Goal: Information Seeking & Learning: Compare options

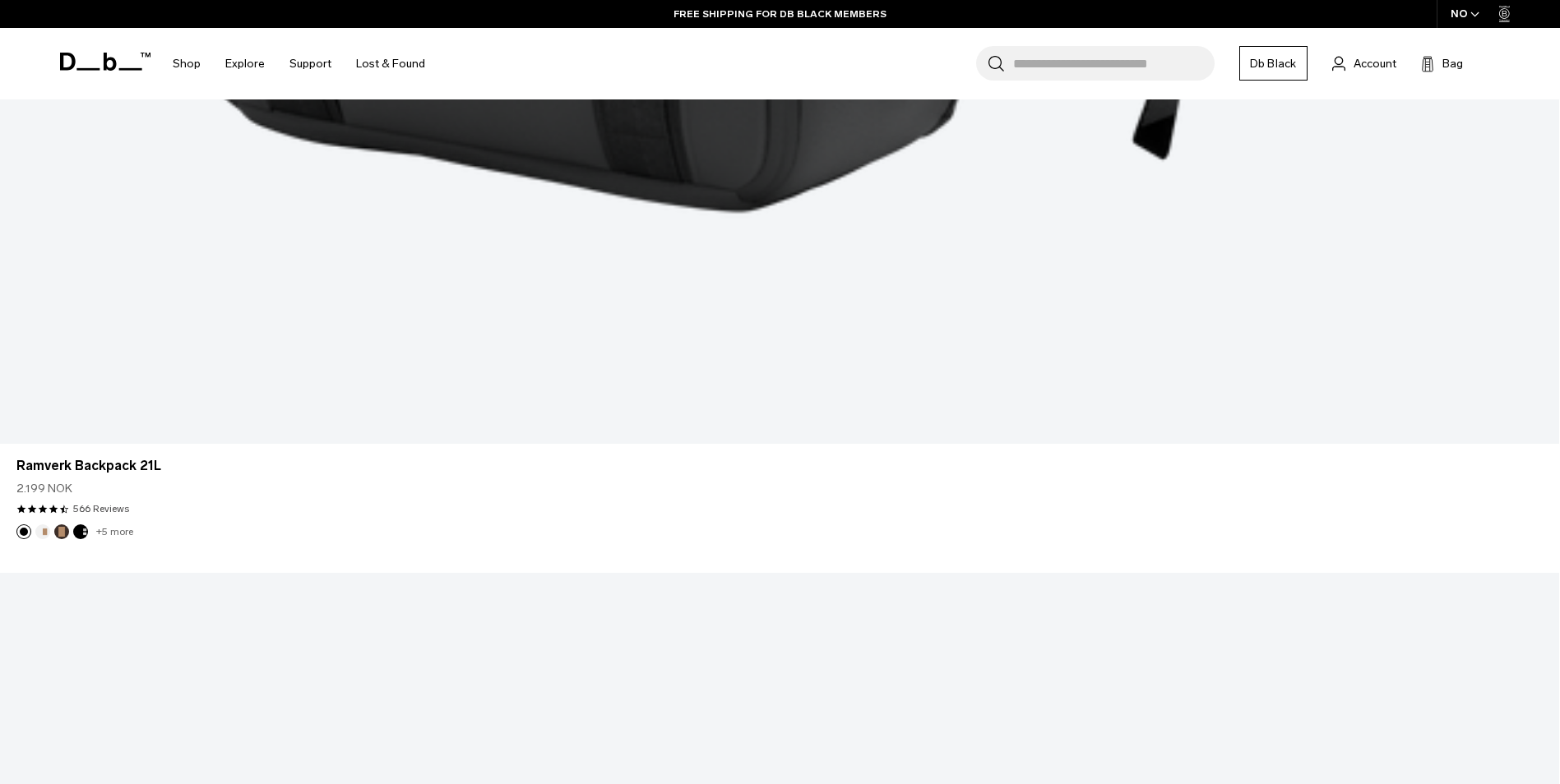
scroll to position [5506, 0]
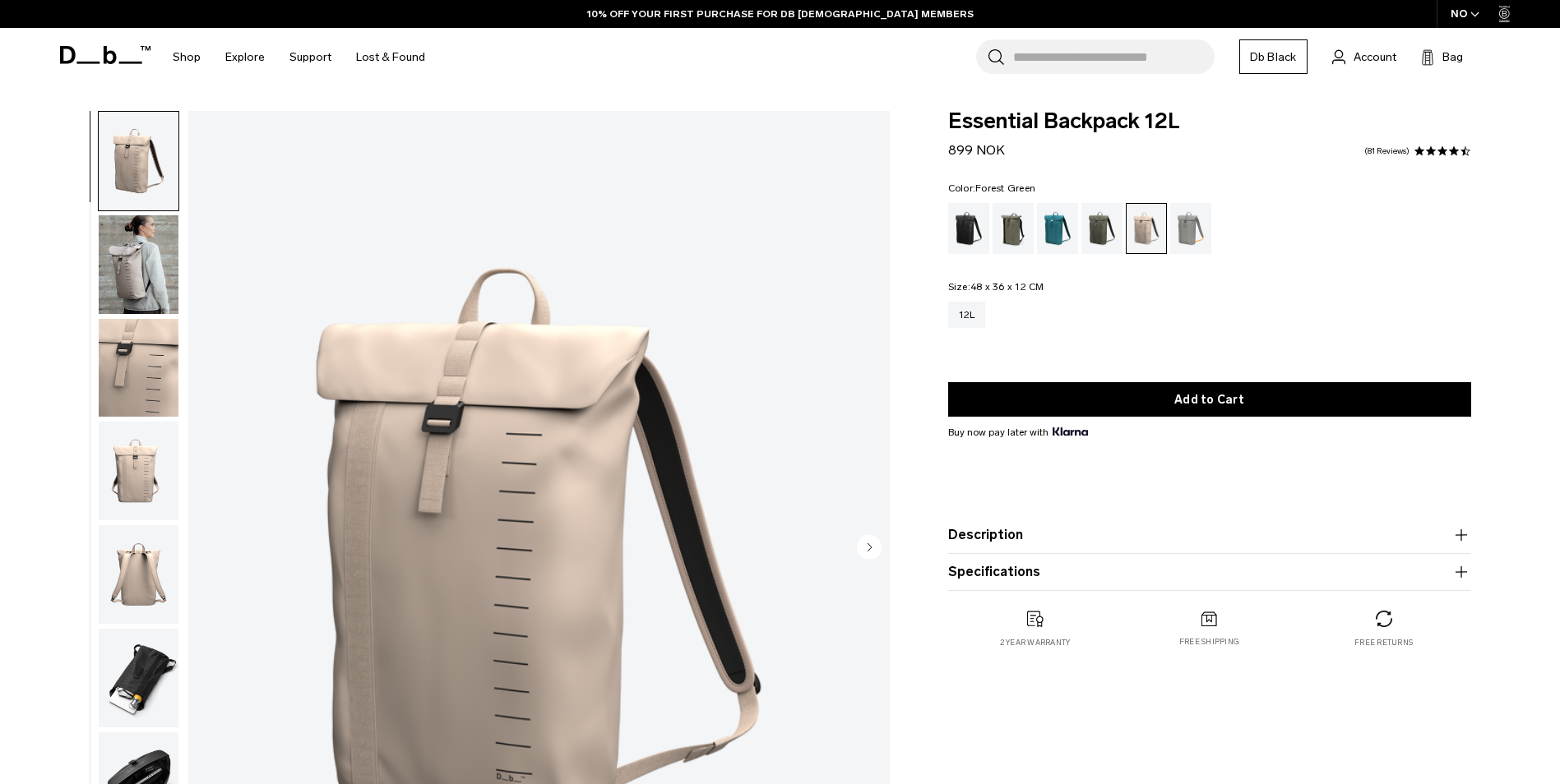
click at [1009, 223] on div "Forest Green" at bounding box center [1012, 229] width 42 height 51
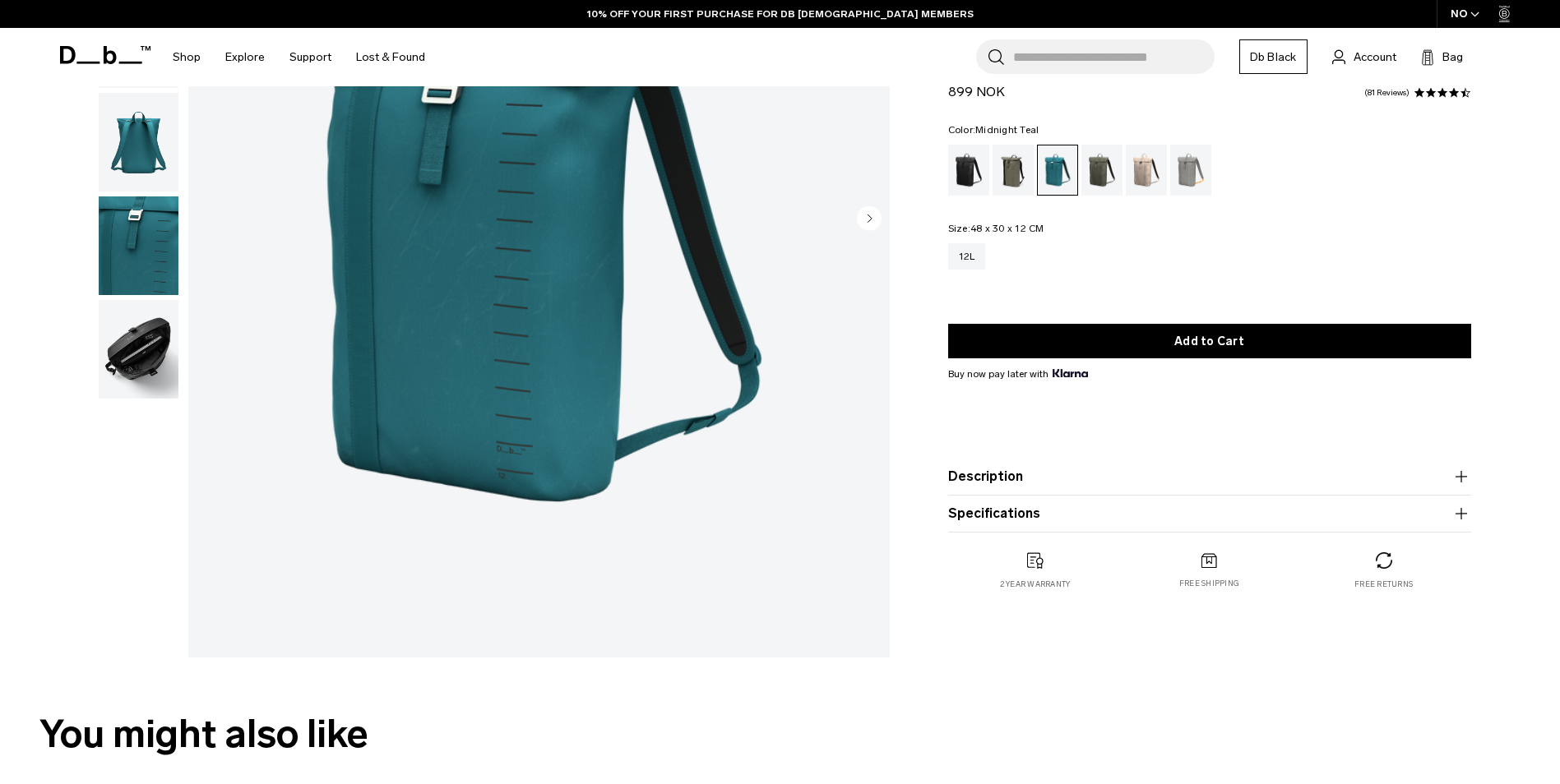
scroll to position [282, 0]
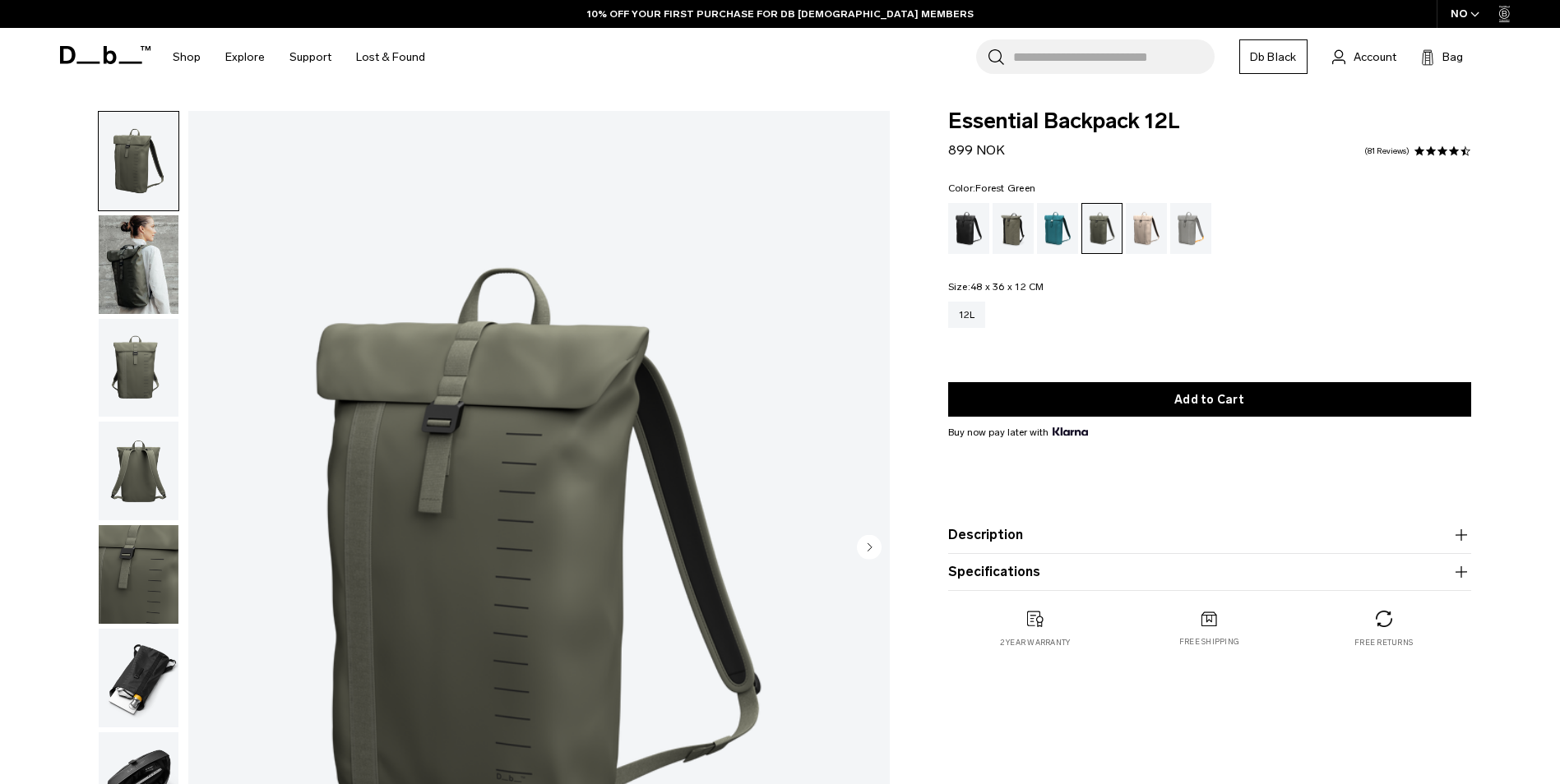
click at [1011, 222] on div "Forest Green" at bounding box center [1012, 229] width 42 height 51
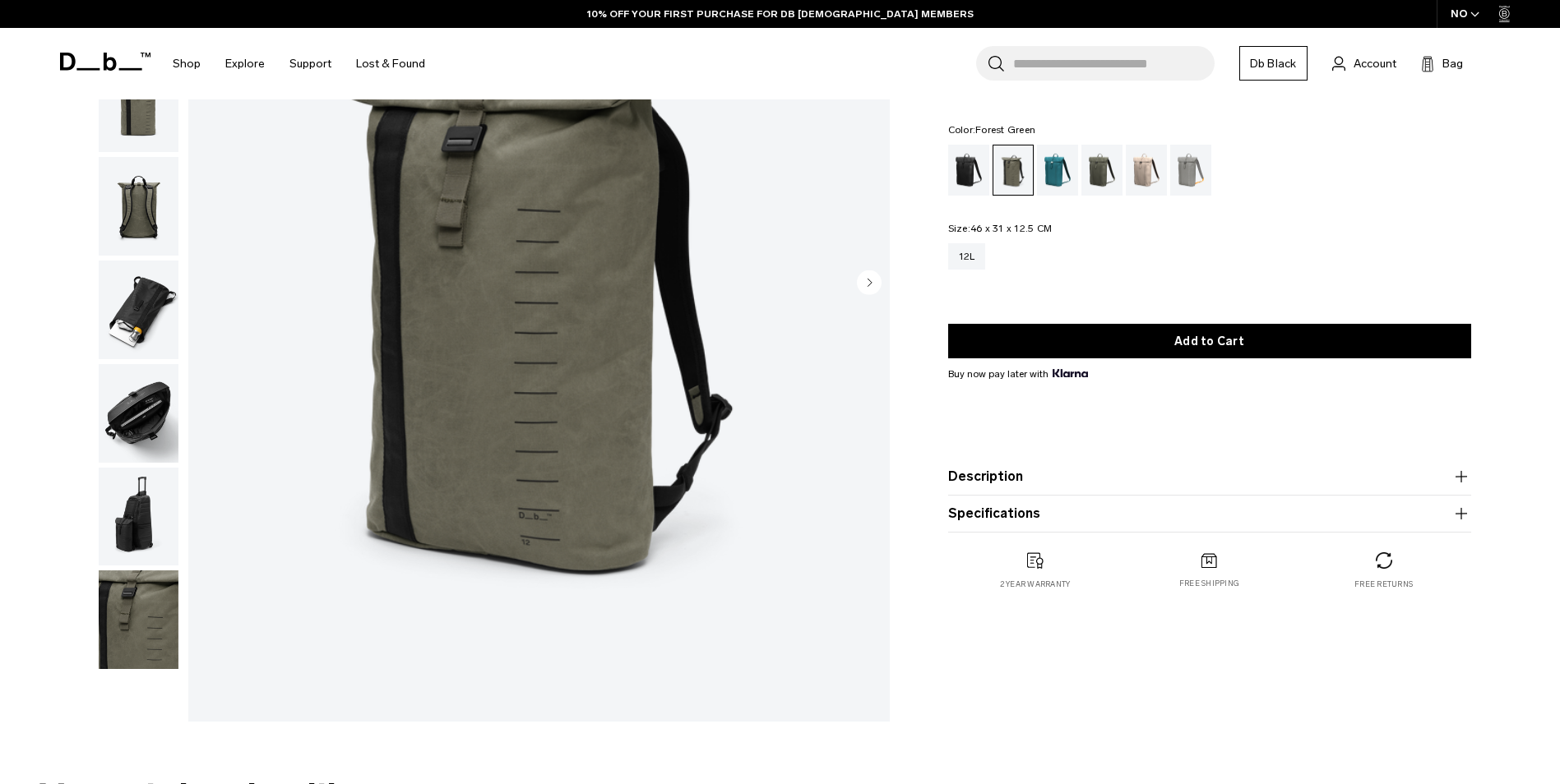
scroll to position [164, 0]
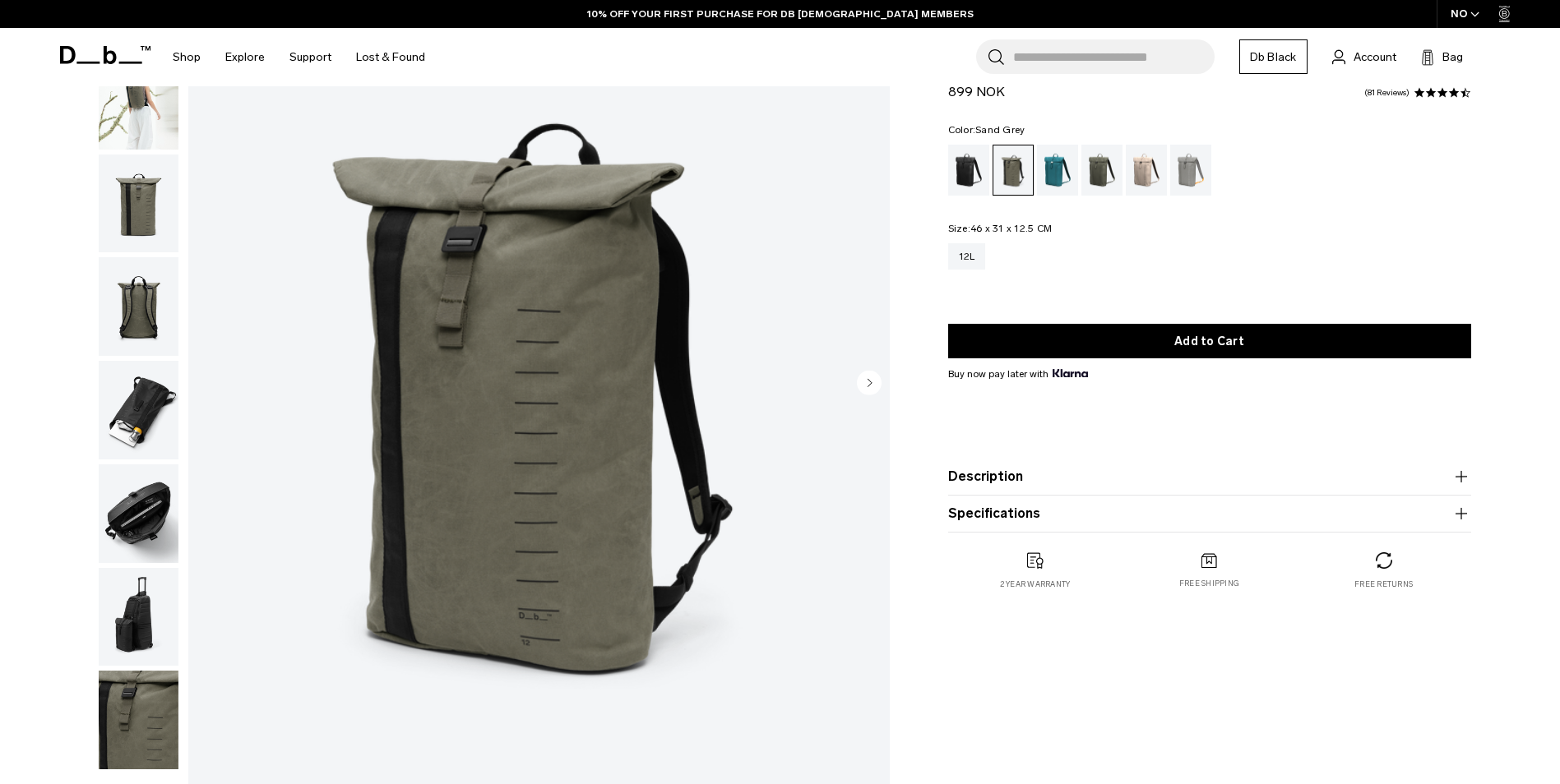
click at [1178, 166] on div "Sand Grey" at bounding box center [1190, 170] width 42 height 51
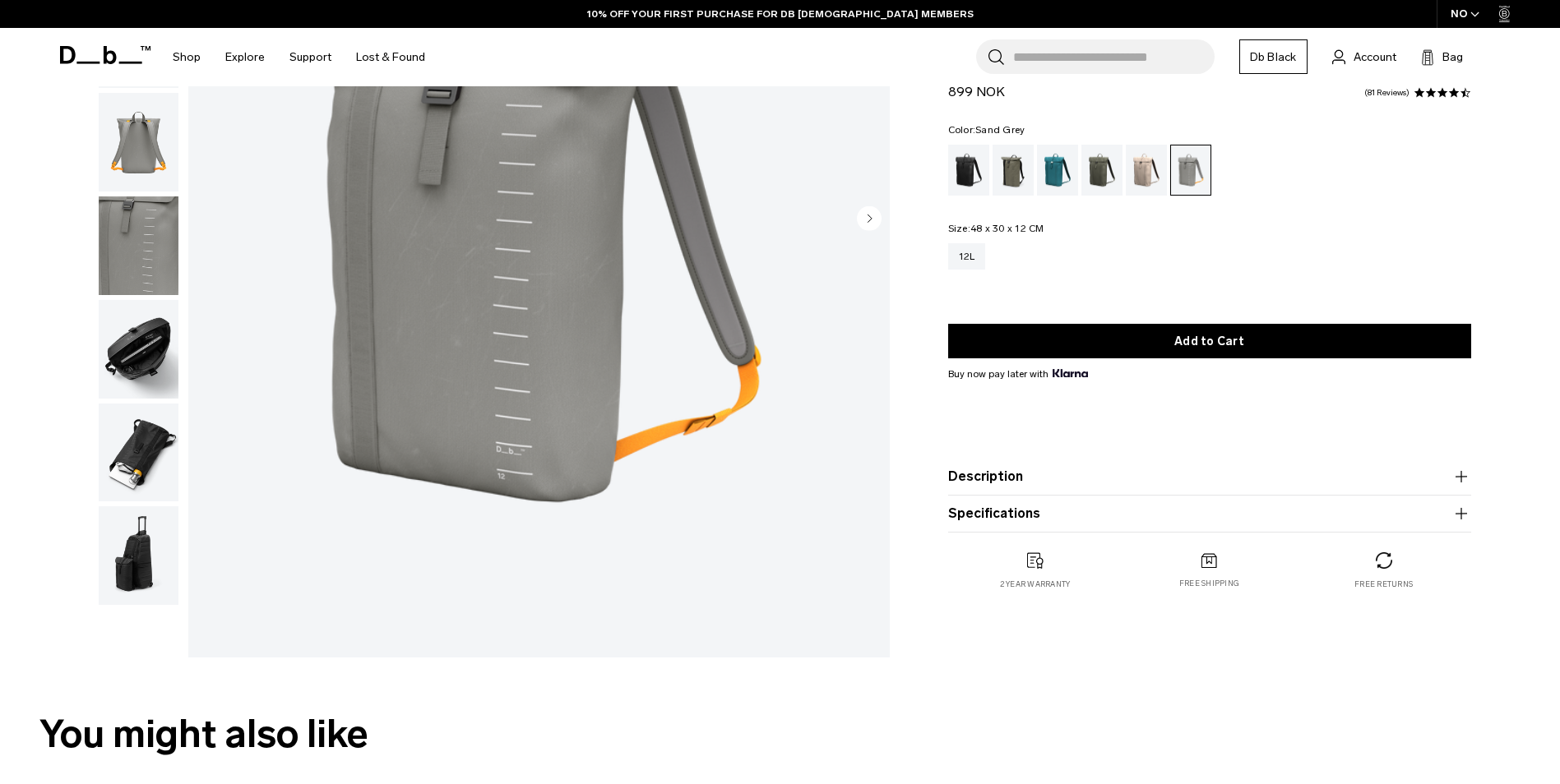
scroll to position [164, 0]
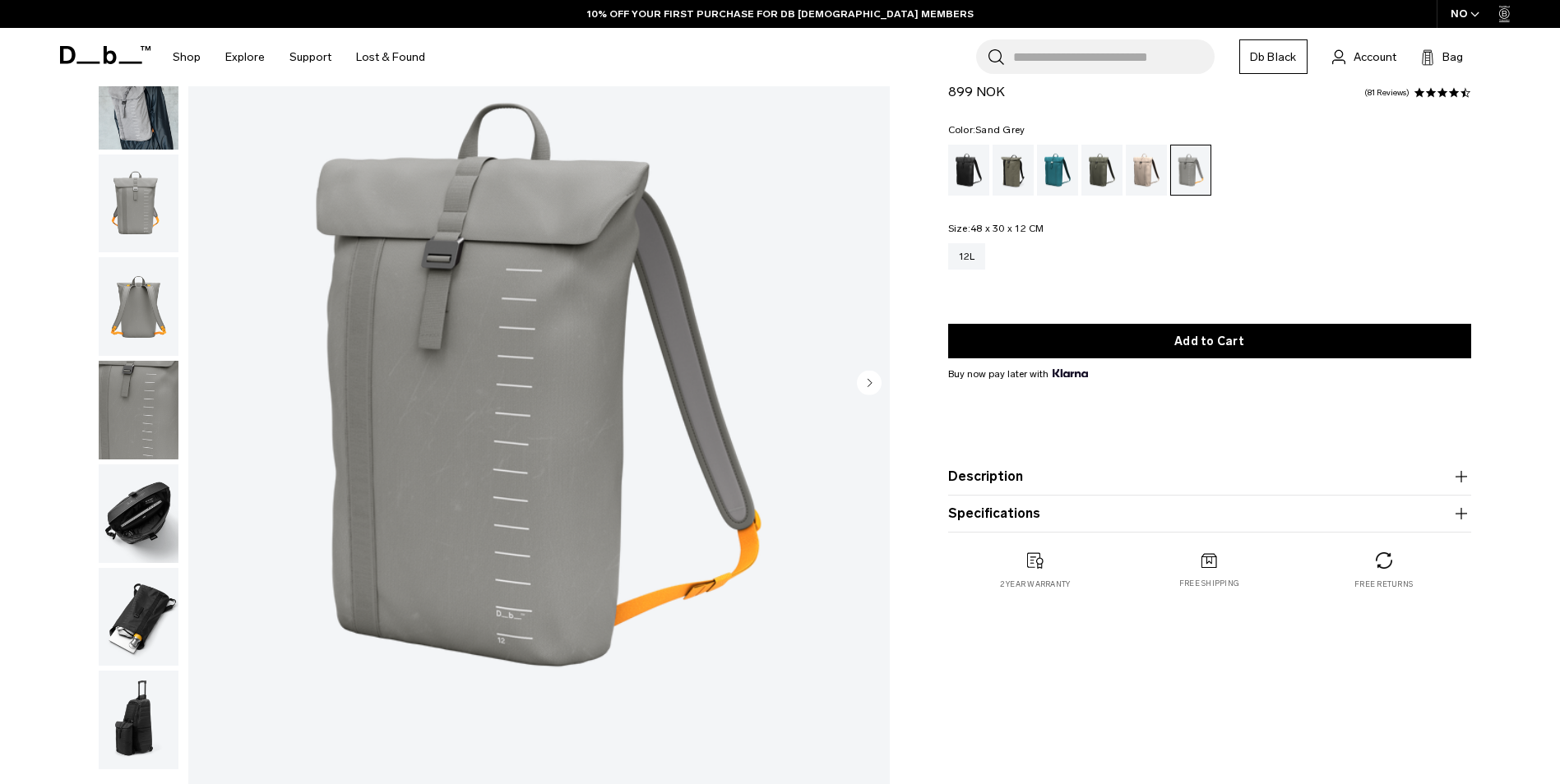
click at [161, 521] on img "button" at bounding box center [139, 514] width 80 height 99
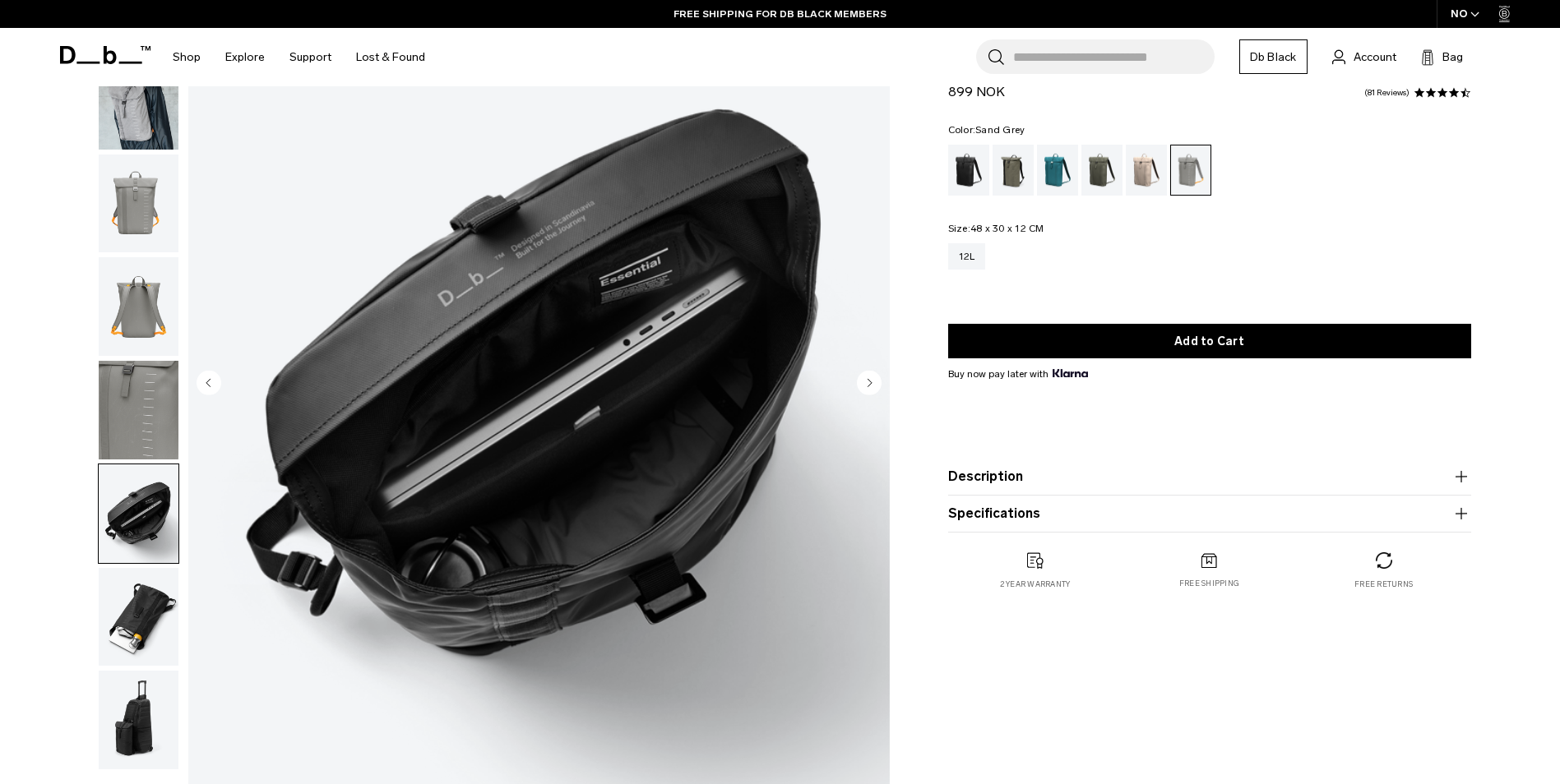
scroll to position [246, 0]
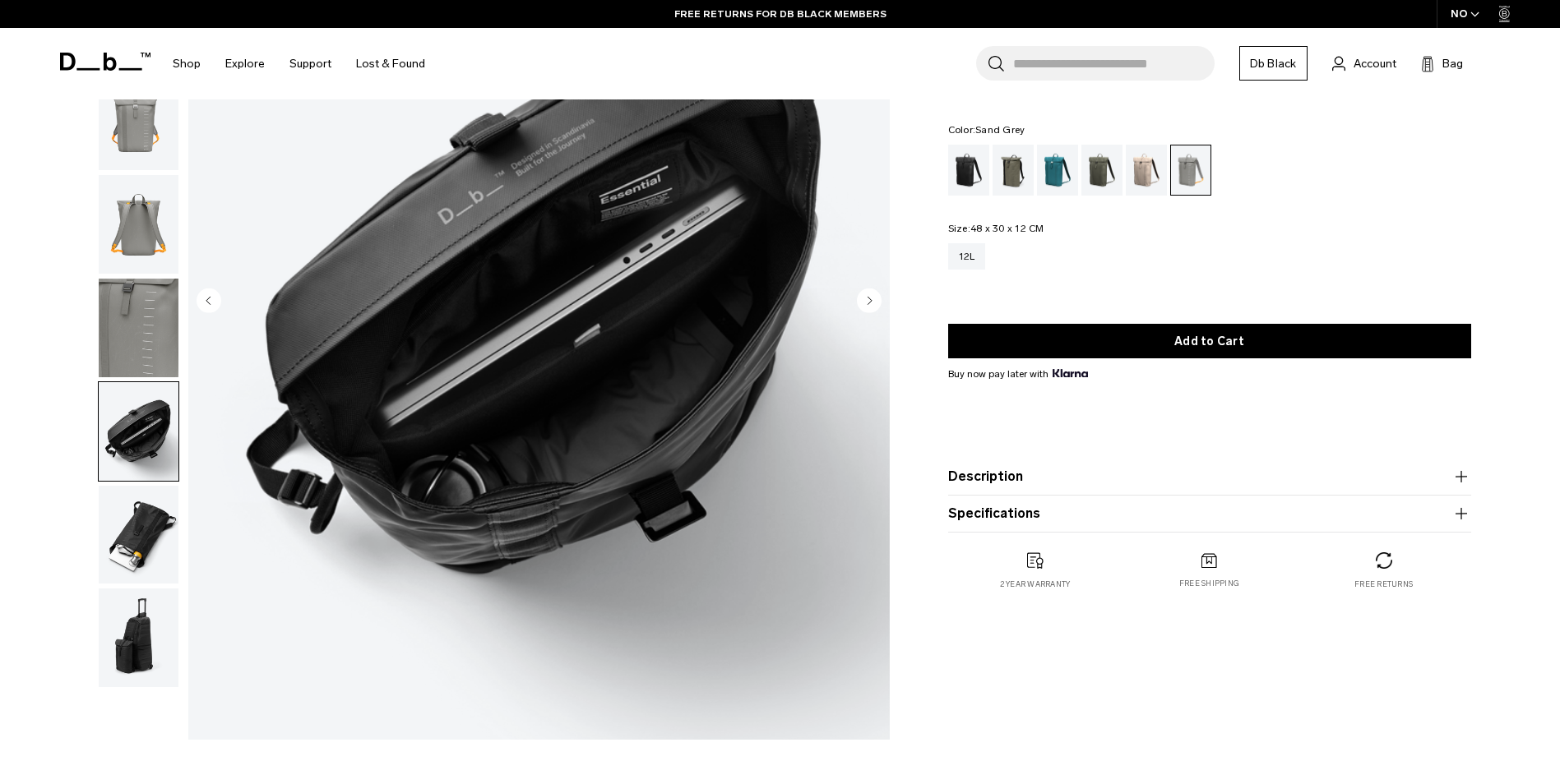
click at [137, 492] on img "button" at bounding box center [139, 535] width 80 height 99
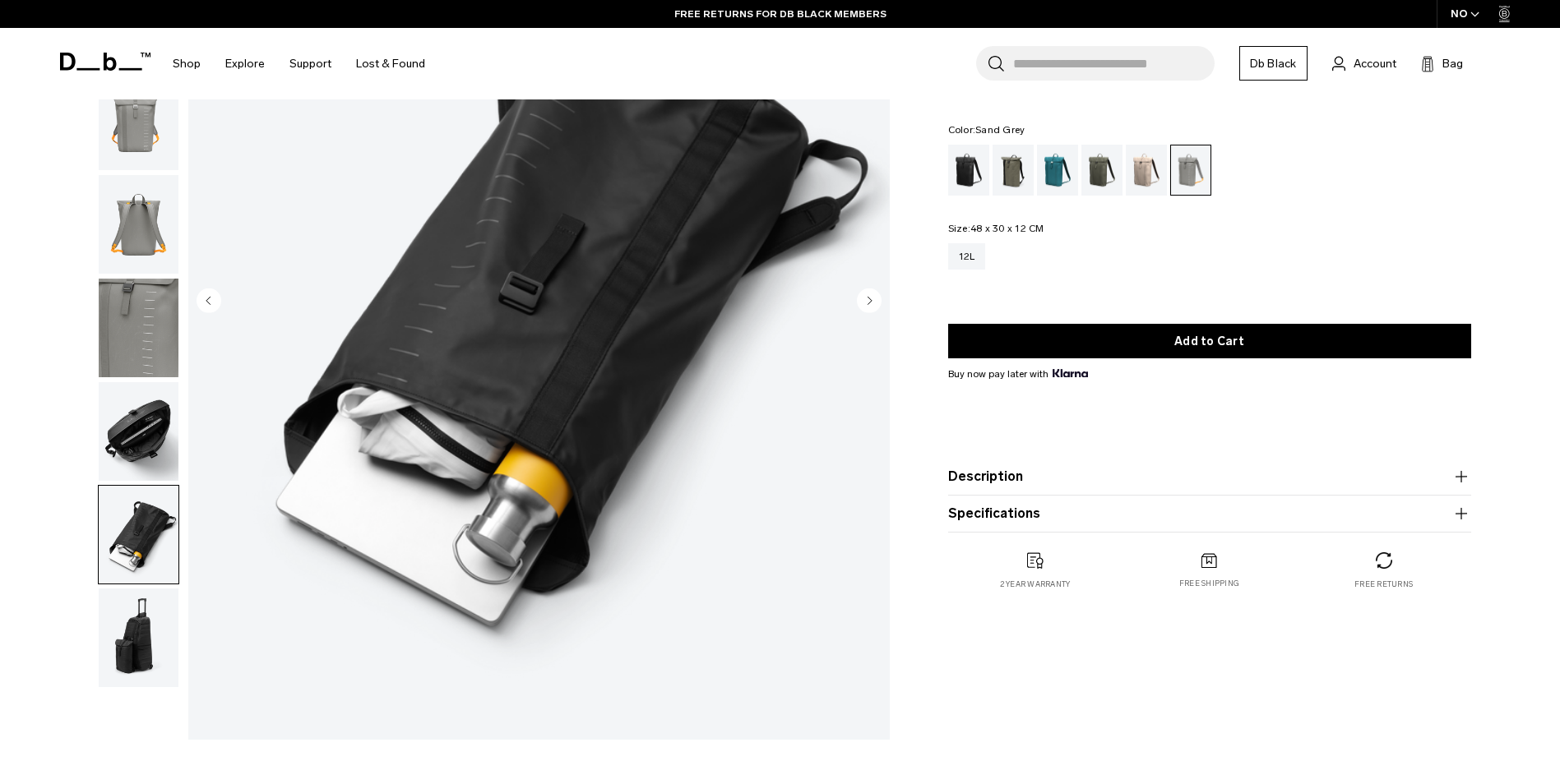
click at [140, 633] on img "button" at bounding box center [139, 637] width 80 height 99
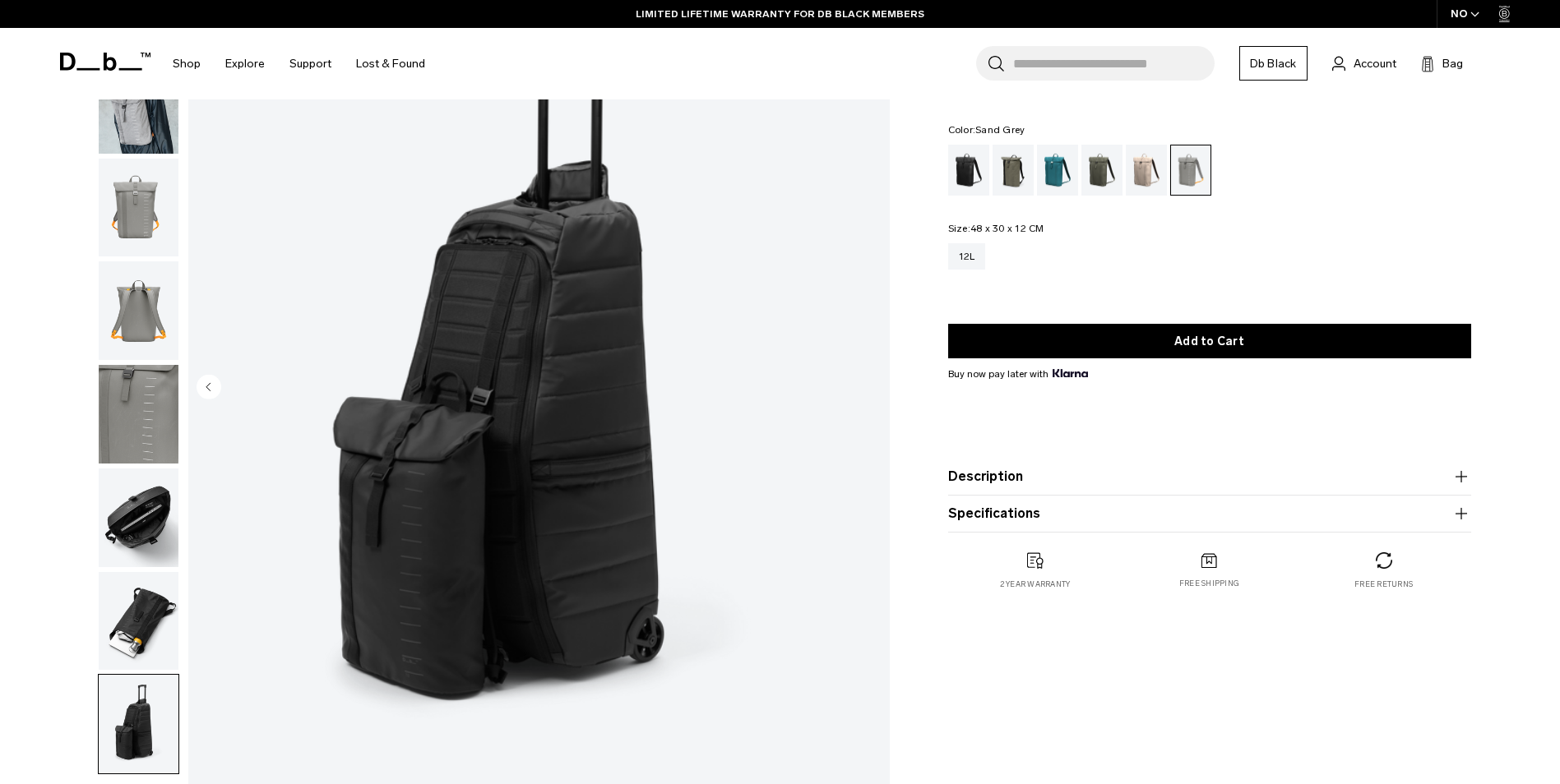
scroll to position [0, 0]
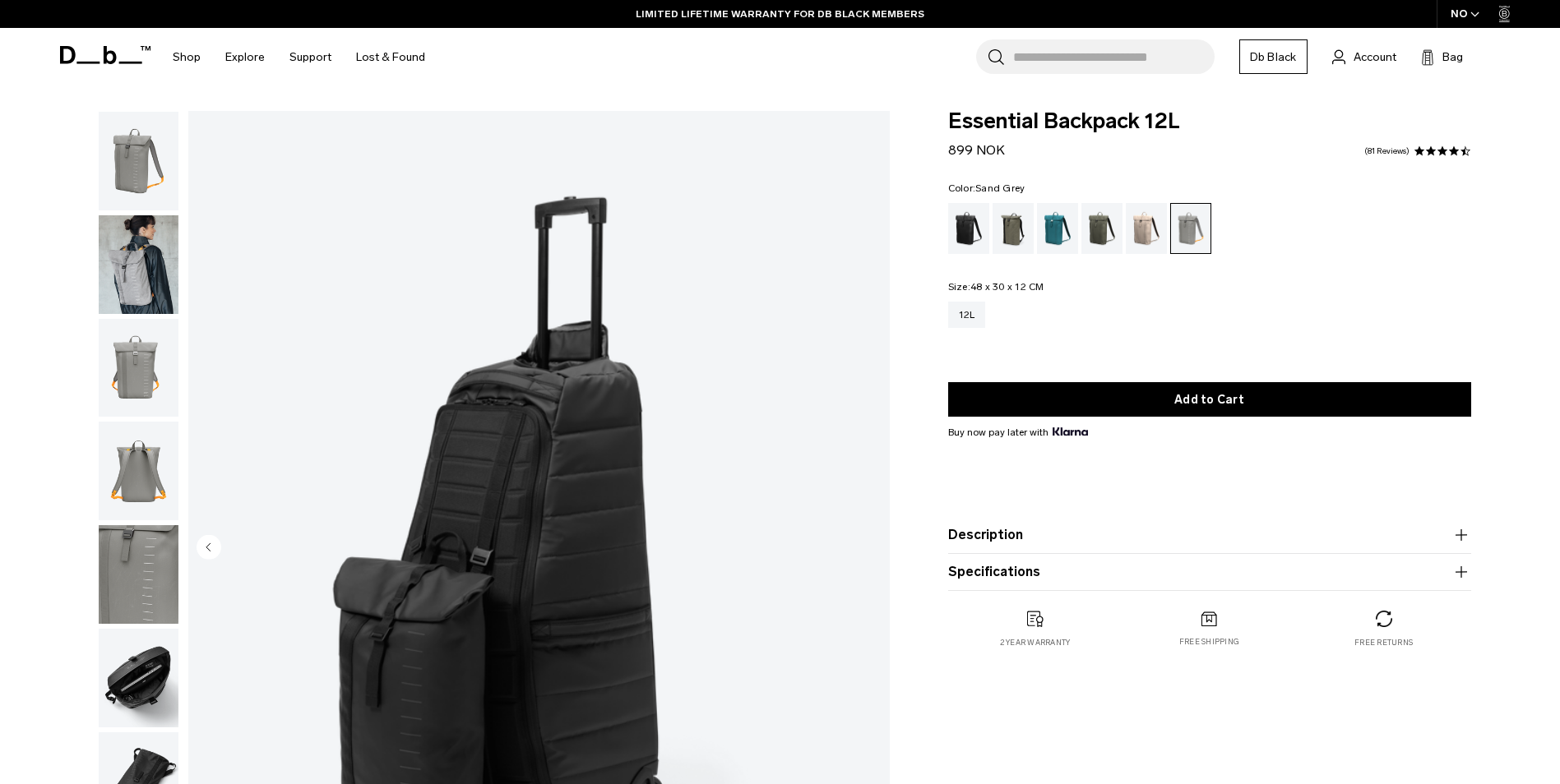
click at [134, 194] on img "button" at bounding box center [139, 162] width 80 height 99
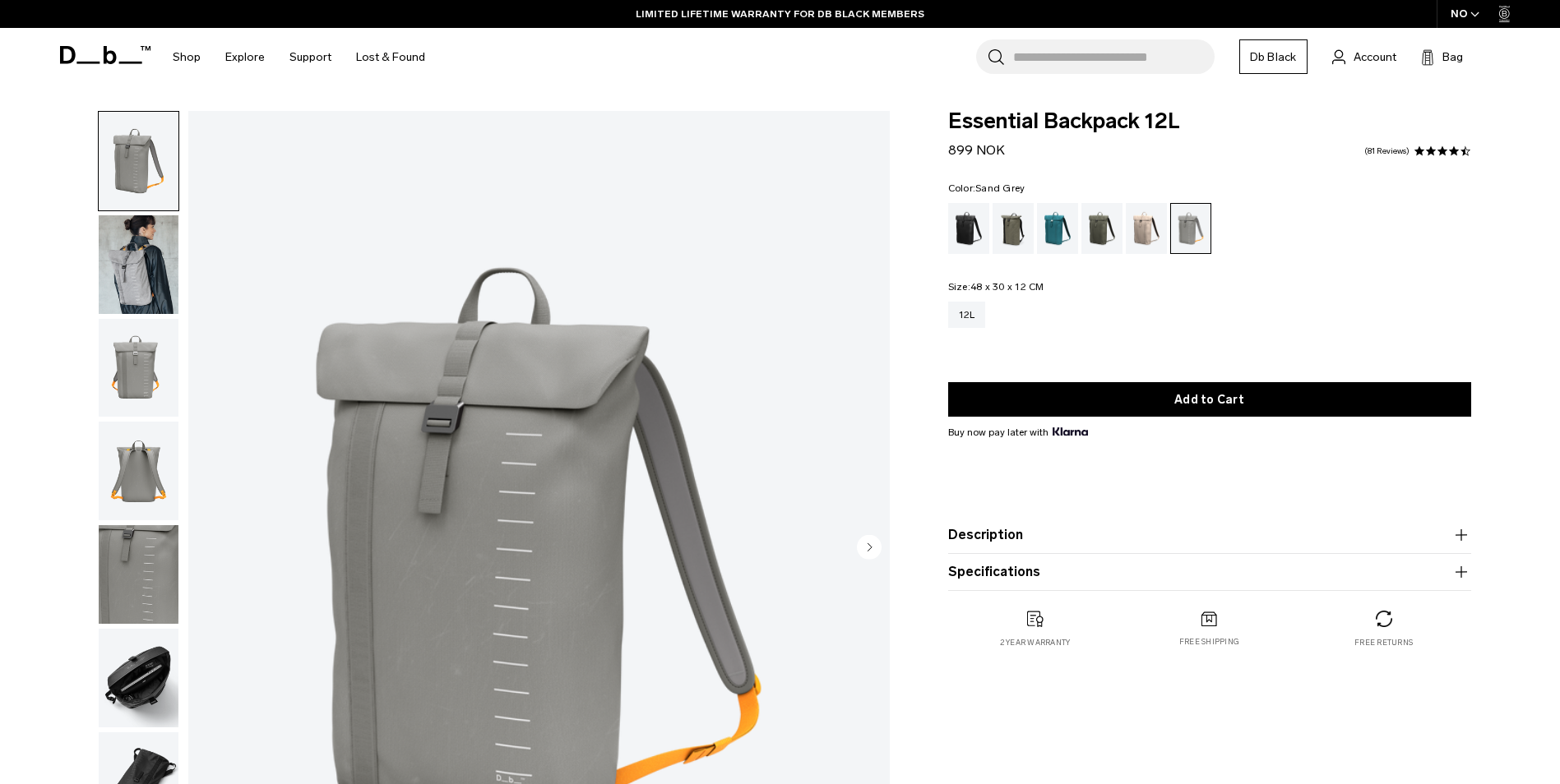
click at [119, 268] on img "button" at bounding box center [139, 265] width 80 height 99
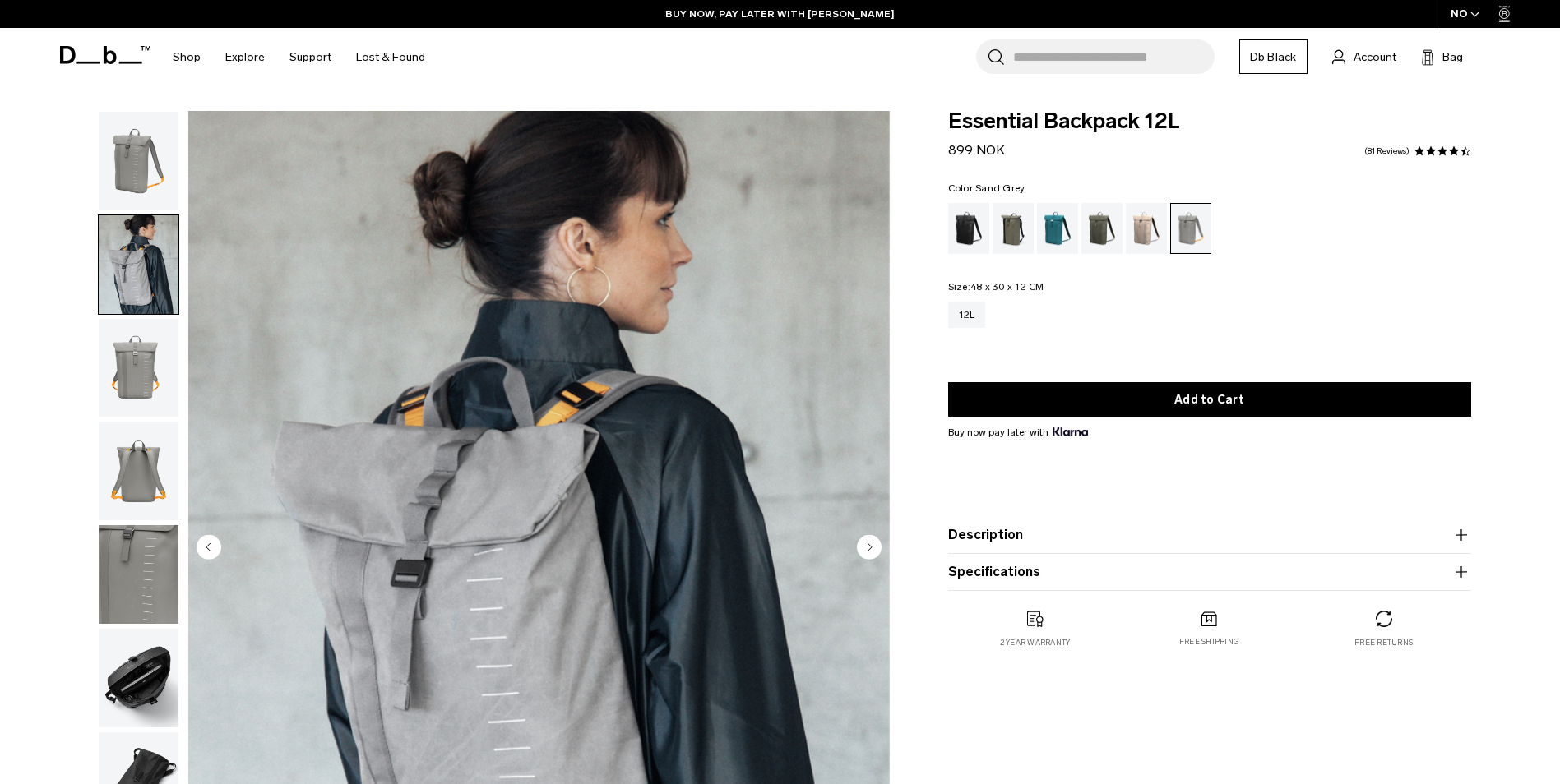
click at [134, 373] on img "button" at bounding box center [139, 368] width 80 height 99
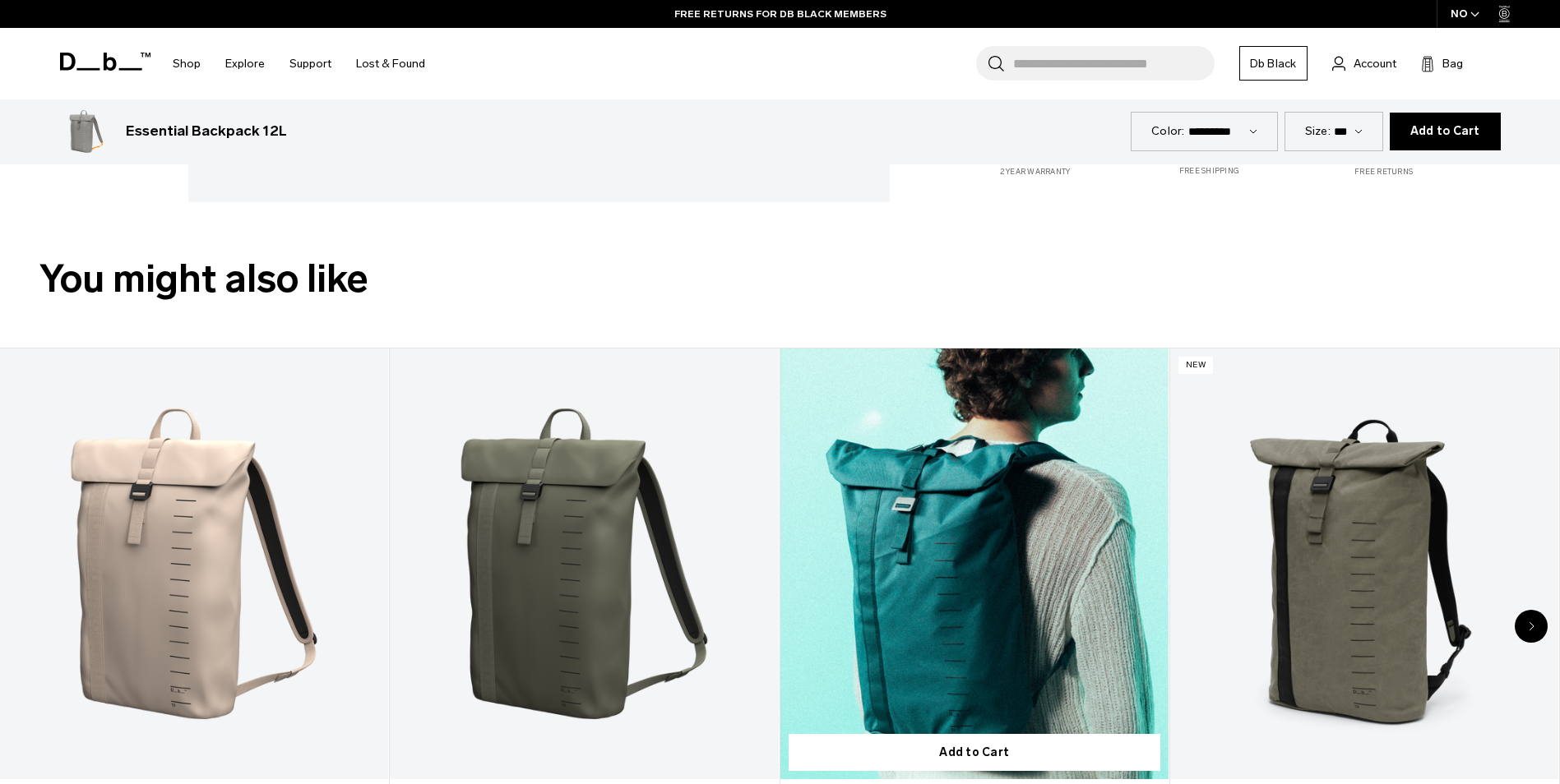
scroll to position [822, 0]
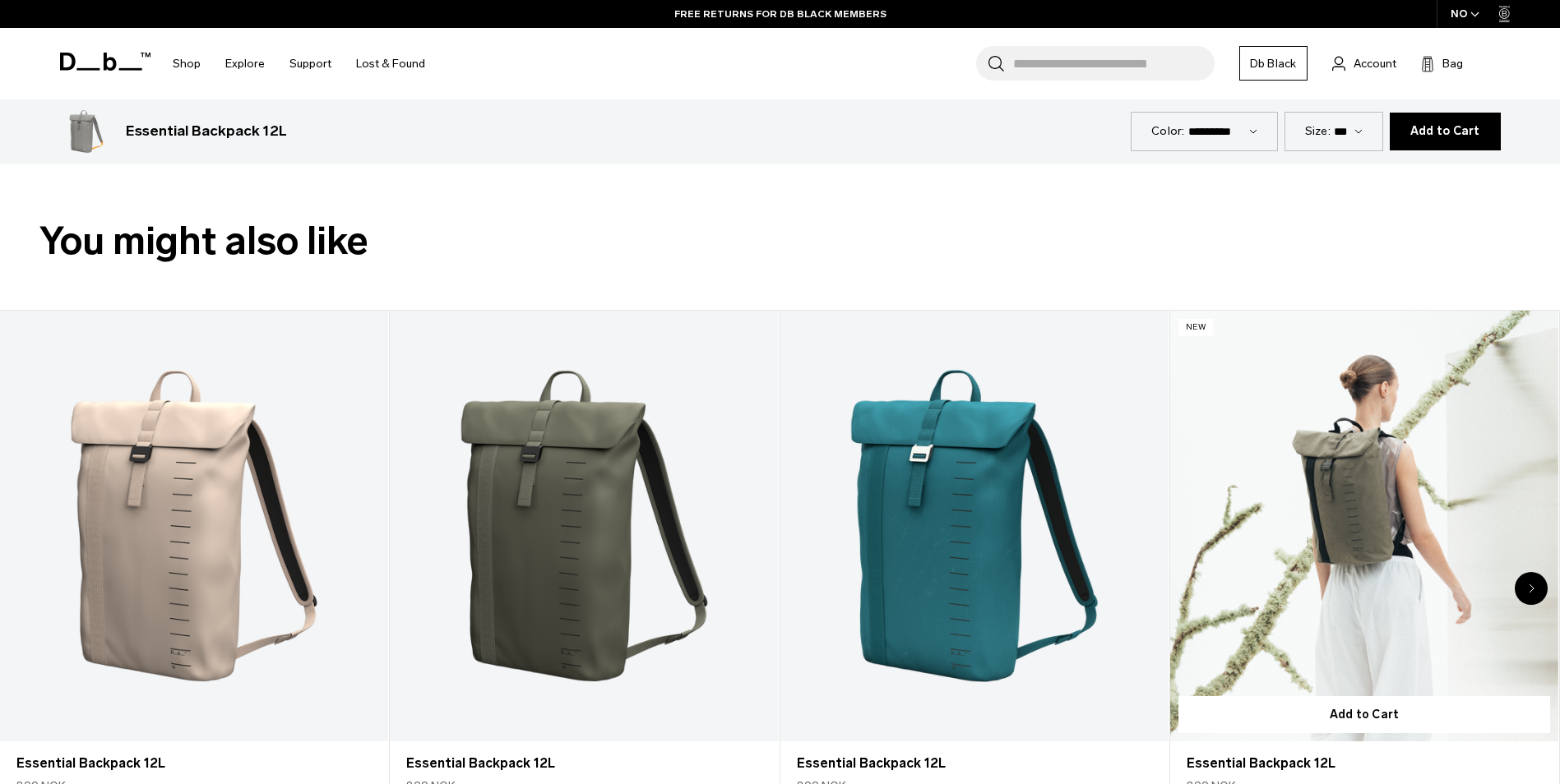
click at [1372, 485] on link "Essential Backpack 12L" at bounding box center [1363, 526] width 388 height 432
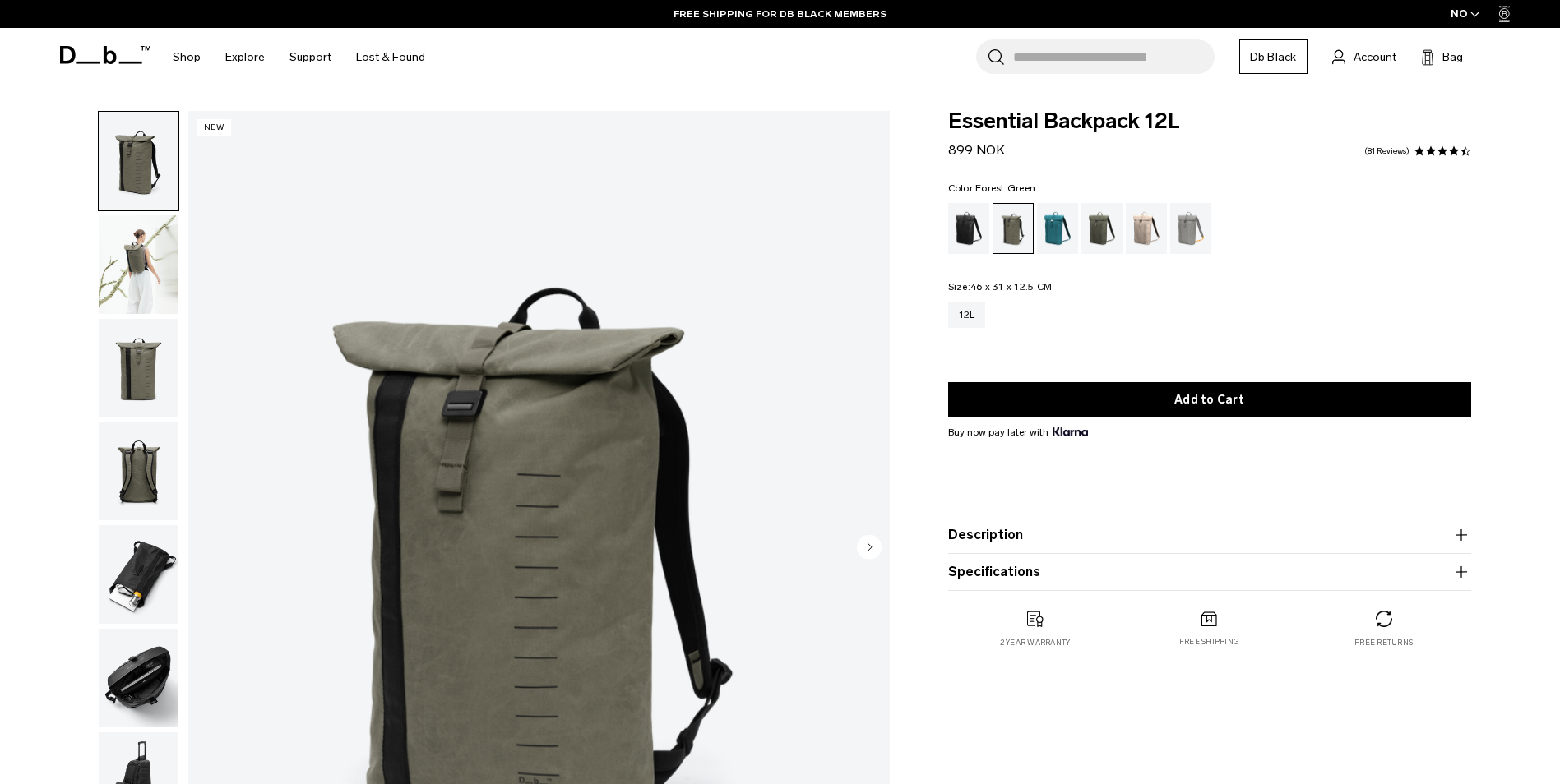
click at [133, 256] on img "button" at bounding box center [139, 265] width 80 height 99
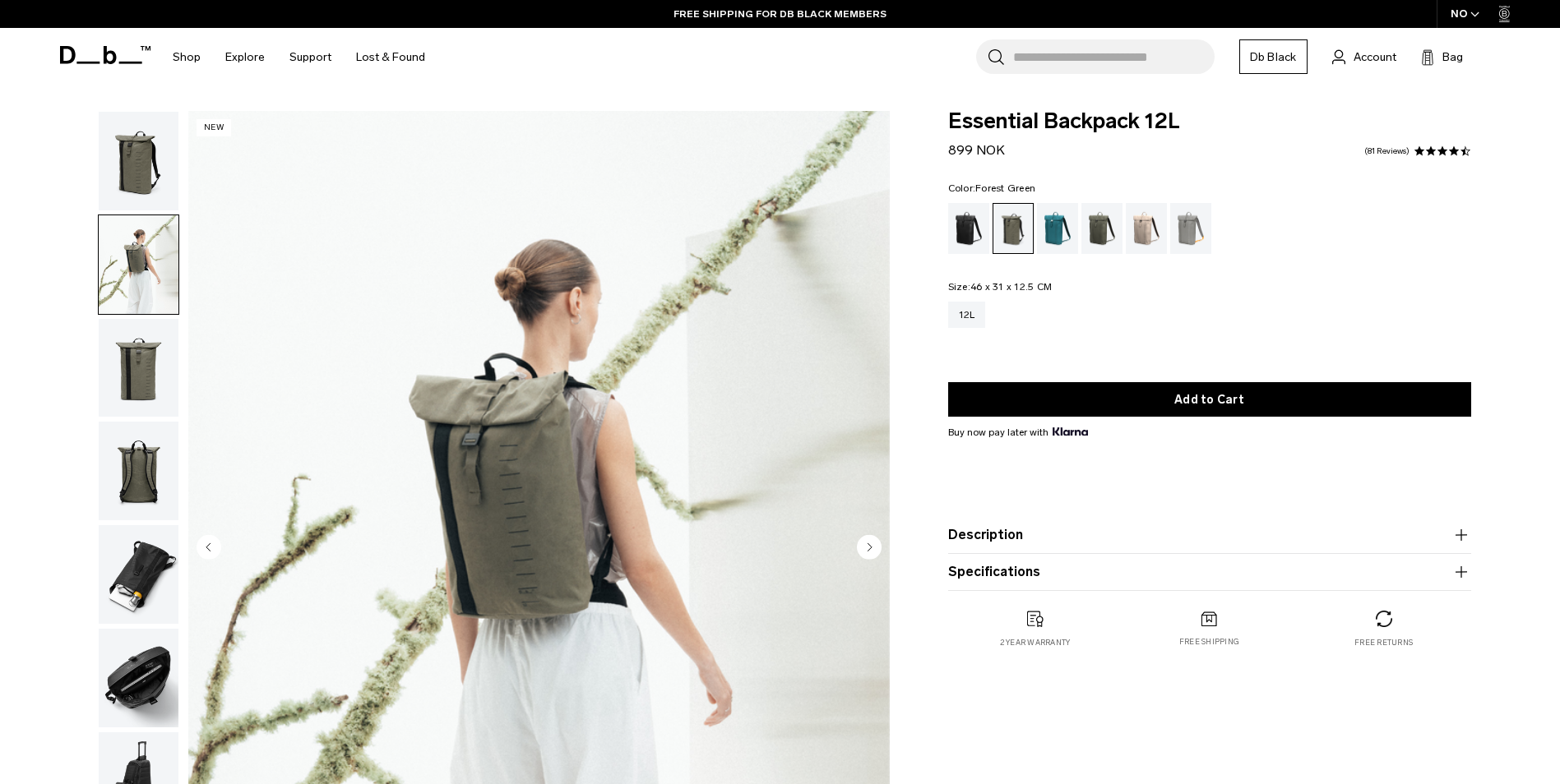
click at [149, 351] on img "button" at bounding box center [139, 368] width 80 height 99
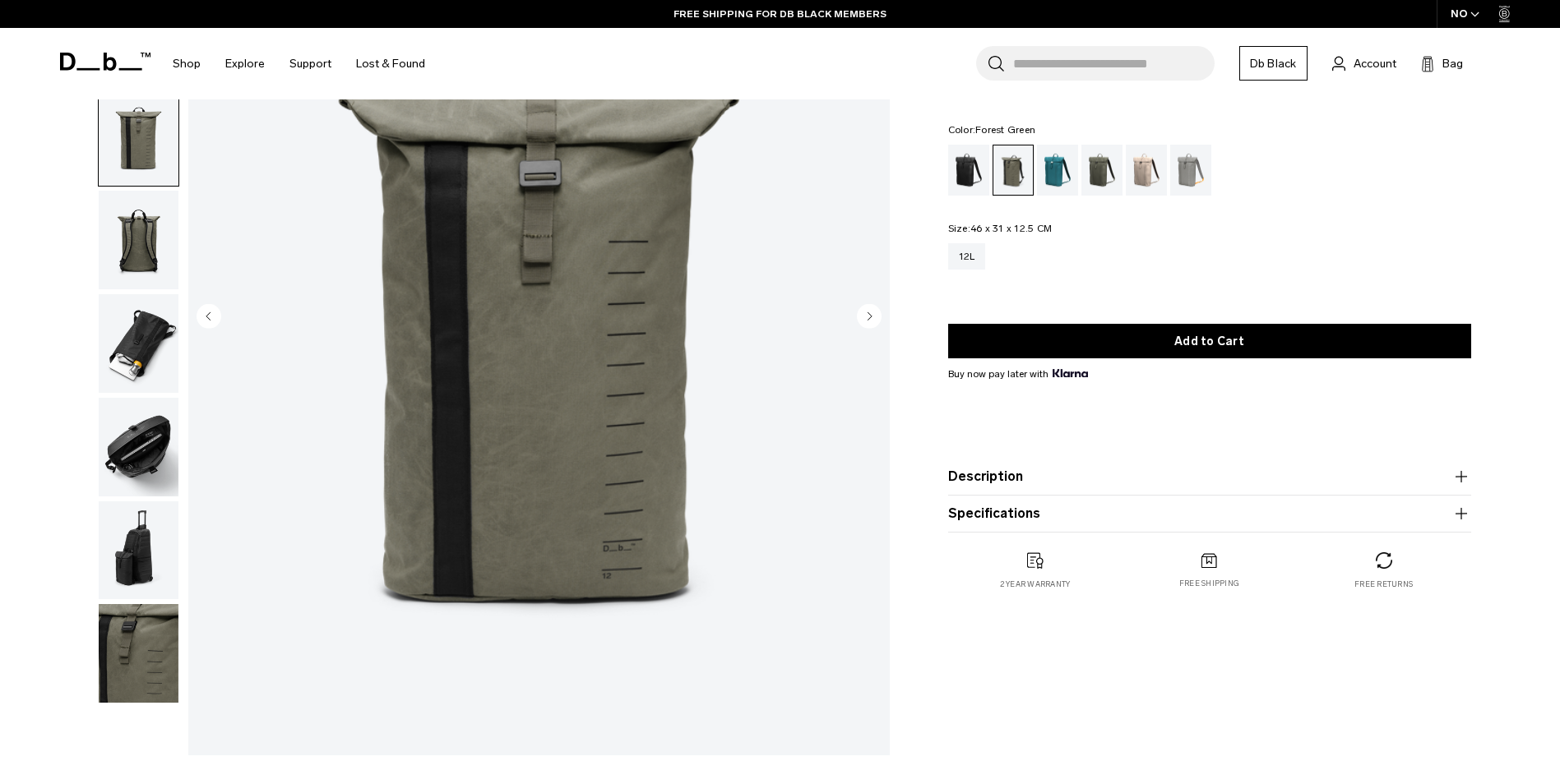
scroll to position [246, 0]
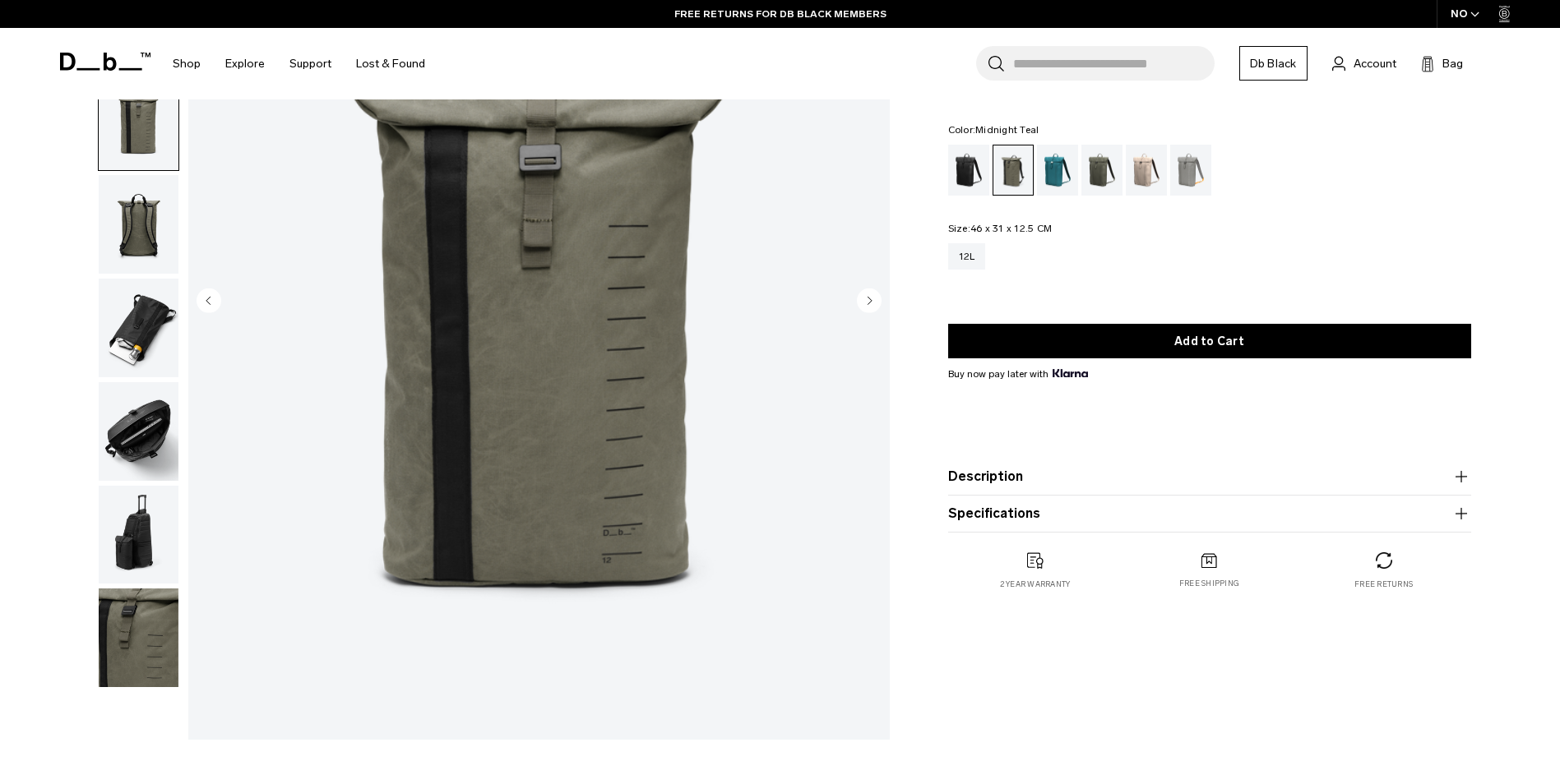
click at [1051, 166] on div "Midnight Teal" at bounding box center [1057, 170] width 42 height 51
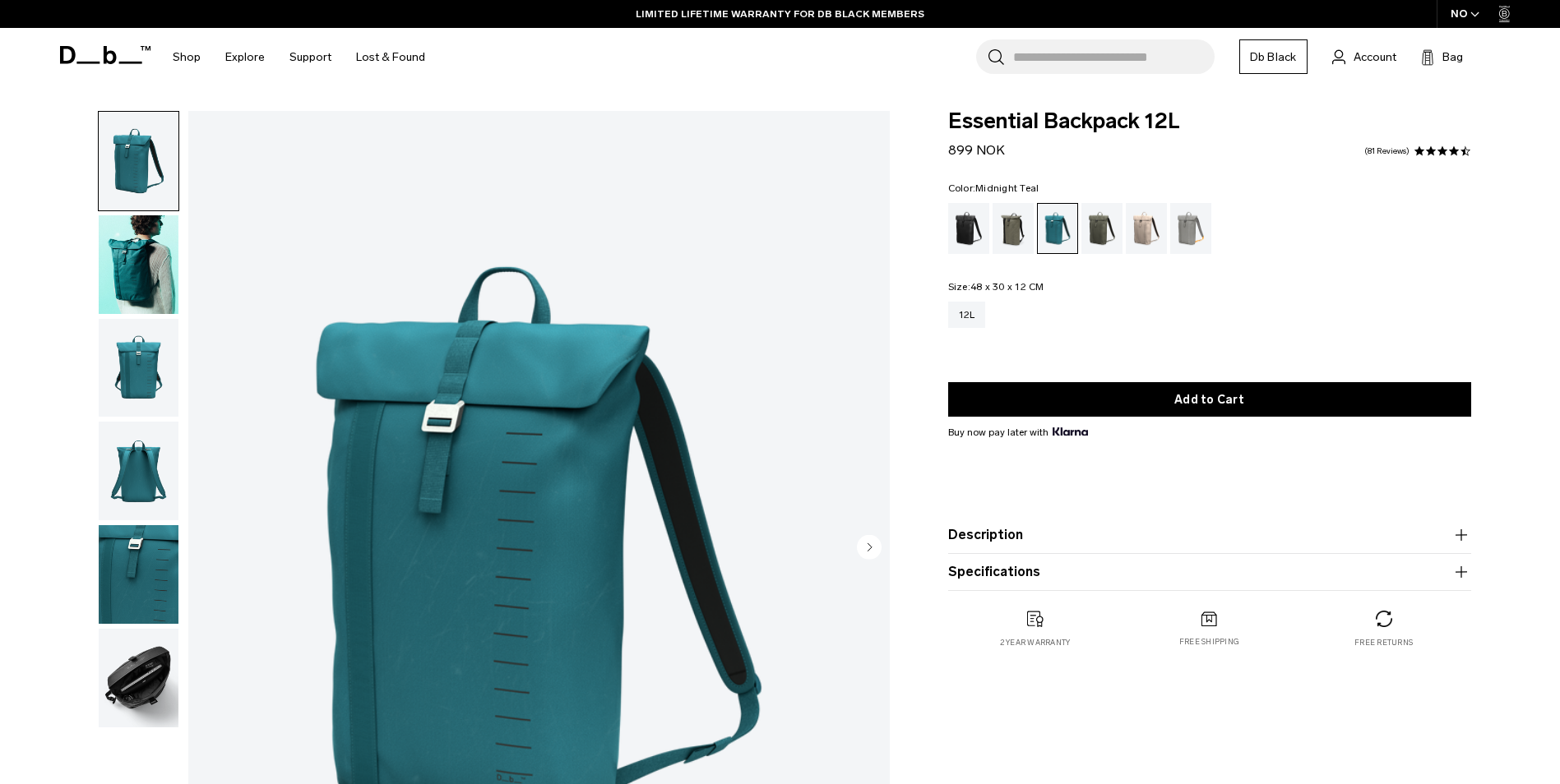
click at [135, 661] on img "button" at bounding box center [139, 678] width 80 height 99
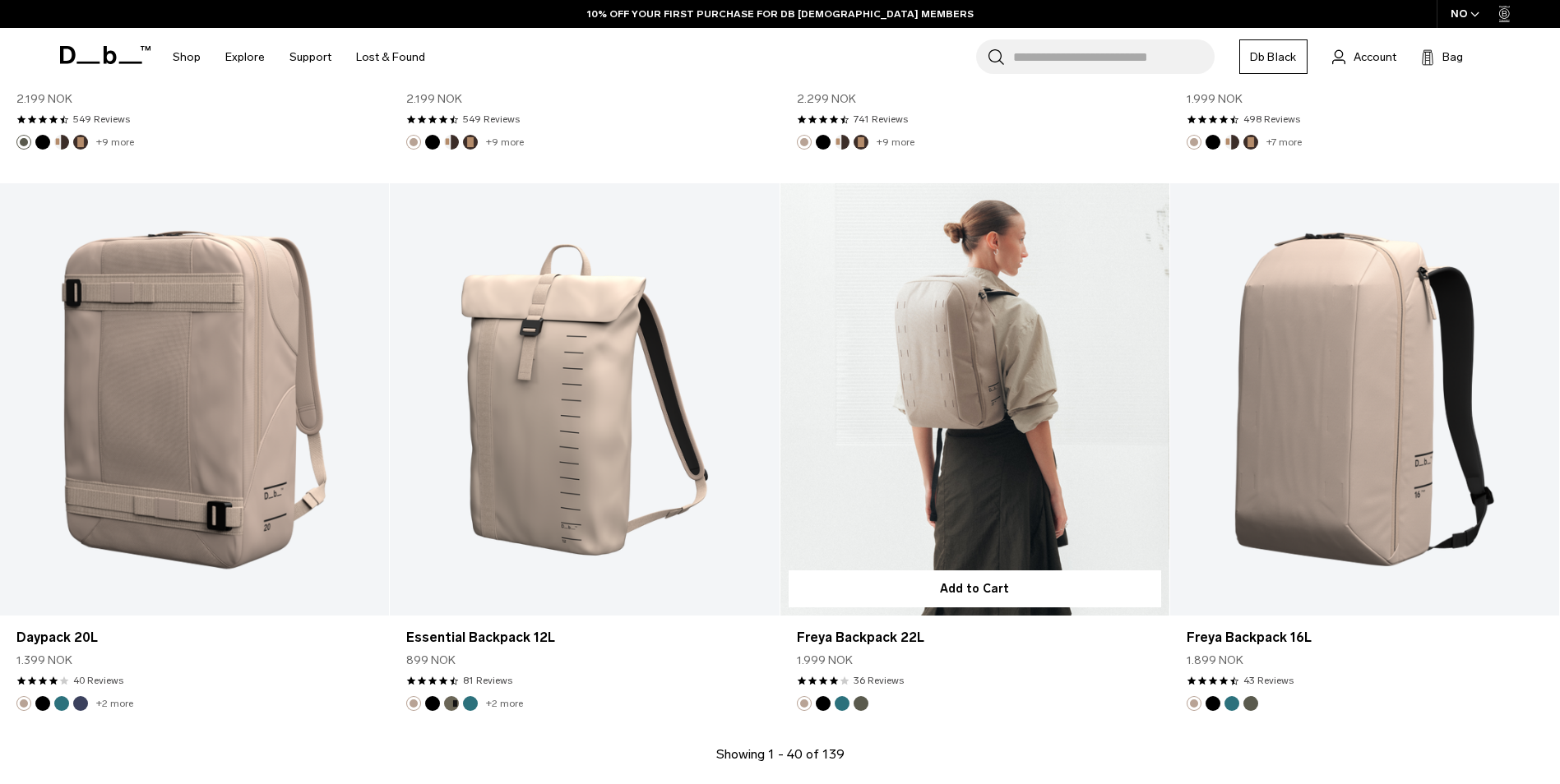
scroll to position [5341, 0]
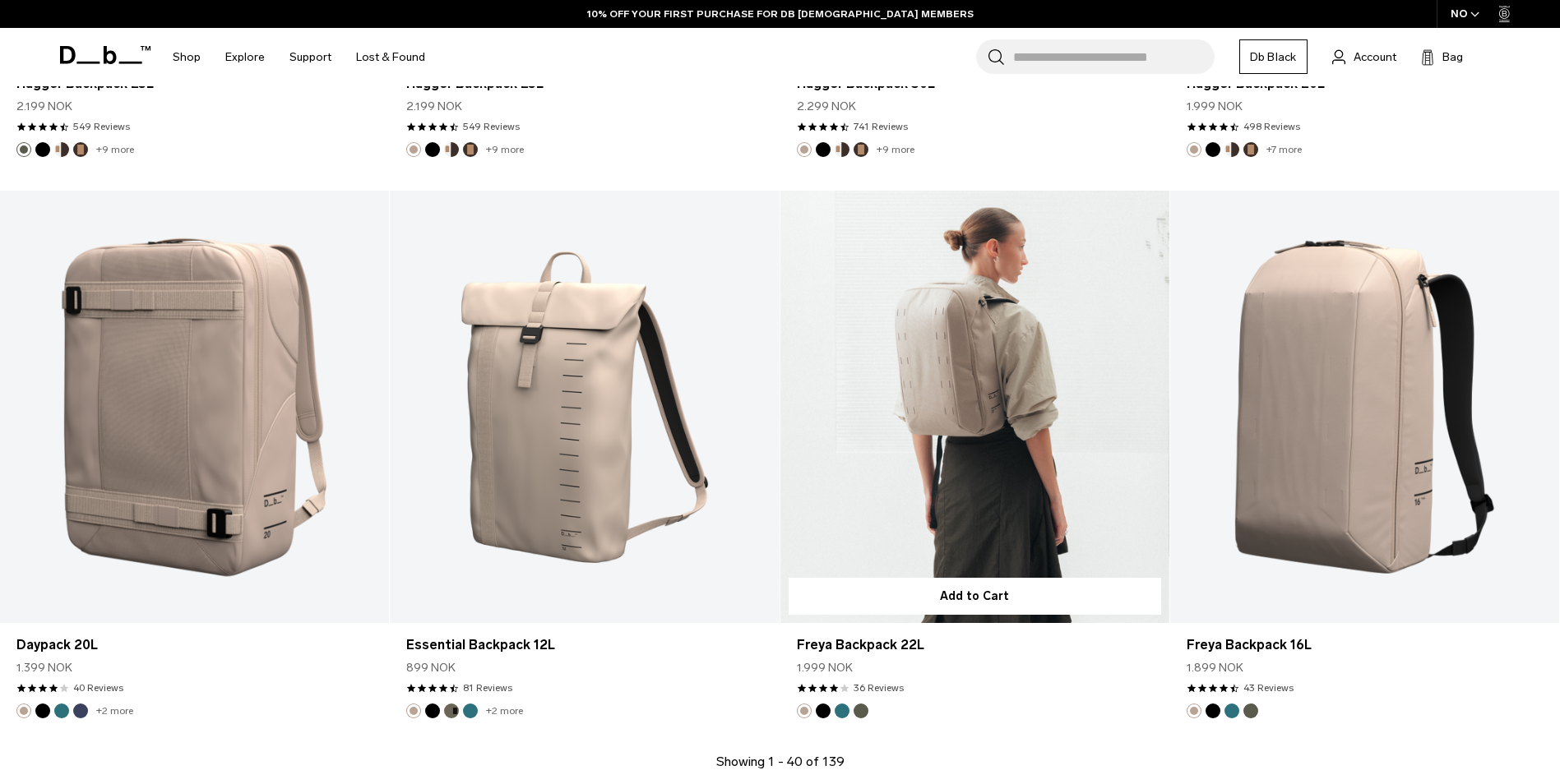
click at [1024, 290] on link "Freya Backpack 22L" at bounding box center [974, 407] width 389 height 433
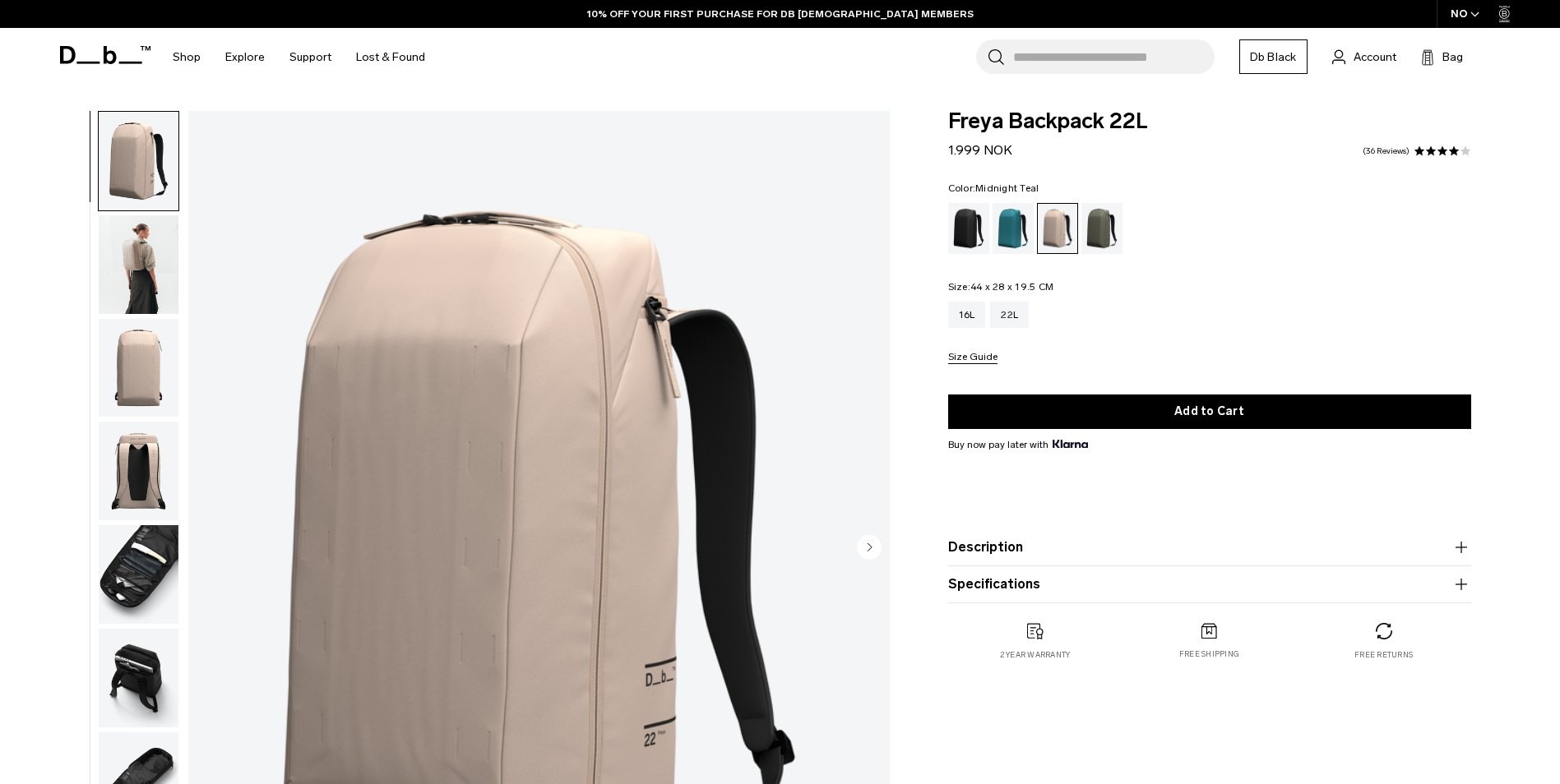
click at [1017, 230] on div "Midnight Teal" at bounding box center [1012, 229] width 42 height 51
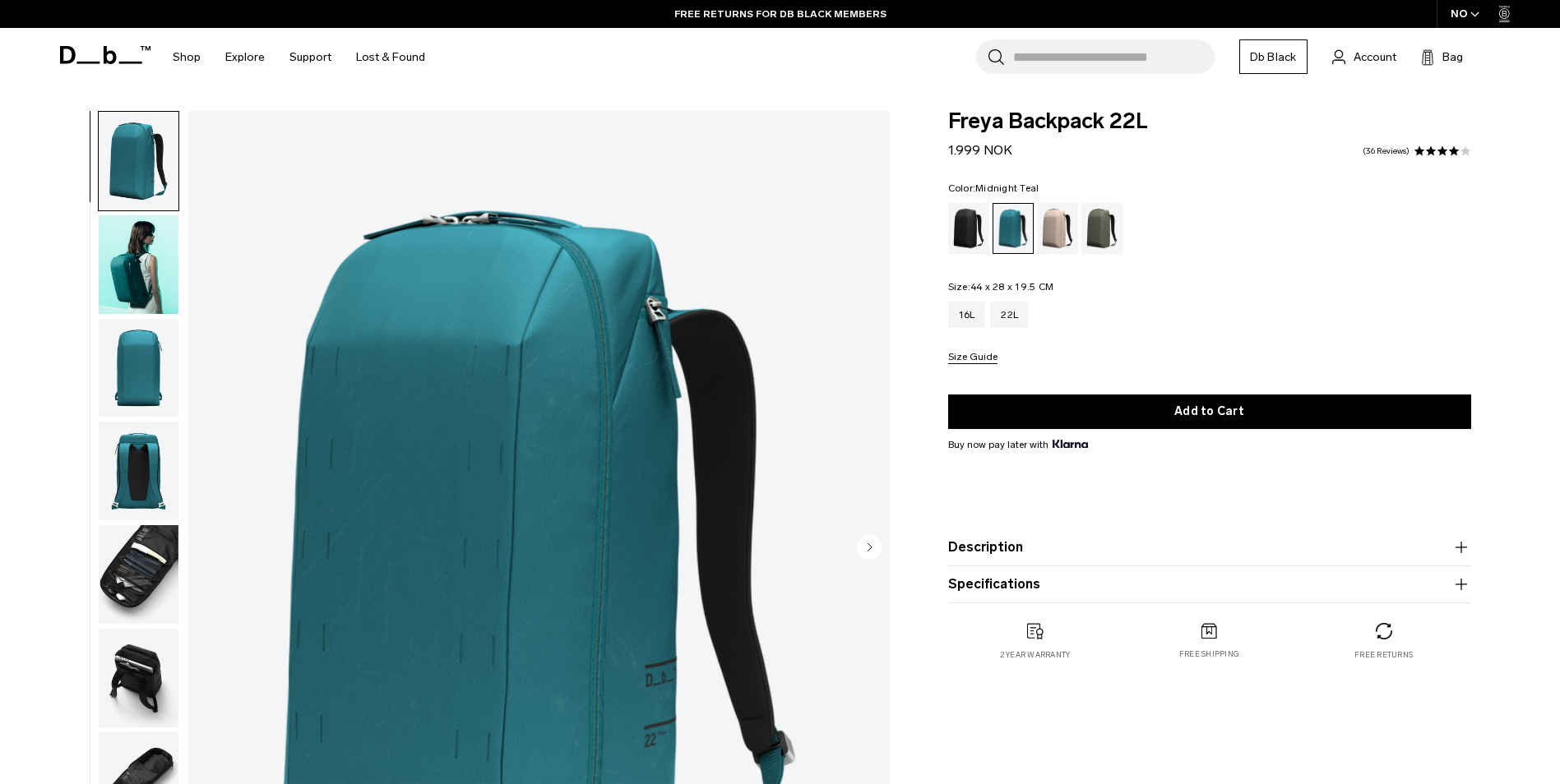
click at [148, 390] on img "button" at bounding box center [139, 368] width 80 height 99
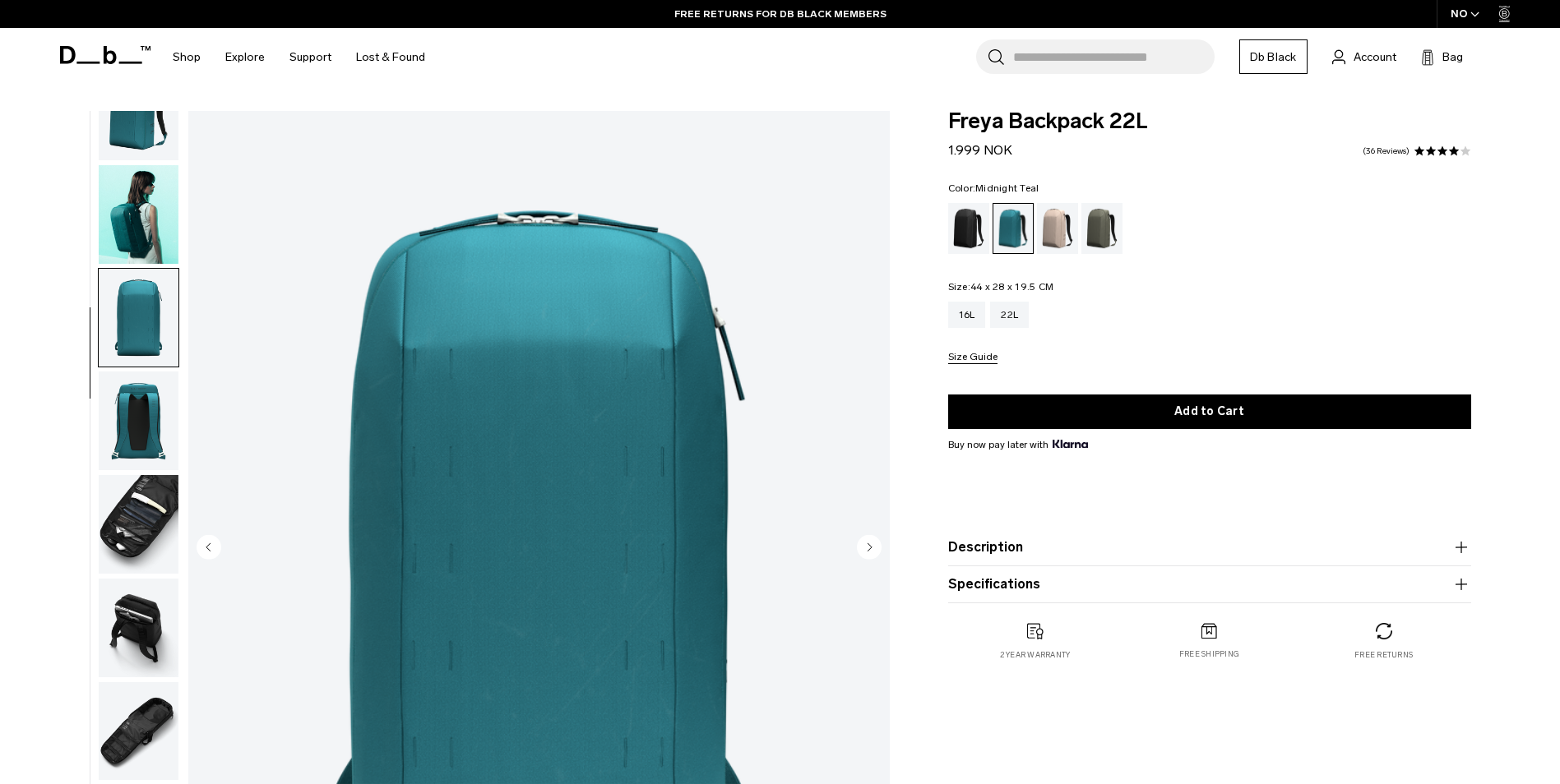
scroll to position [52, 0]
click at [135, 440] on img "button" at bounding box center [139, 419] width 80 height 99
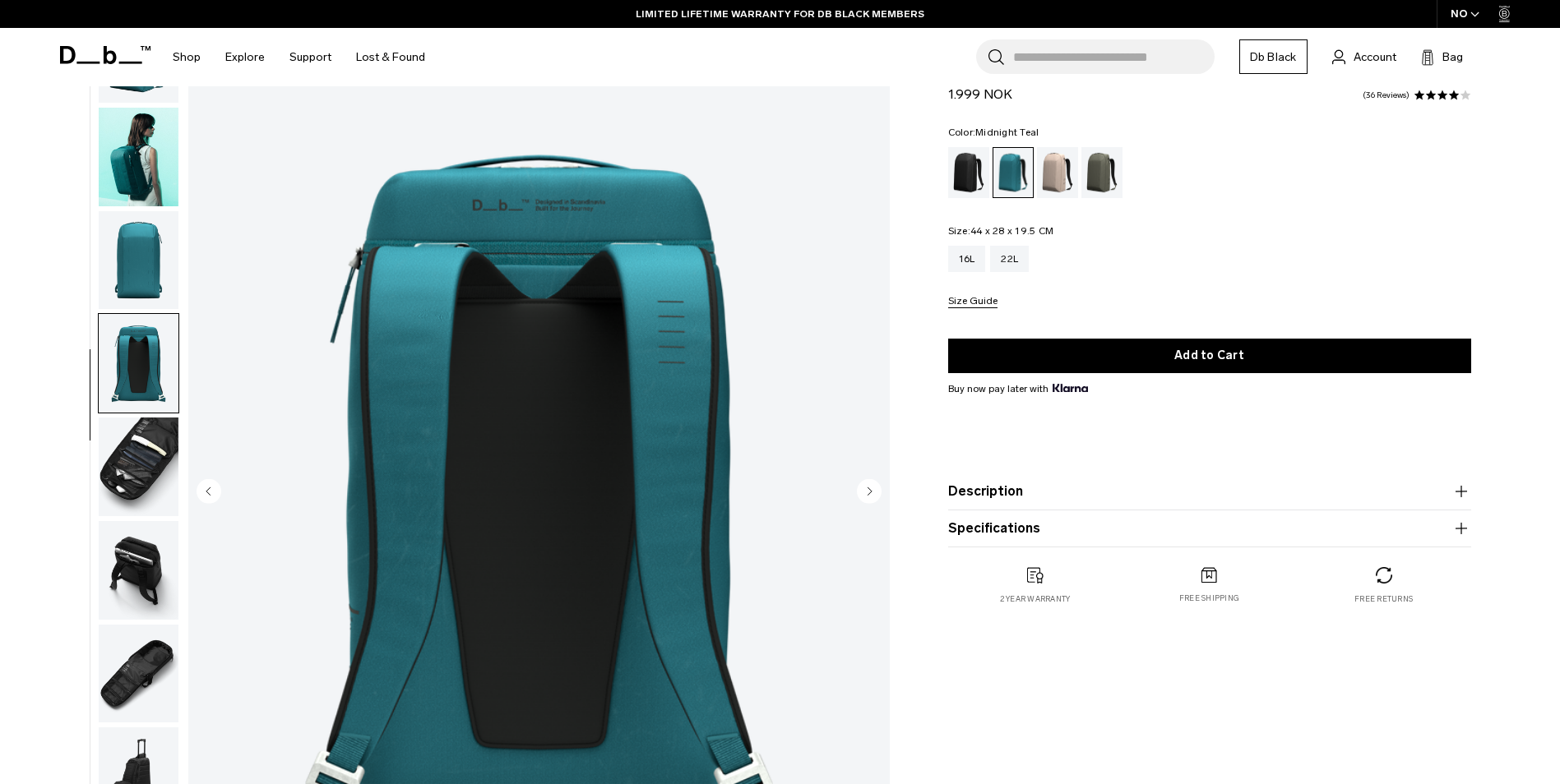
scroll to position [164, 0]
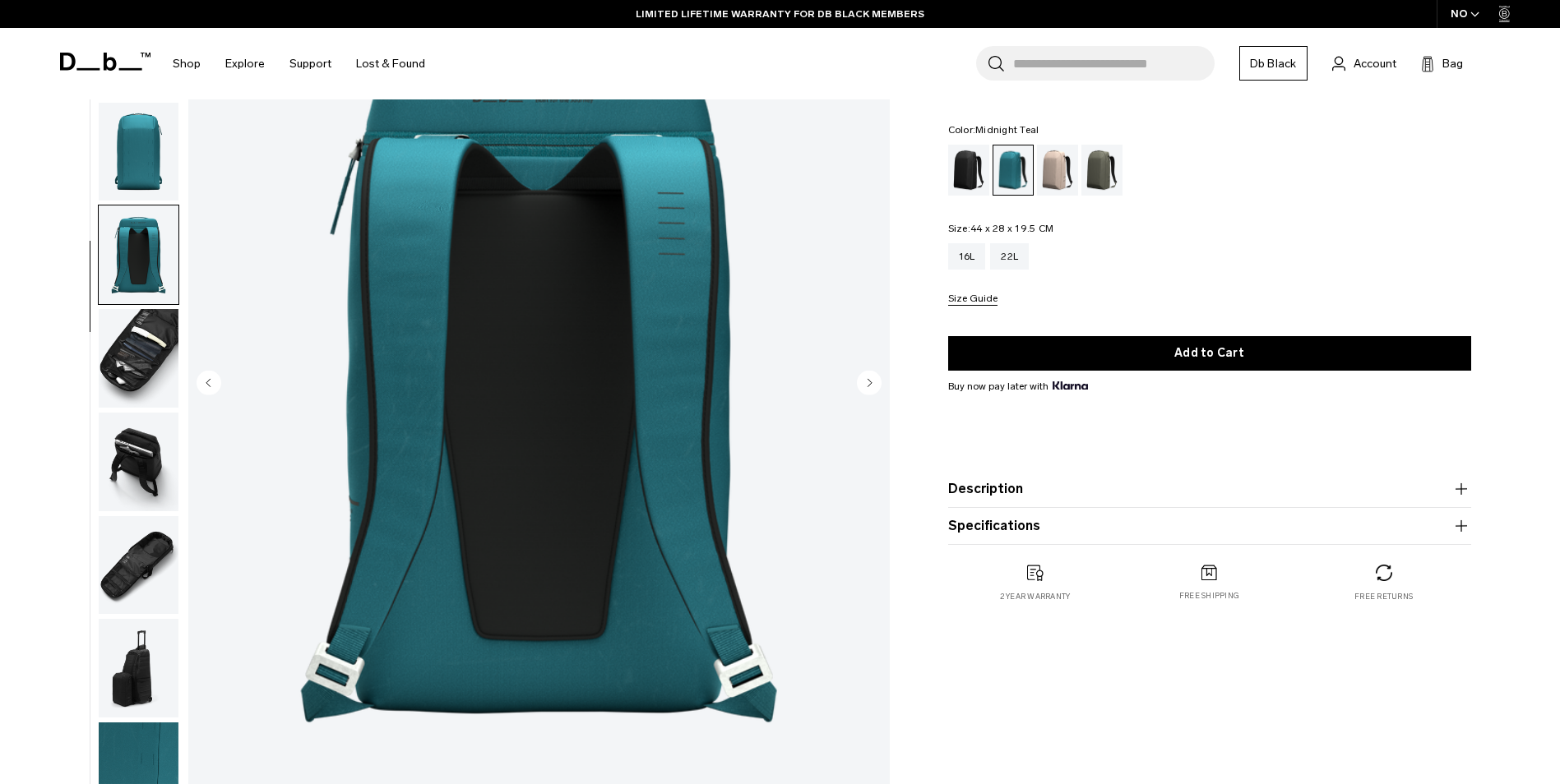
click at [152, 371] on img "button" at bounding box center [139, 358] width 80 height 99
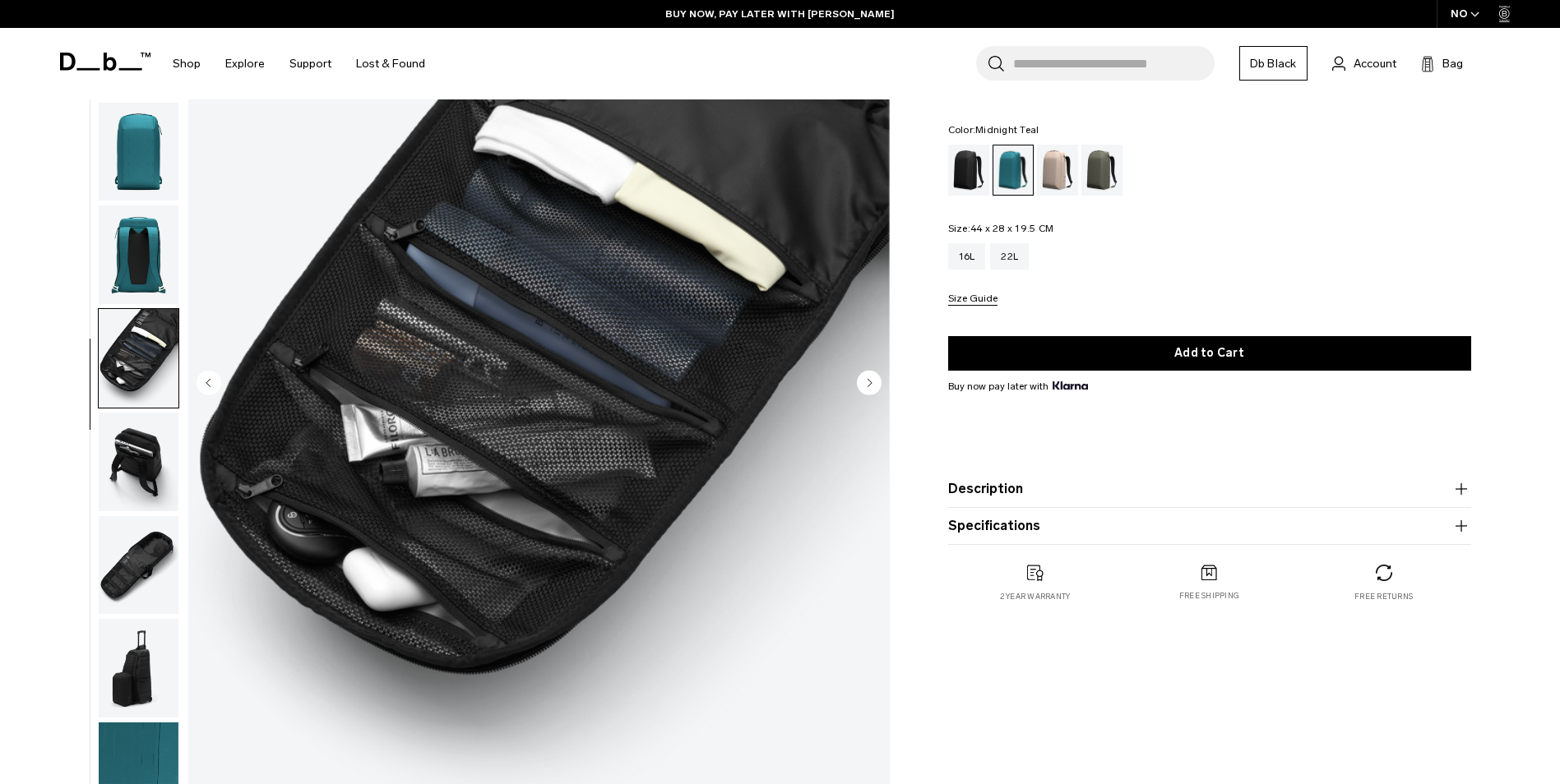
click at [148, 448] on img "button" at bounding box center [139, 462] width 80 height 99
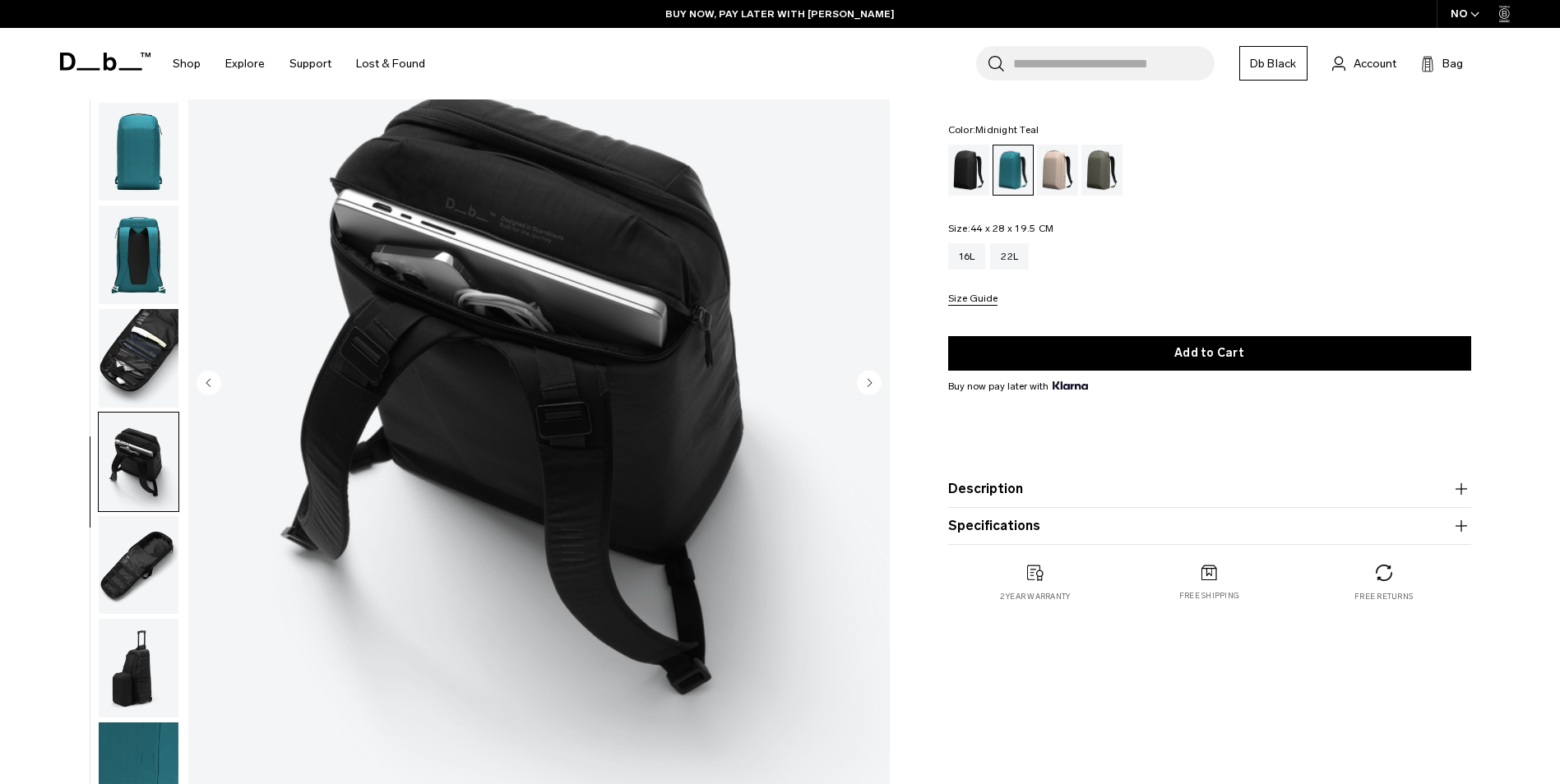
click at [163, 537] on img "button" at bounding box center [139, 566] width 80 height 99
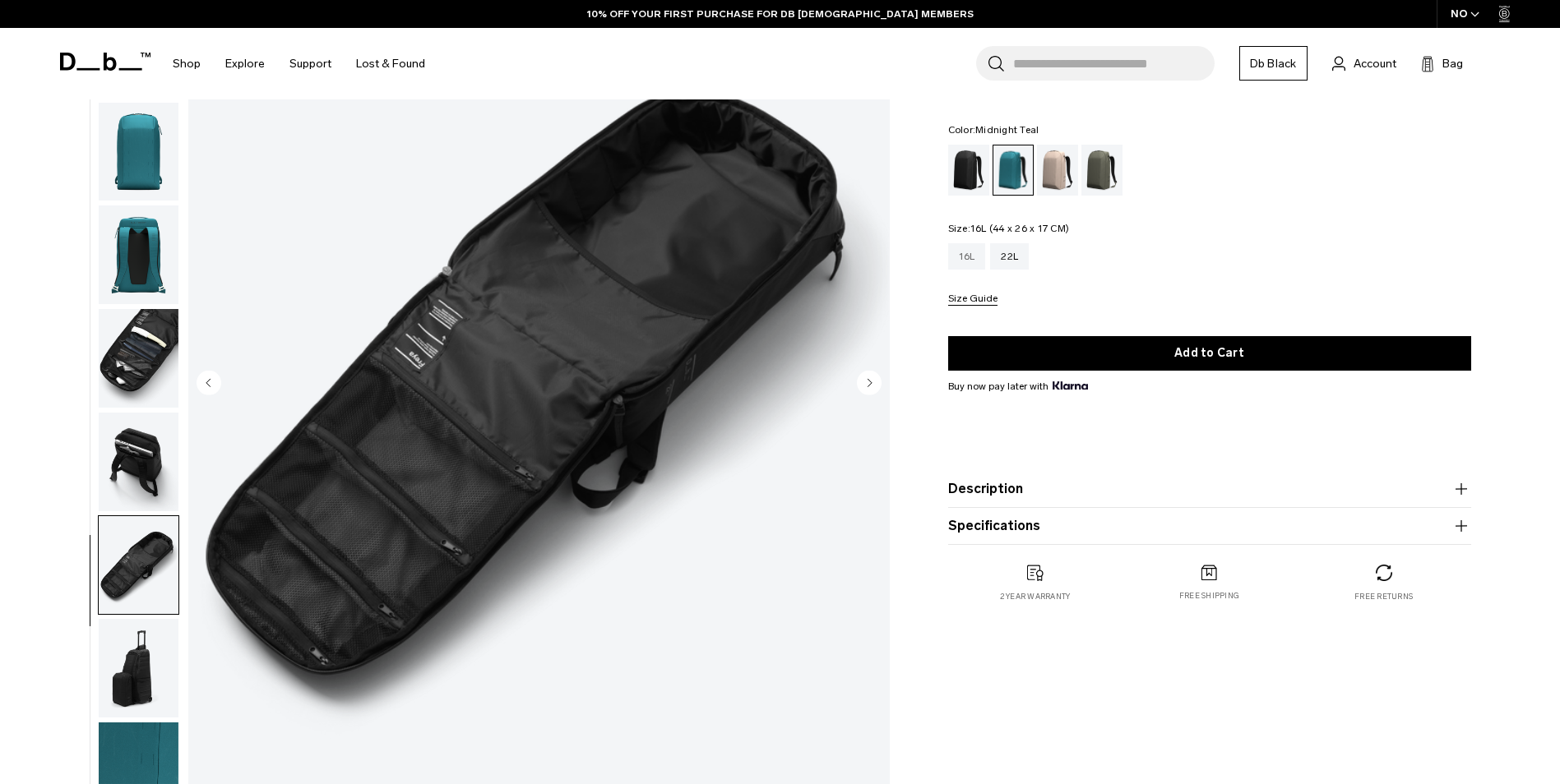
click at [968, 256] on div "16L" at bounding box center [966, 257] width 38 height 26
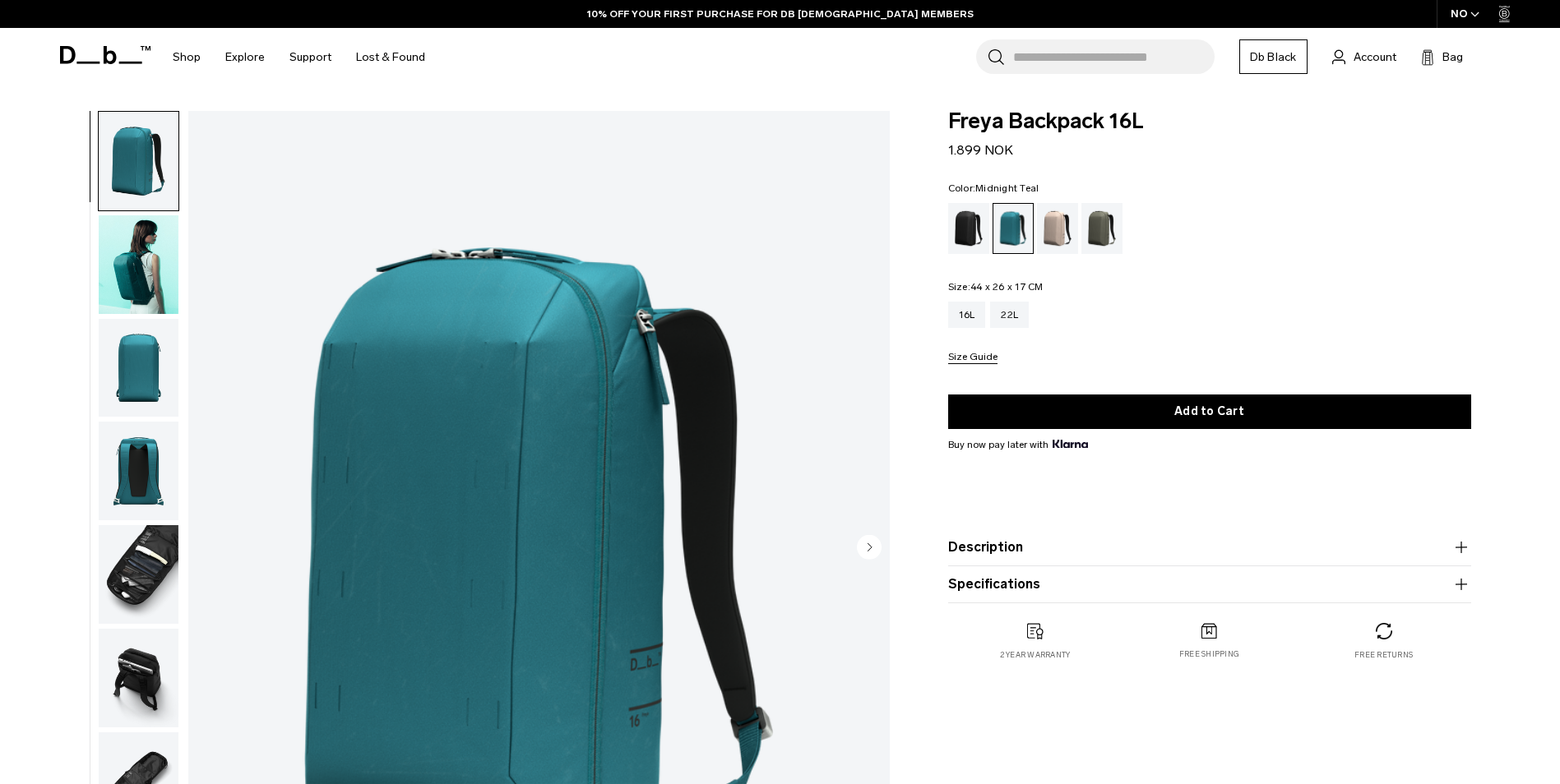
click at [157, 543] on img "button" at bounding box center [139, 575] width 80 height 99
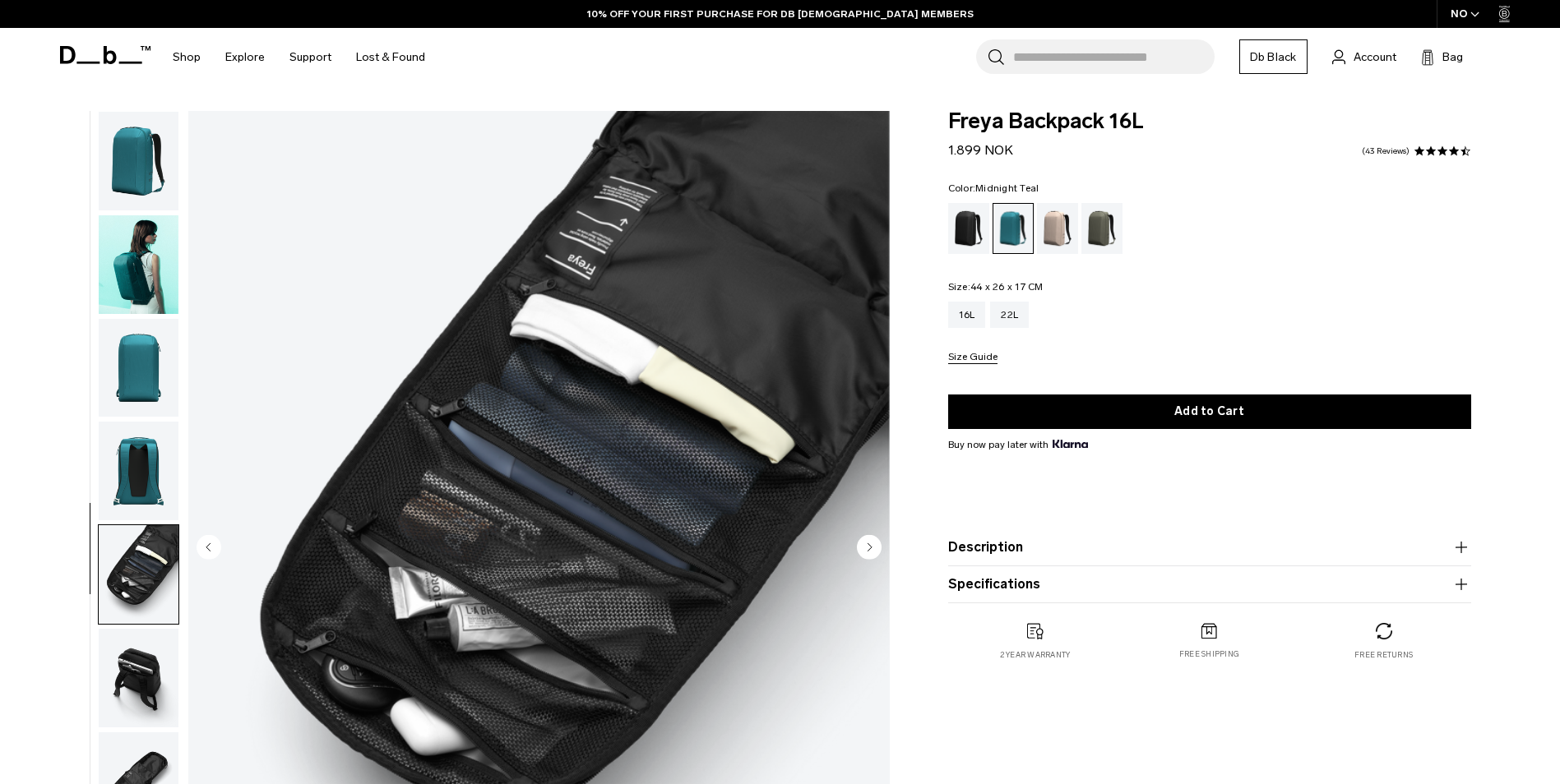
scroll to position [52, 0]
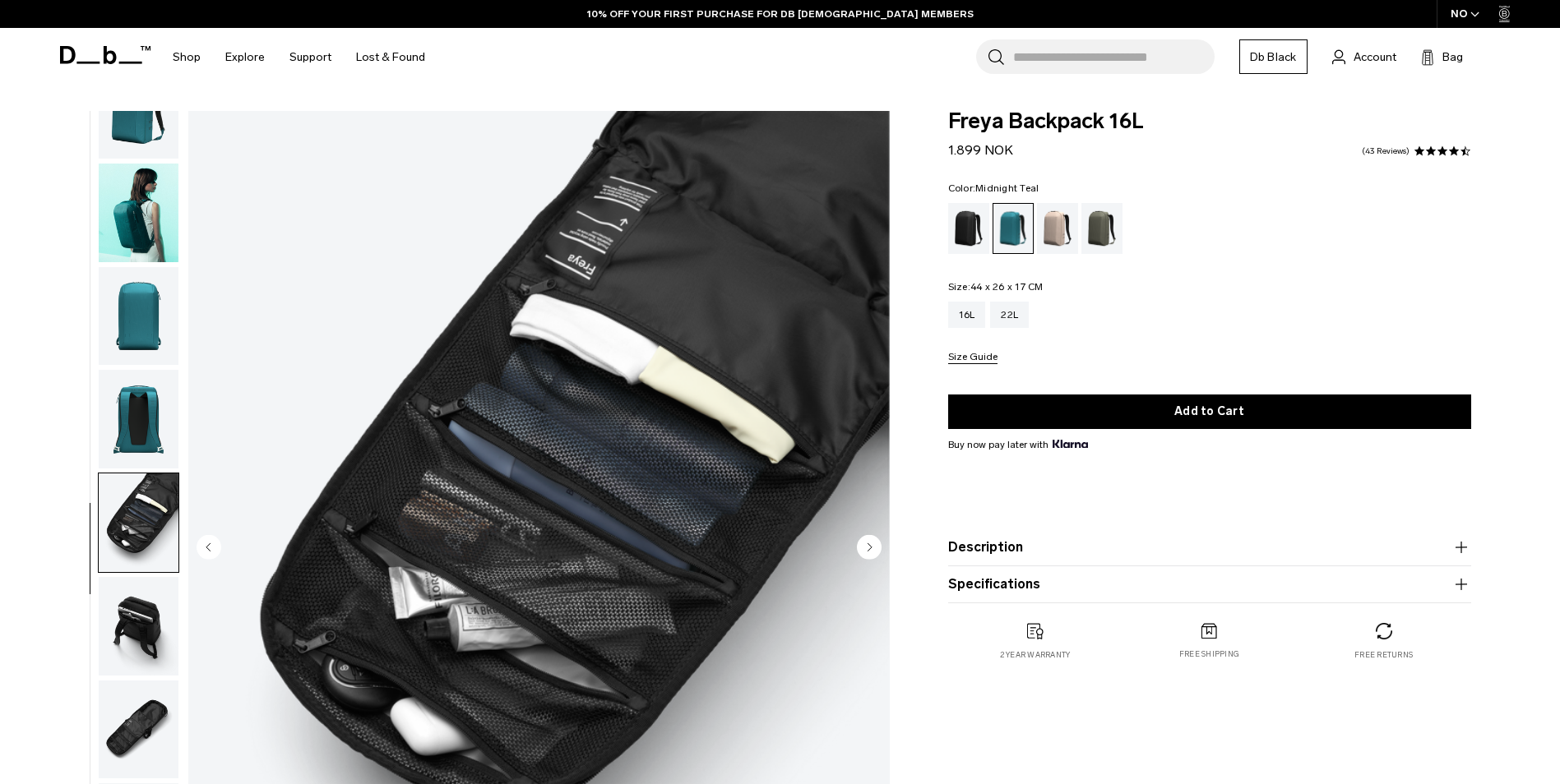
click at [145, 622] on img "button" at bounding box center [139, 626] width 80 height 99
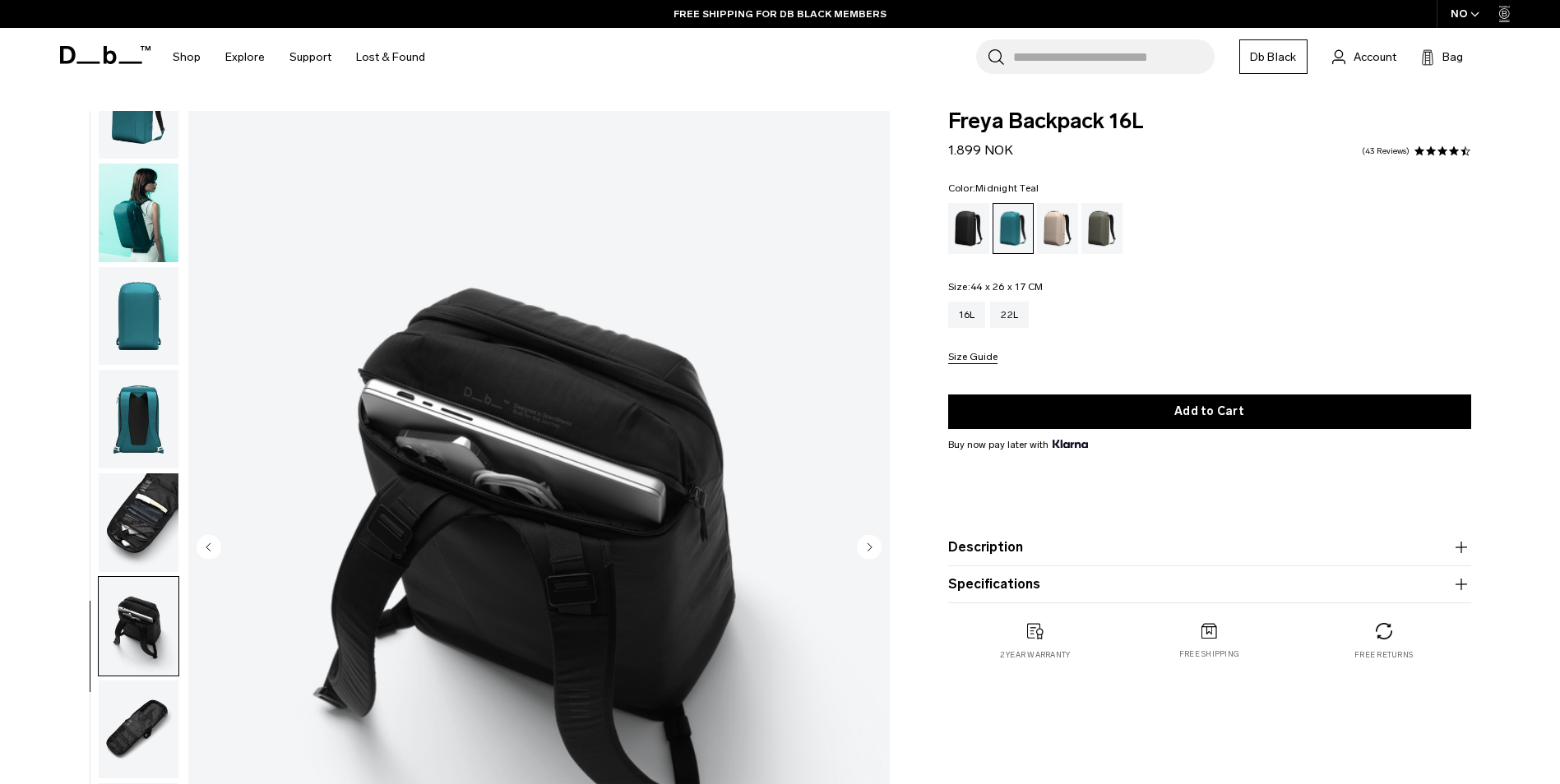
click at [142, 711] on img "button" at bounding box center [139, 730] width 80 height 99
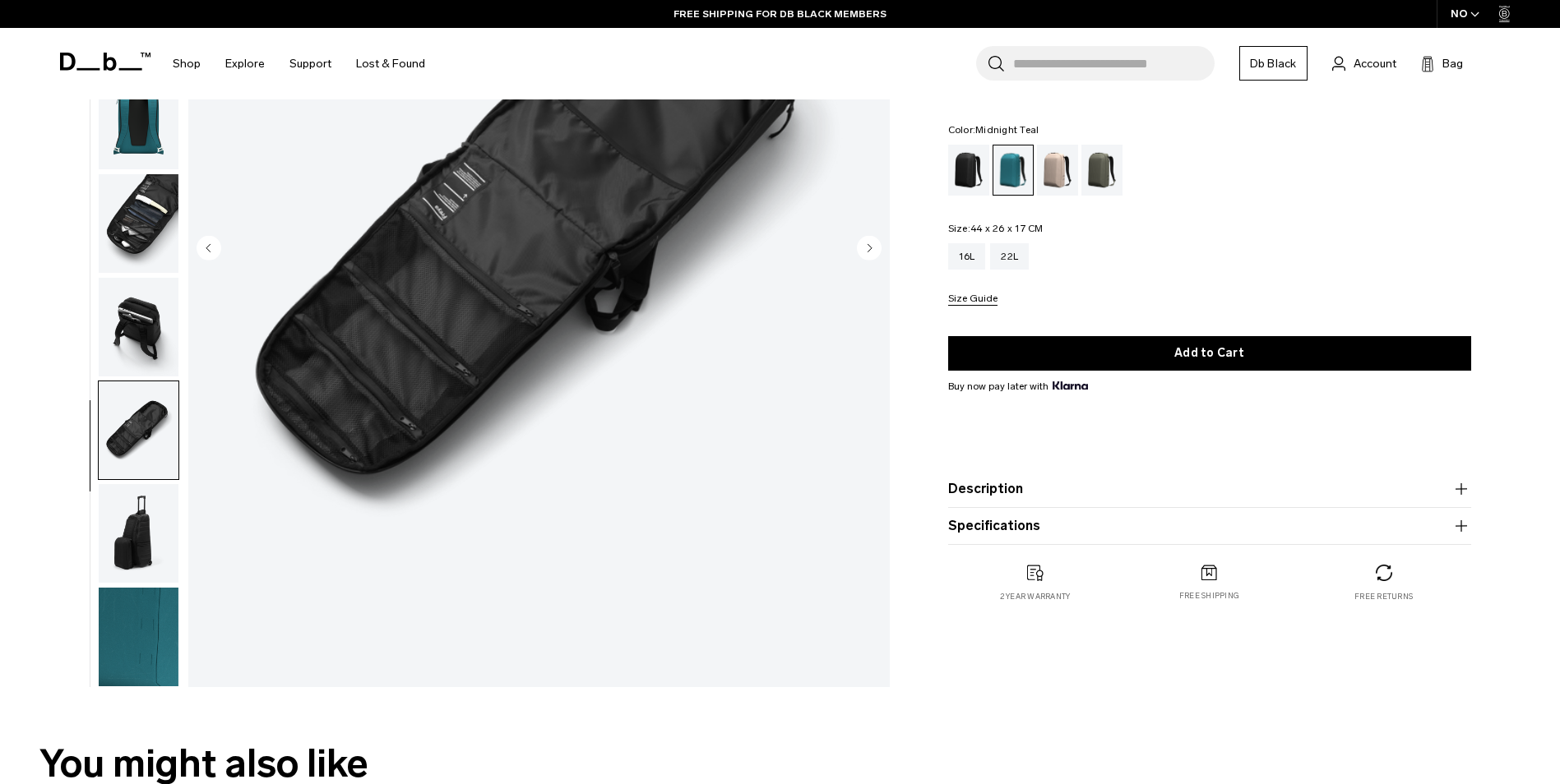
scroll to position [328, 0]
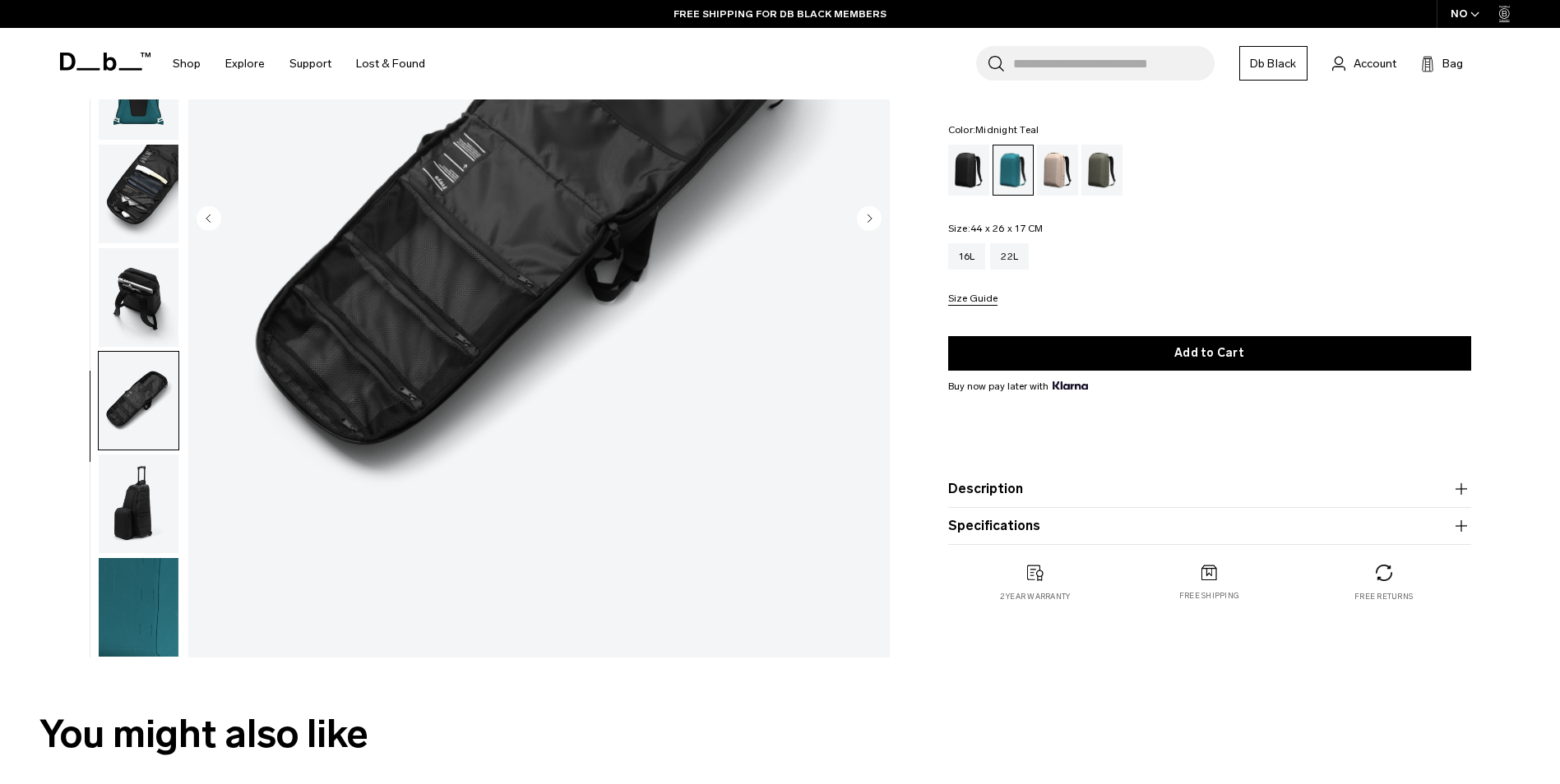
click at [154, 590] on img "button" at bounding box center [139, 607] width 80 height 99
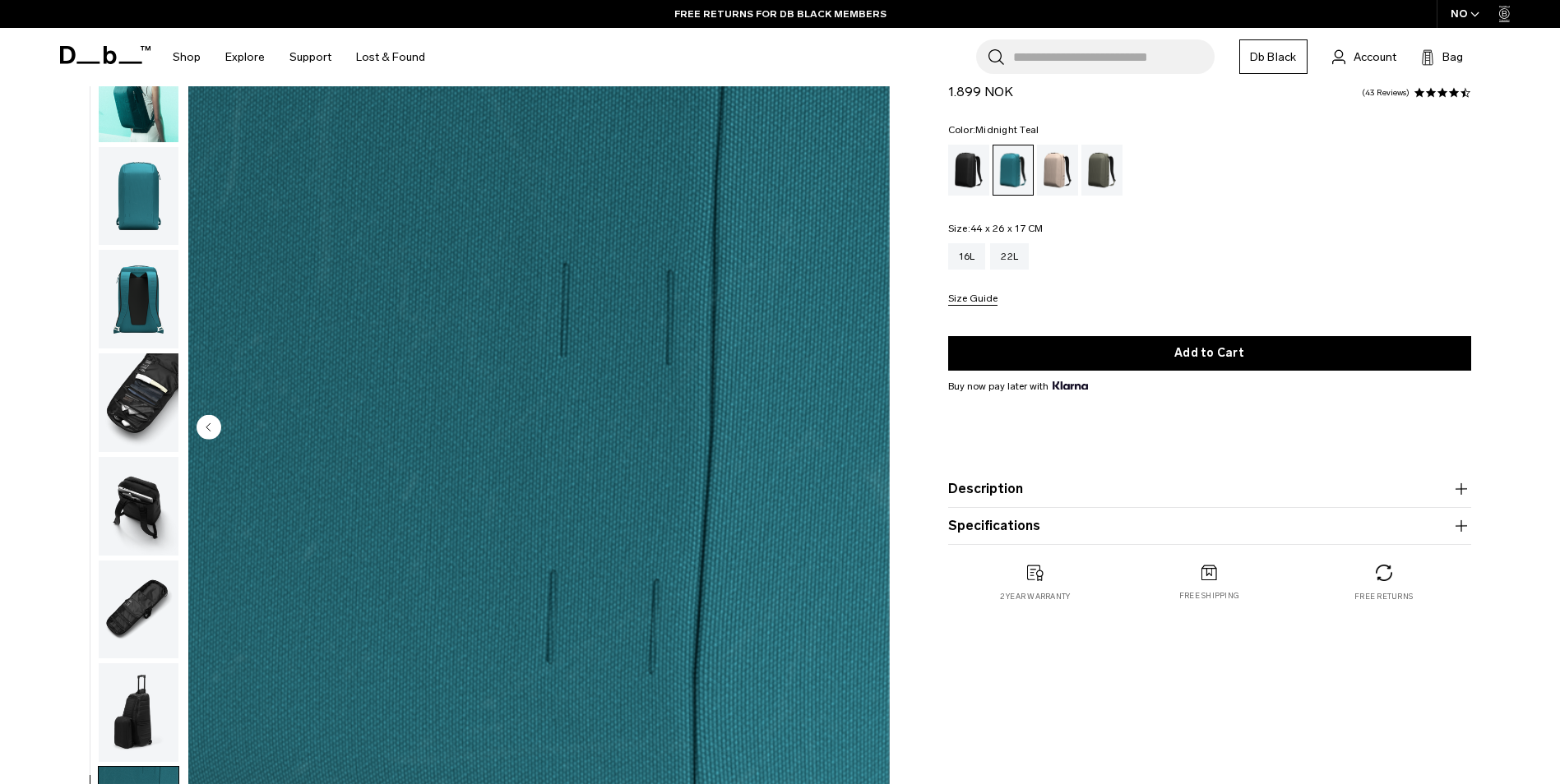
scroll to position [0, 0]
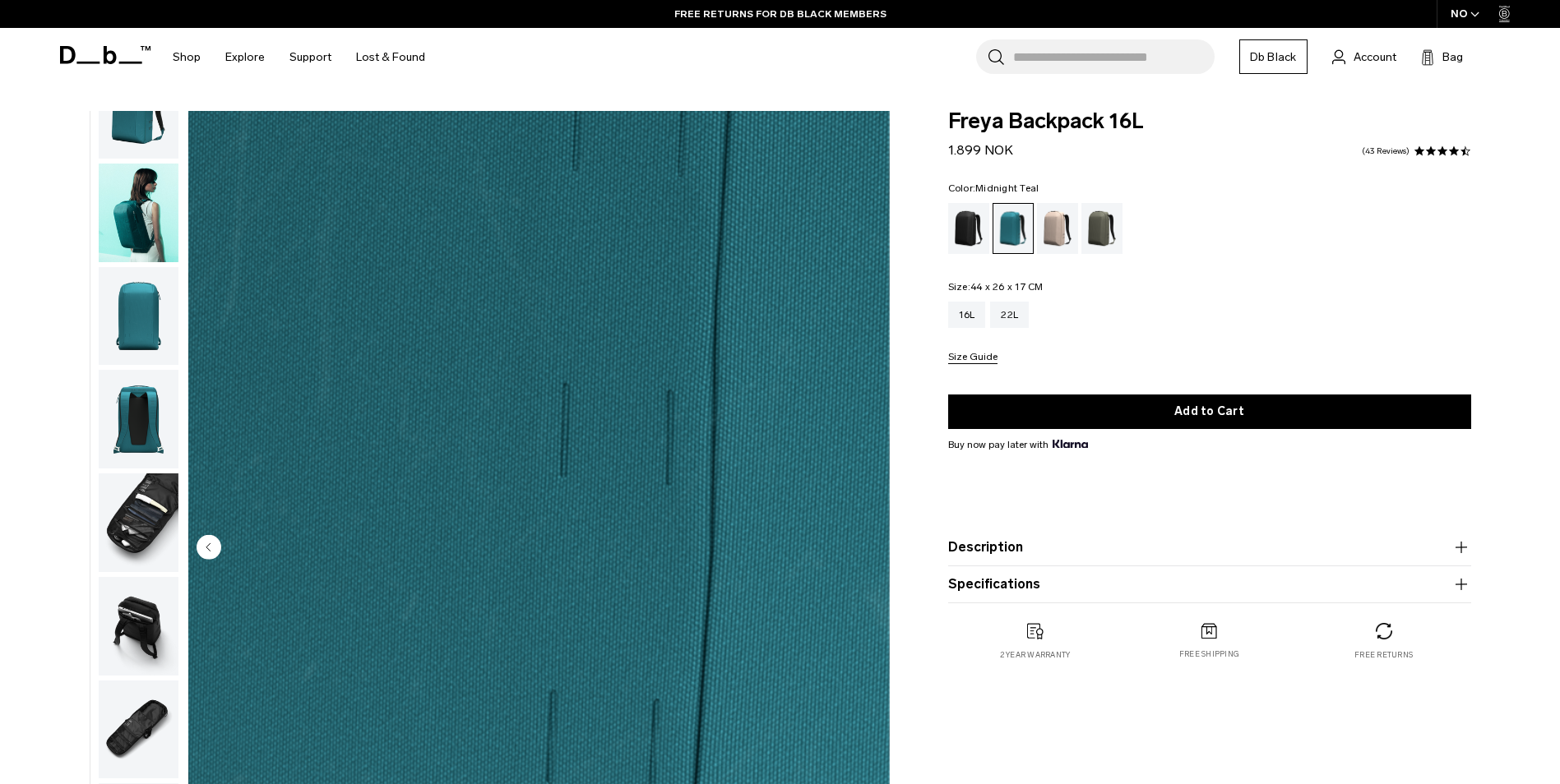
click at [142, 328] on img "button" at bounding box center [139, 316] width 80 height 99
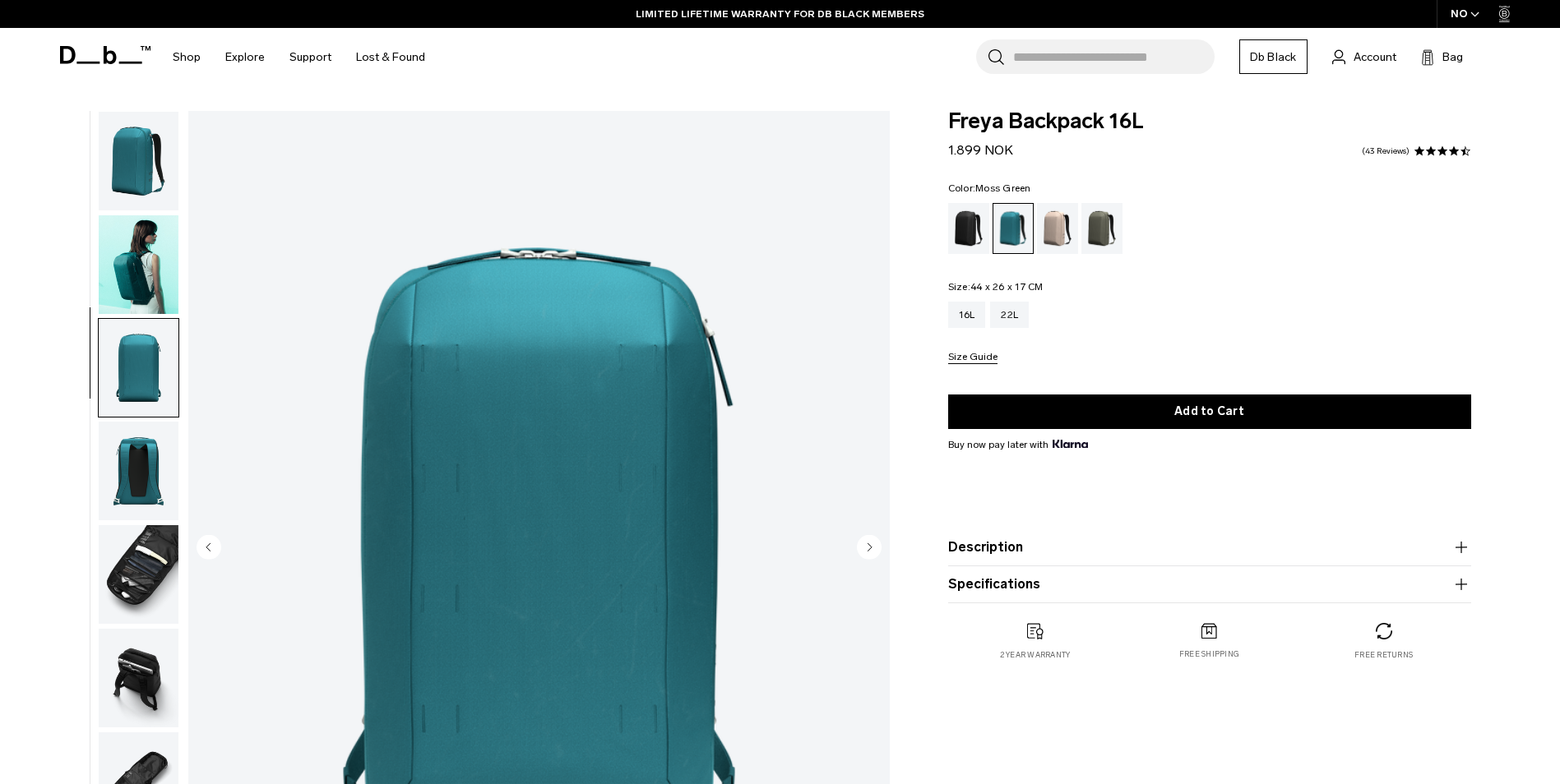
click at [1103, 223] on div "Moss Green" at bounding box center [1102, 229] width 42 height 51
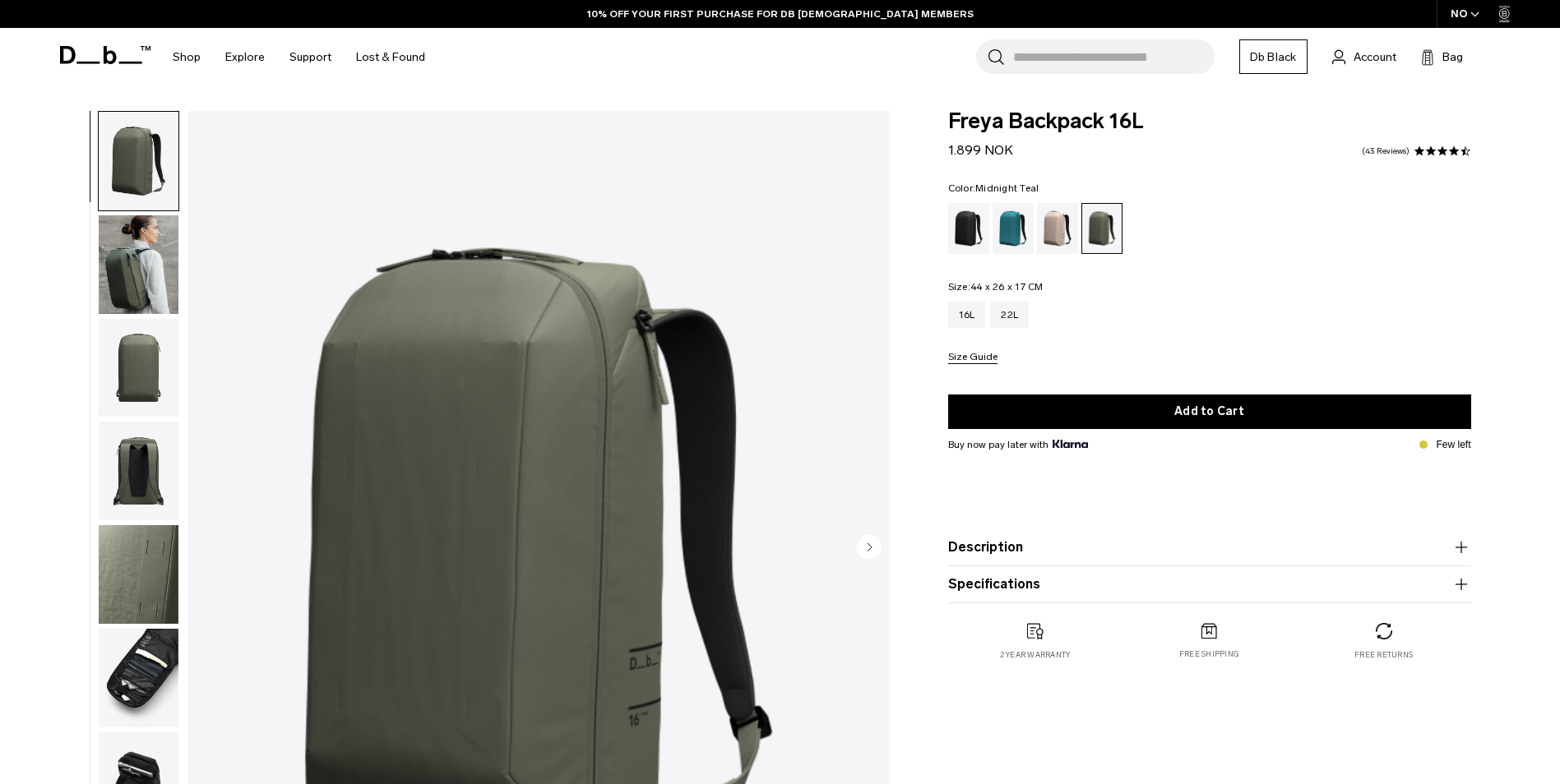
click at [1015, 215] on div "Midnight Teal" at bounding box center [1012, 229] width 42 height 51
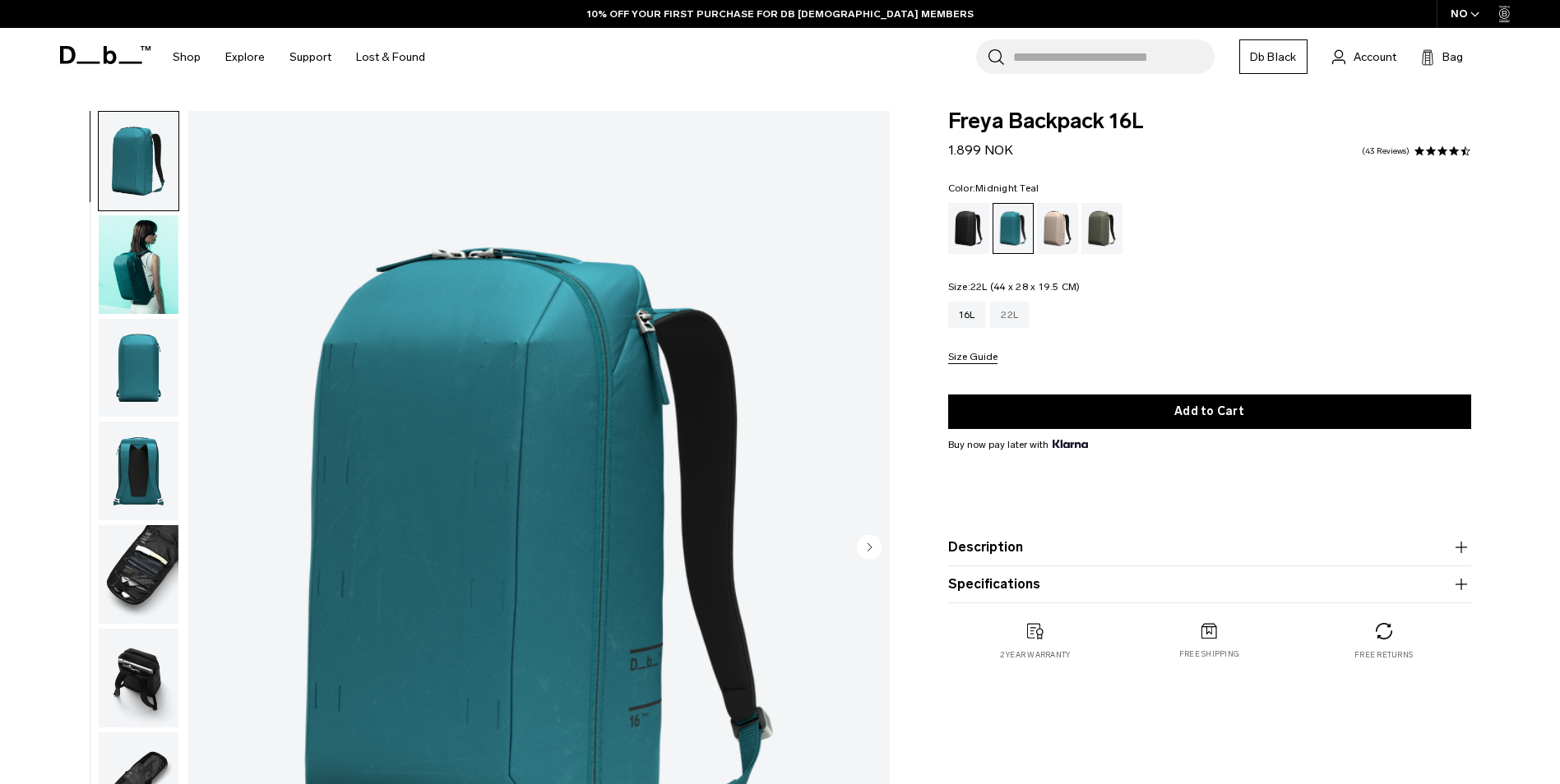
click at [1015, 313] on div "22L" at bounding box center [1010, 315] width 39 height 26
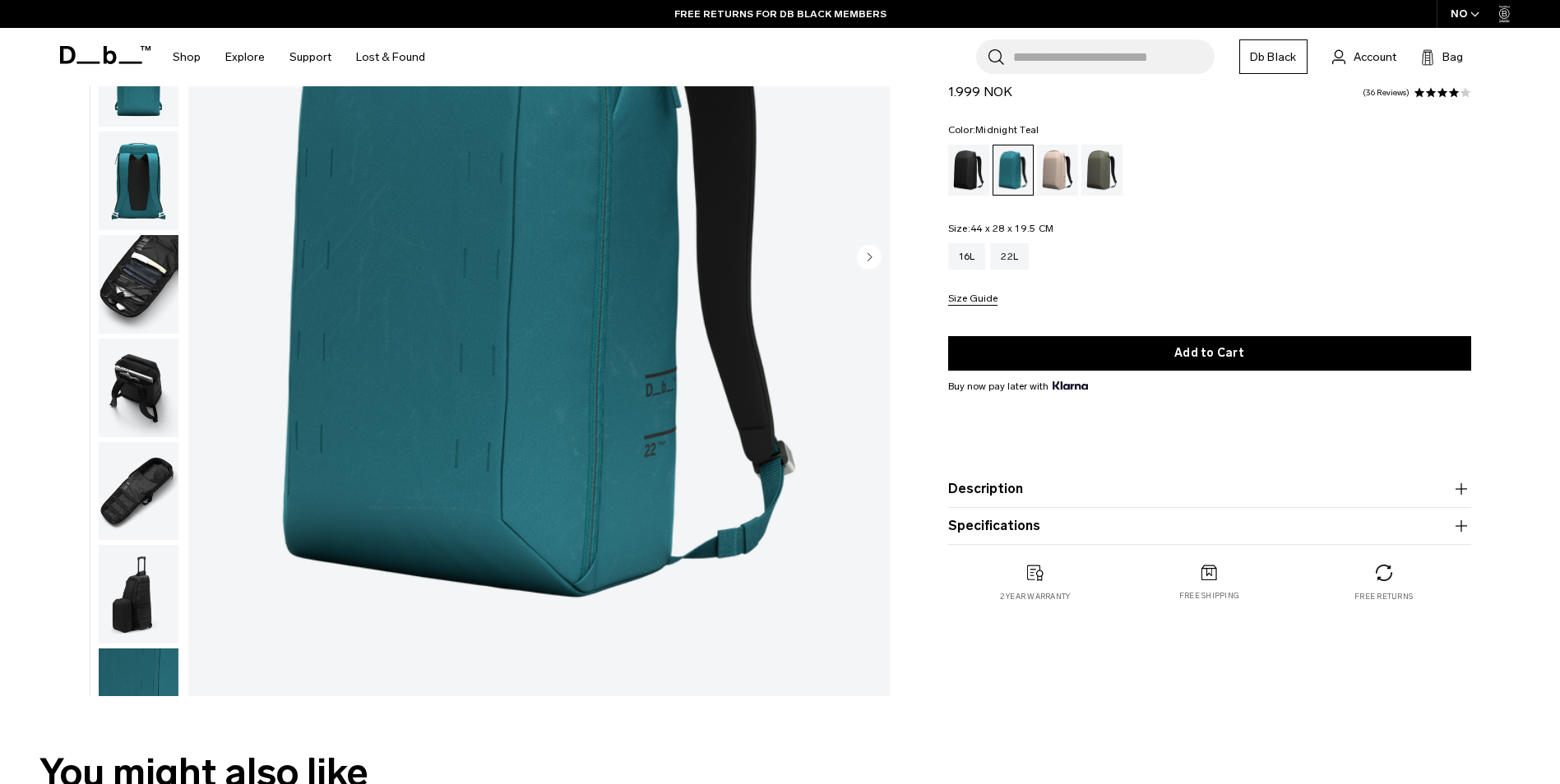
scroll to position [246, 0]
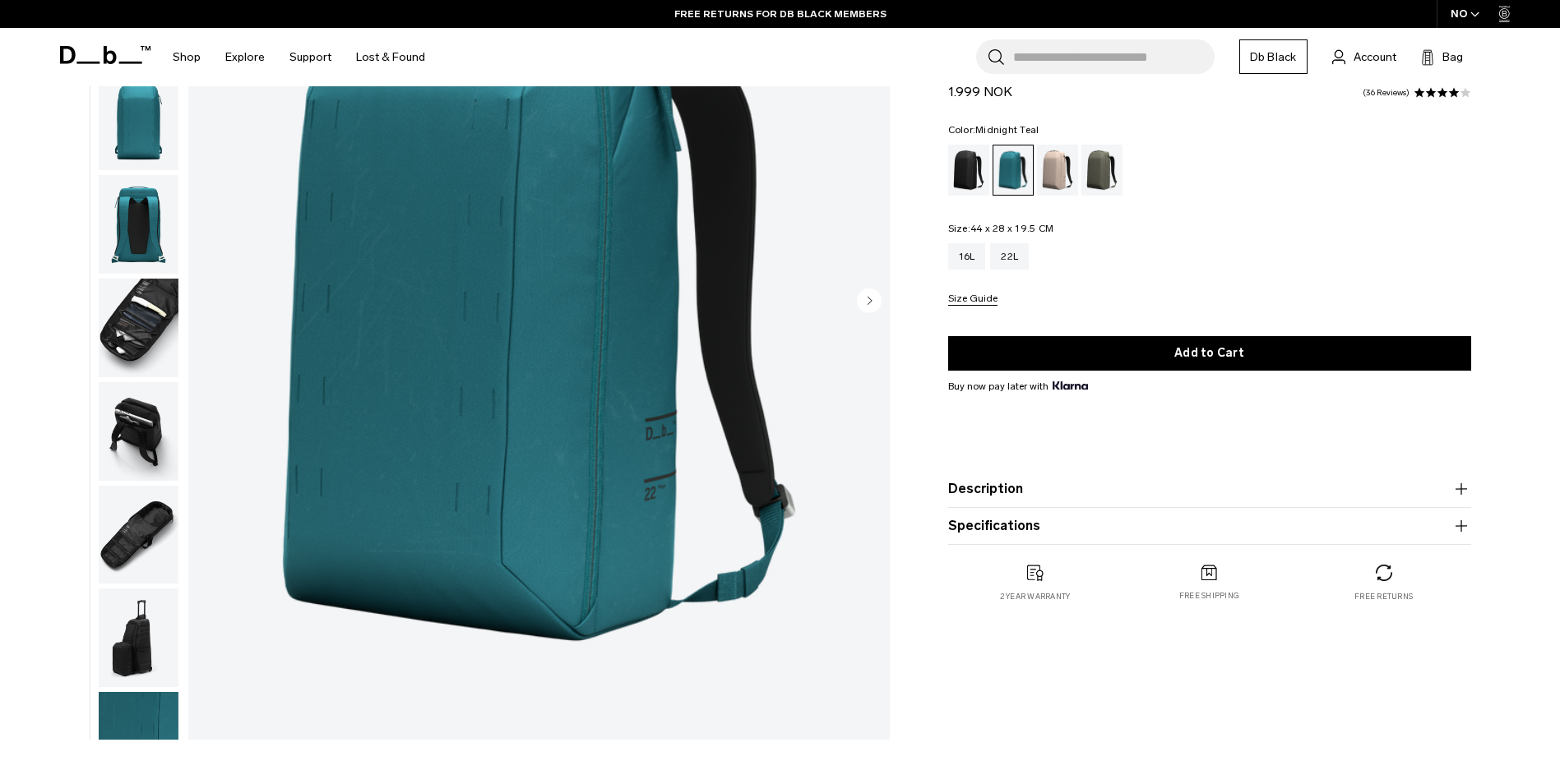
click at [163, 303] on img "button" at bounding box center [139, 328] width 80 height 99
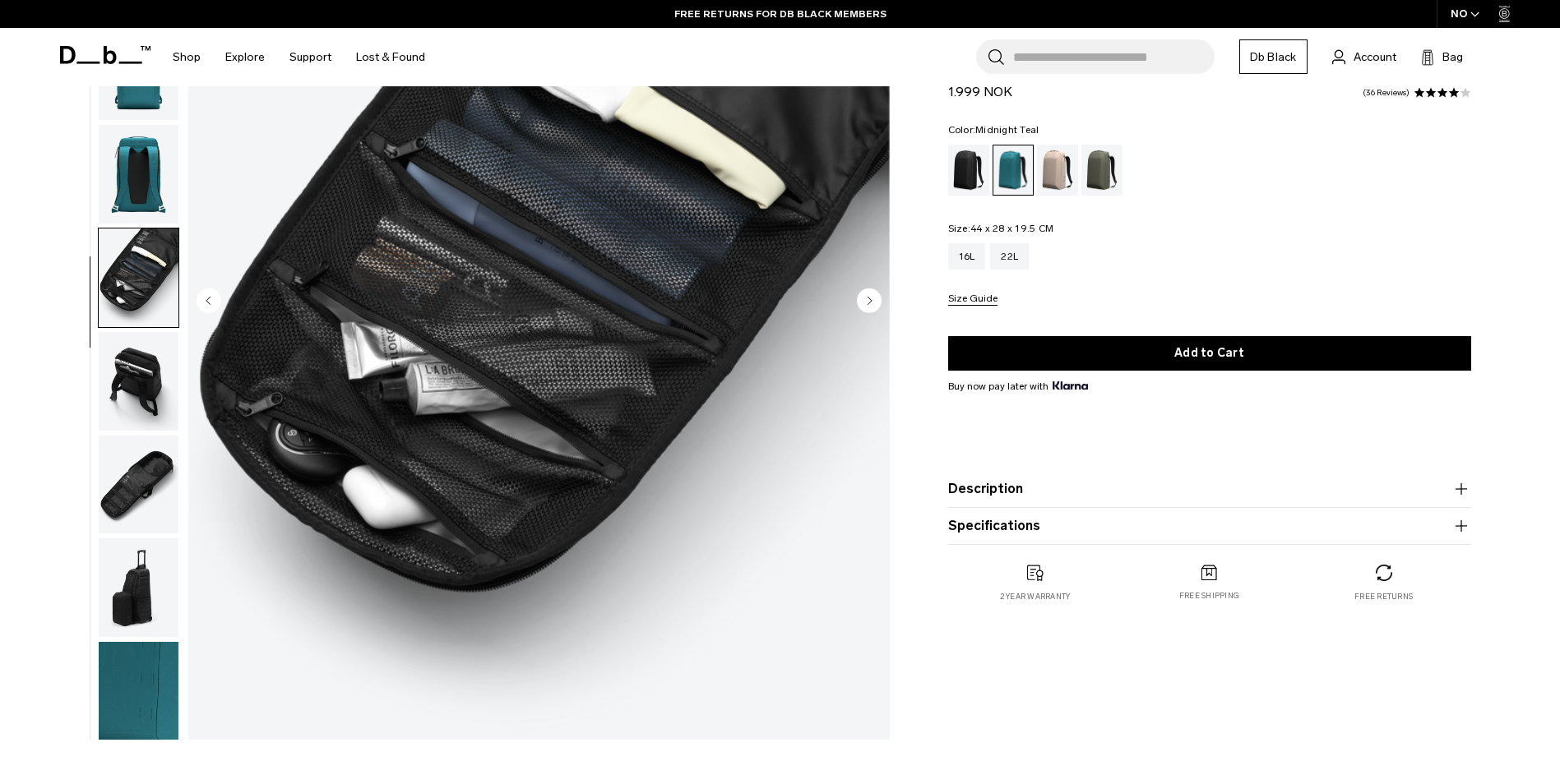
scroll to position [52, 0]
click at [151, 377] on img "button" at bounding box center [139, 380] width 80 height 99
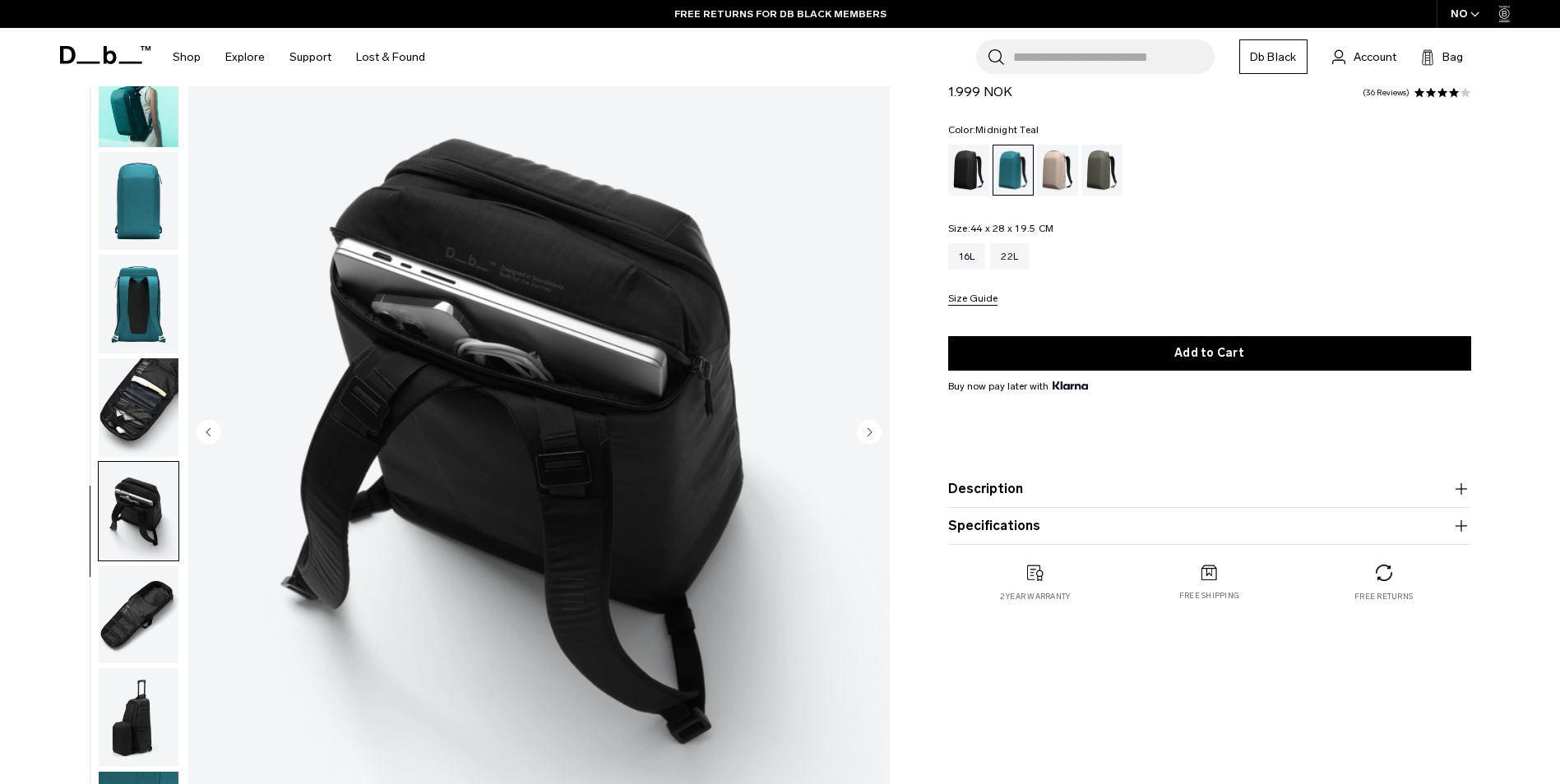
scroll to position [82, 0]
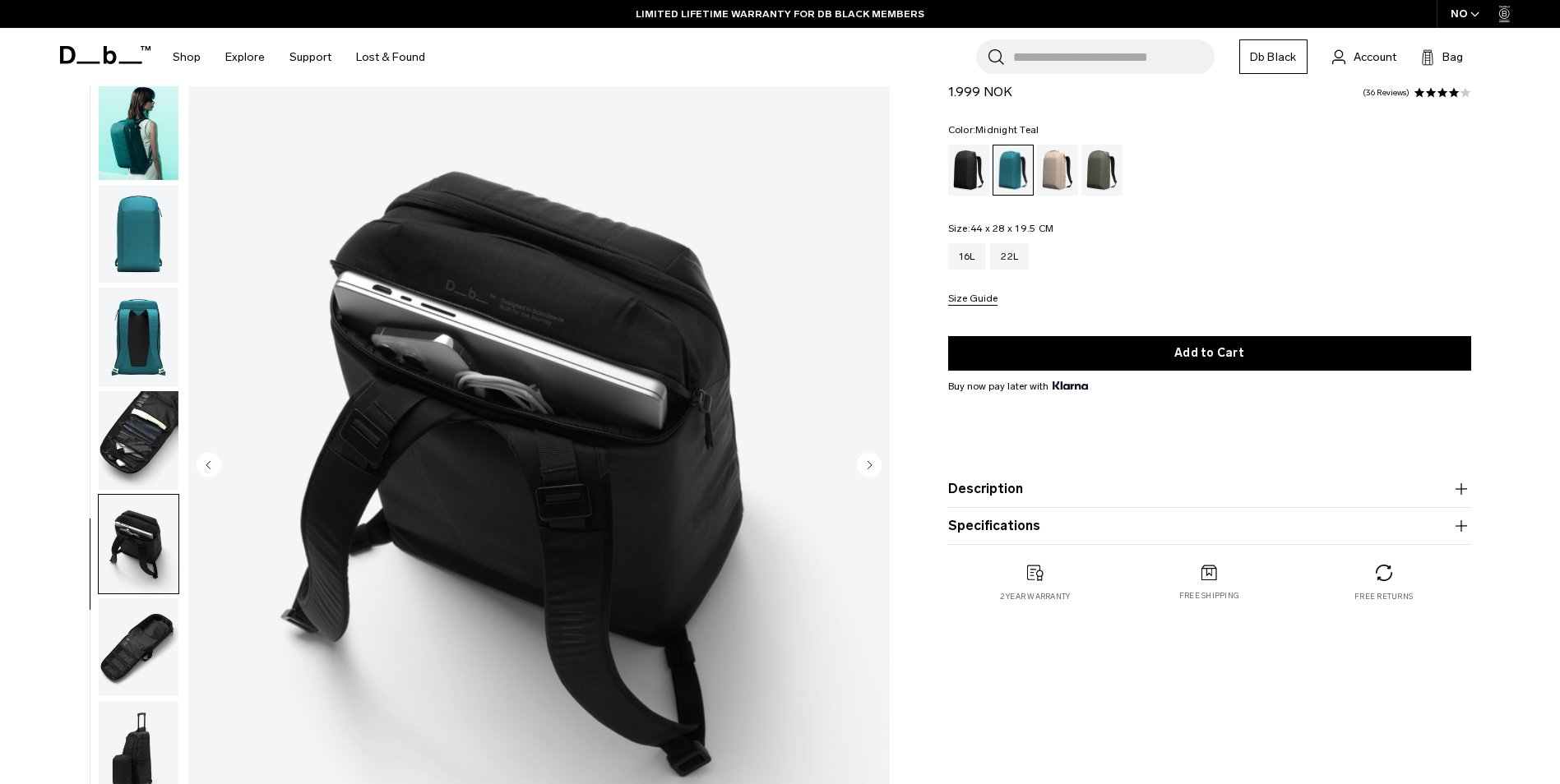
click at [148, 239] on img "button" at bounding box center [139, 234] width 80 height 99
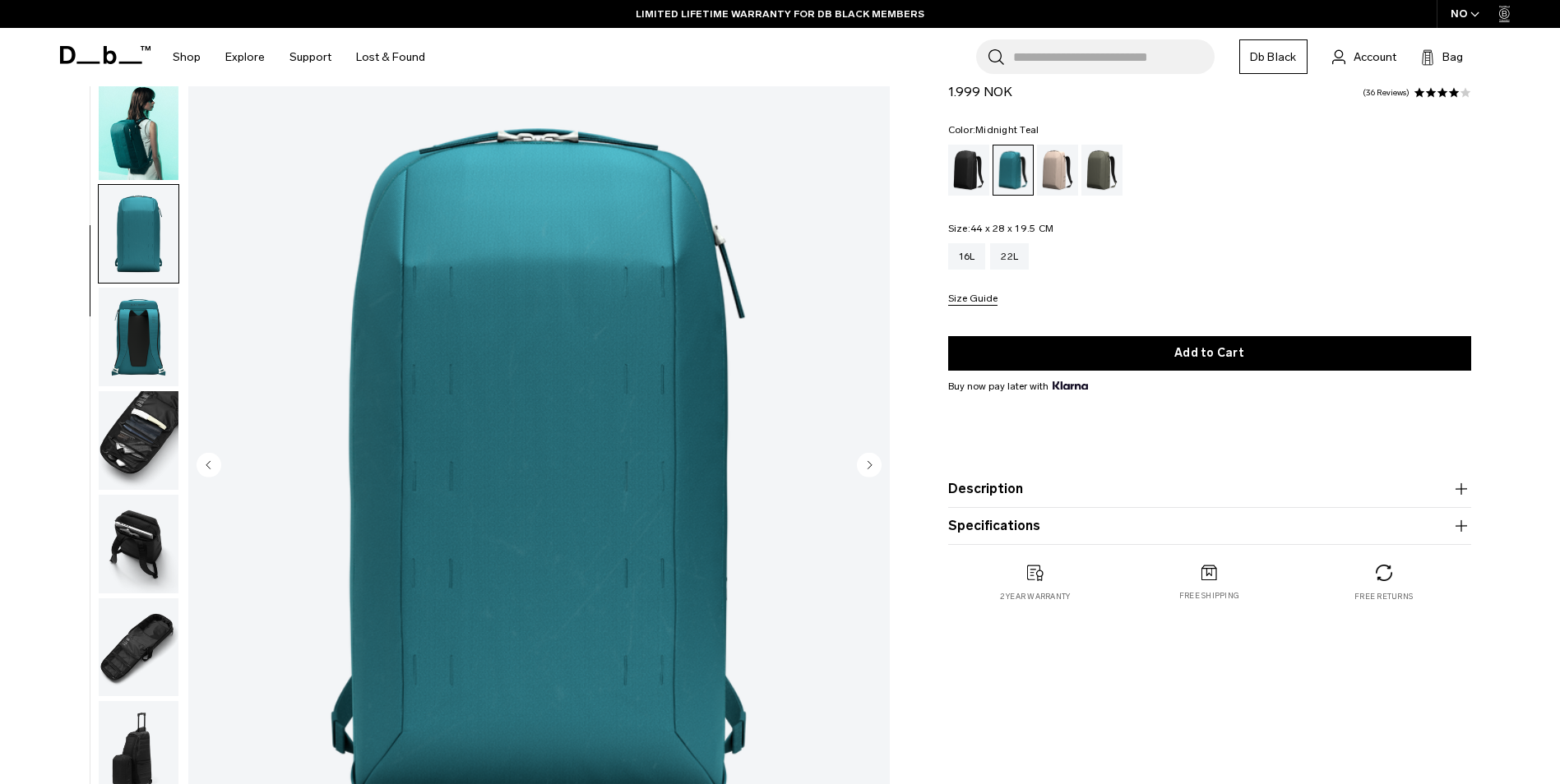
click at [147, 328] on img "button" at bounding box center [139, 337] width 80 height 99
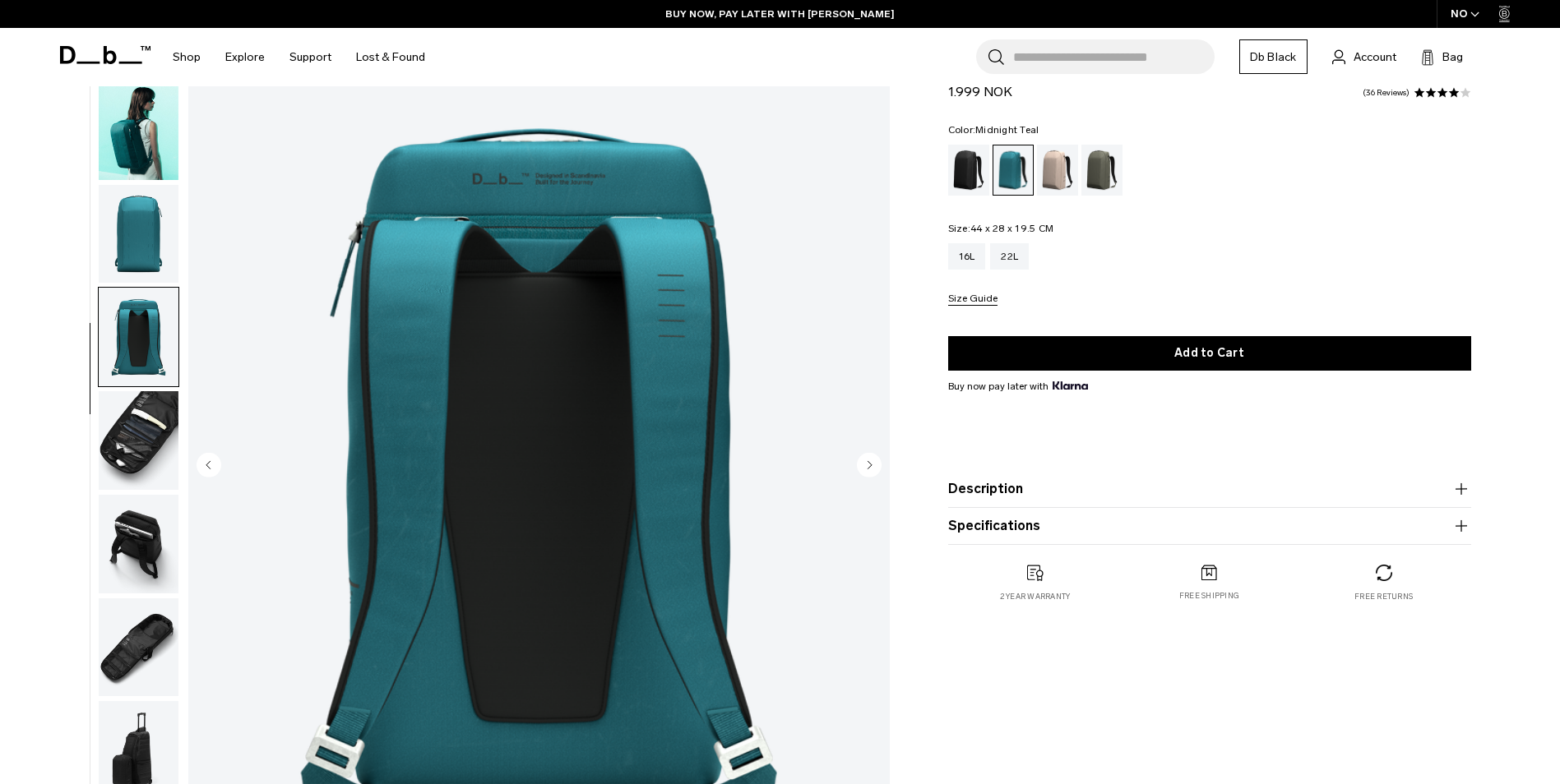
click at [148, 209] on img "button" at bounding box center [139, 234] width 80 height 99
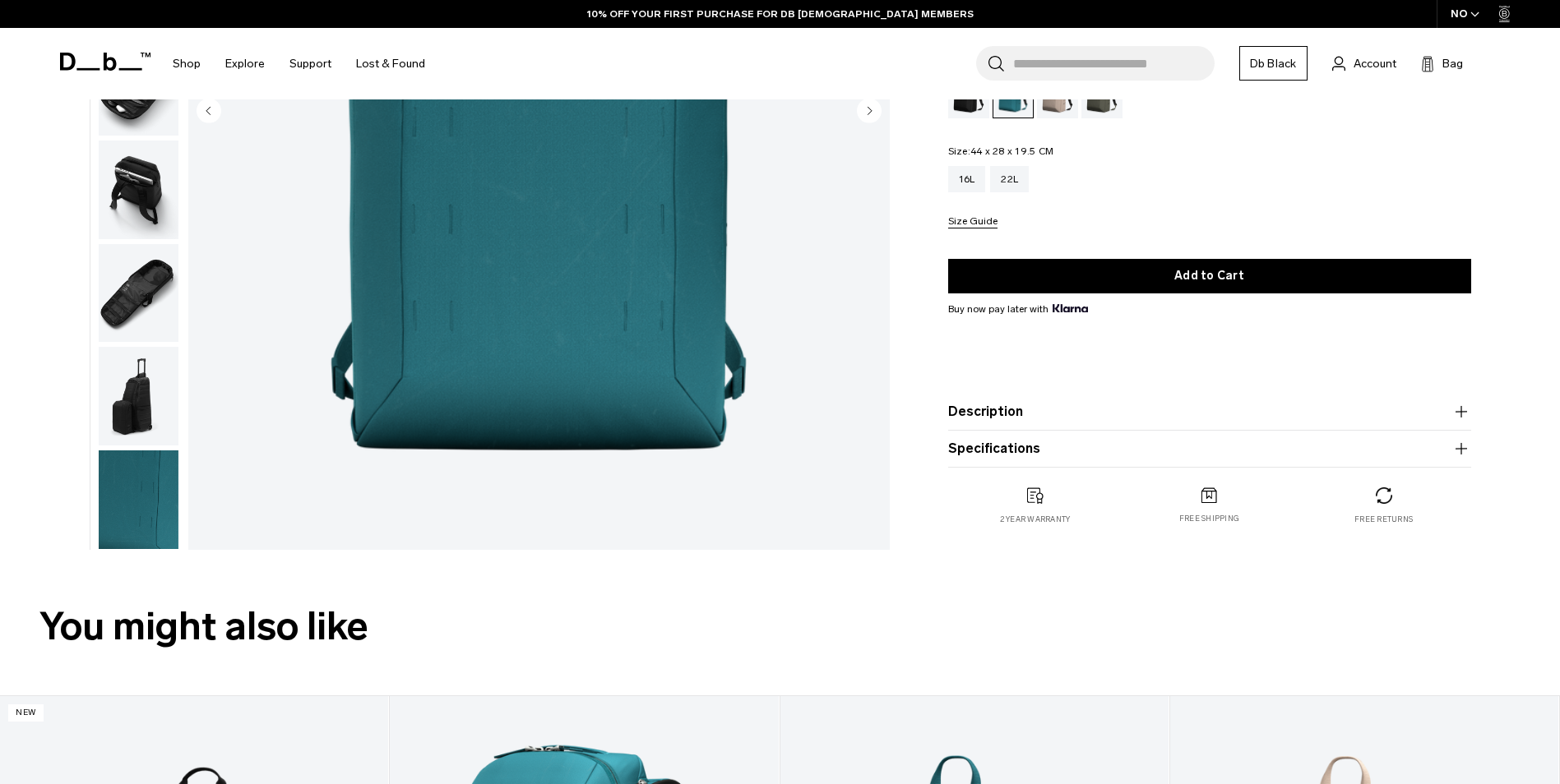
scroll to position [493, 0]
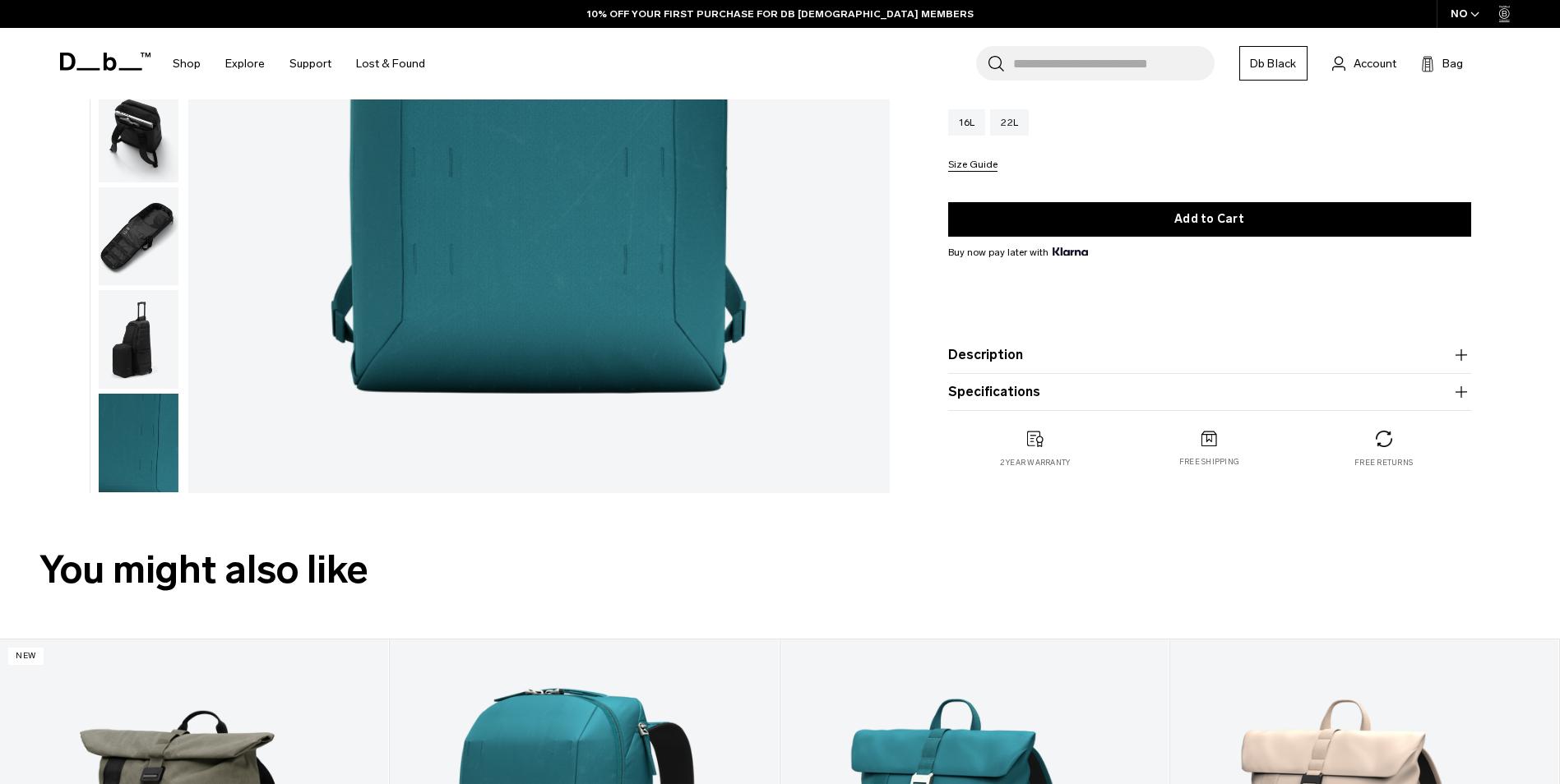
click at [140, 358] on img "button" at bounding box center [139, 340] width 80 height 99
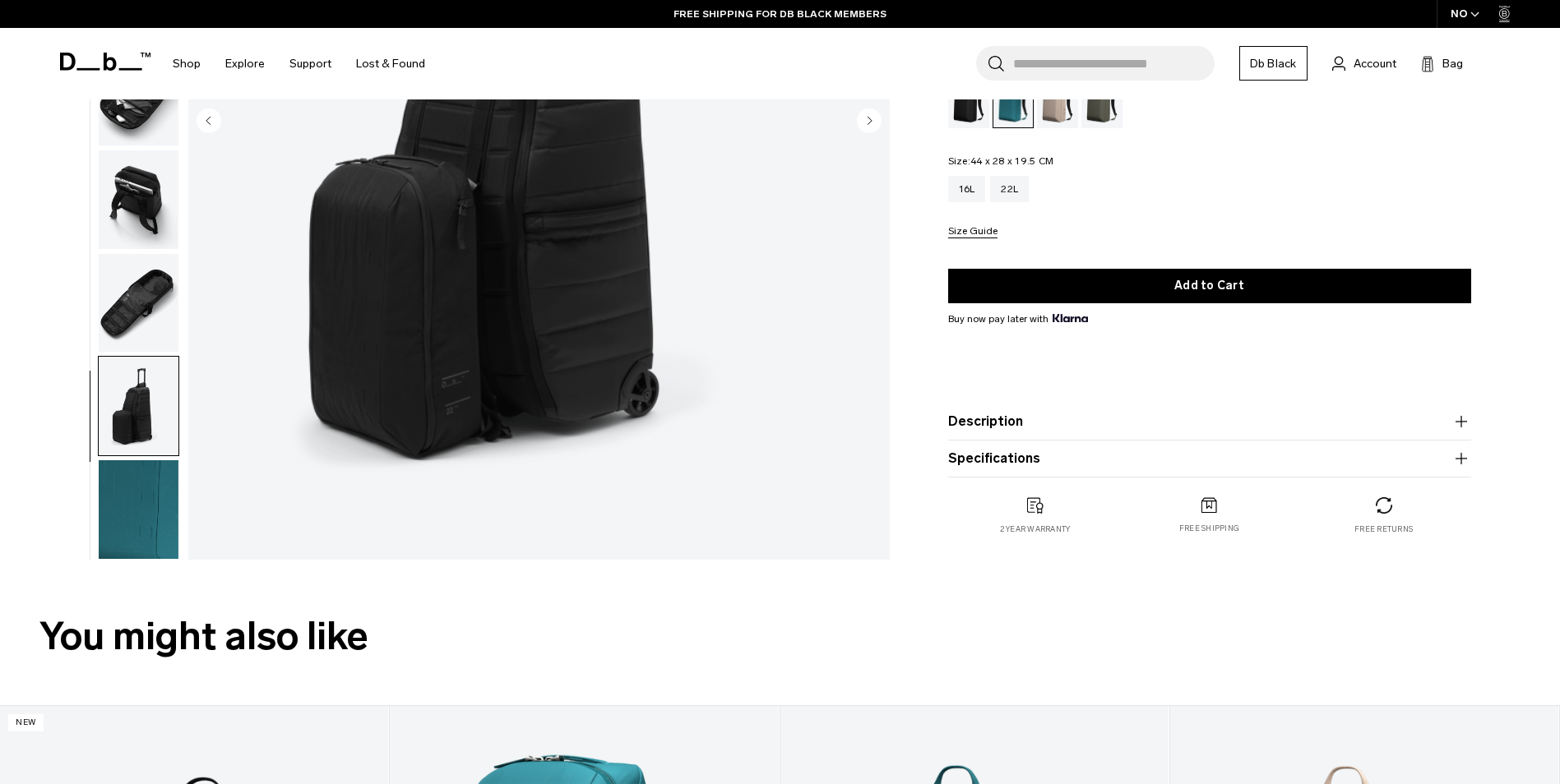
scroll to position [411, 0]
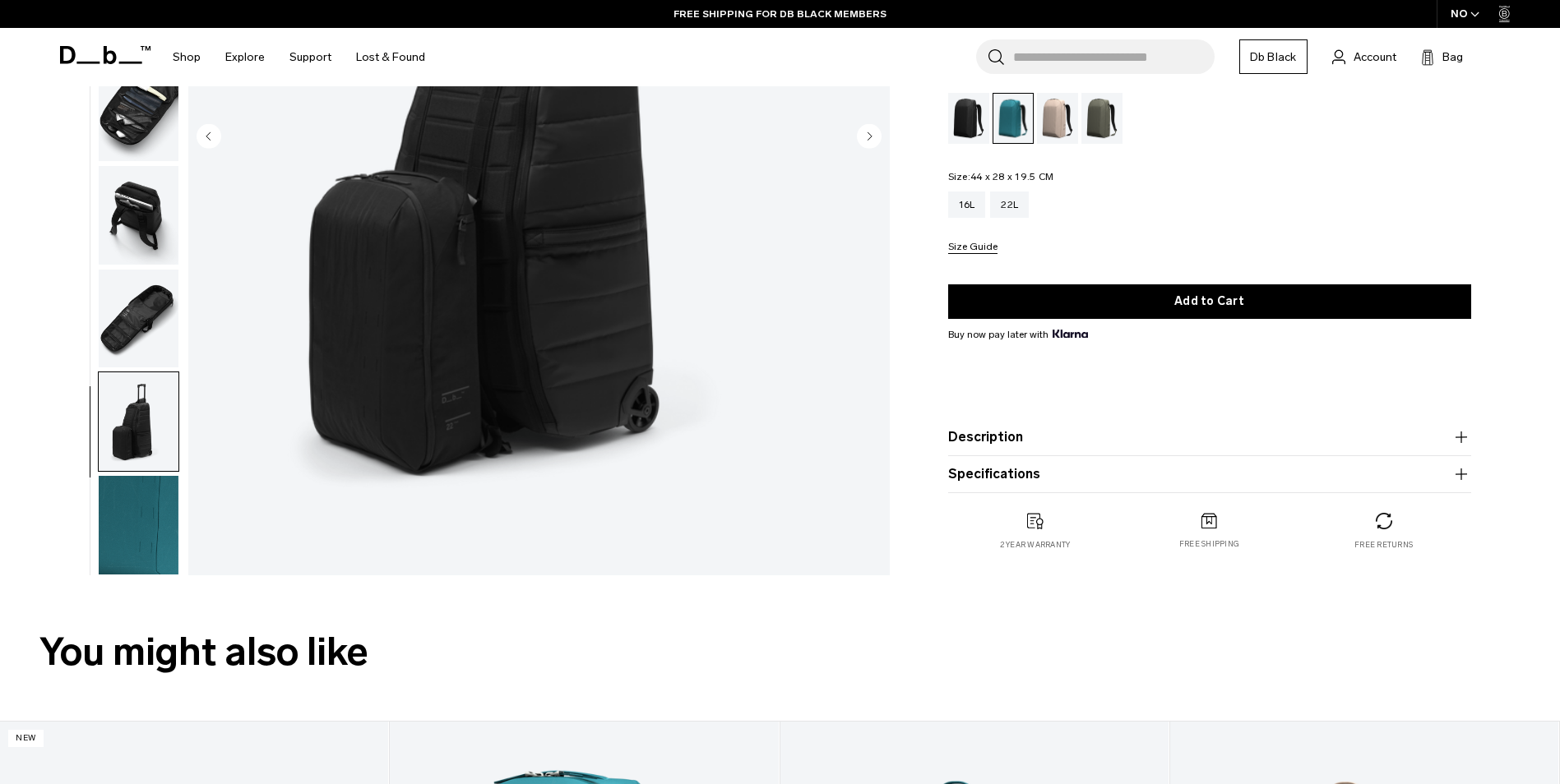
click at [146, 397] on img "button" at bounding box center [139, 422] width 80 height 99
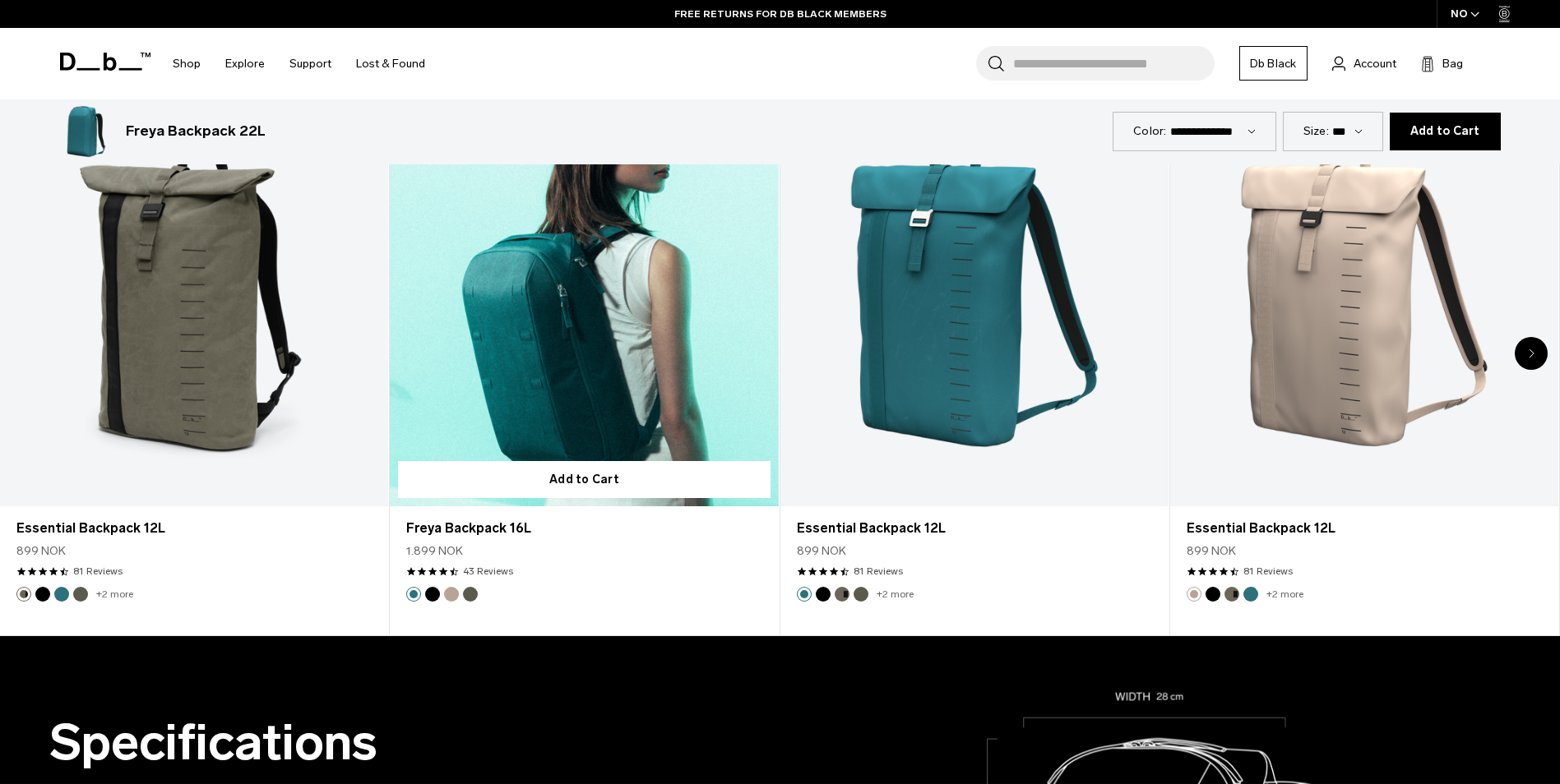
scroll to position [1068, 0]
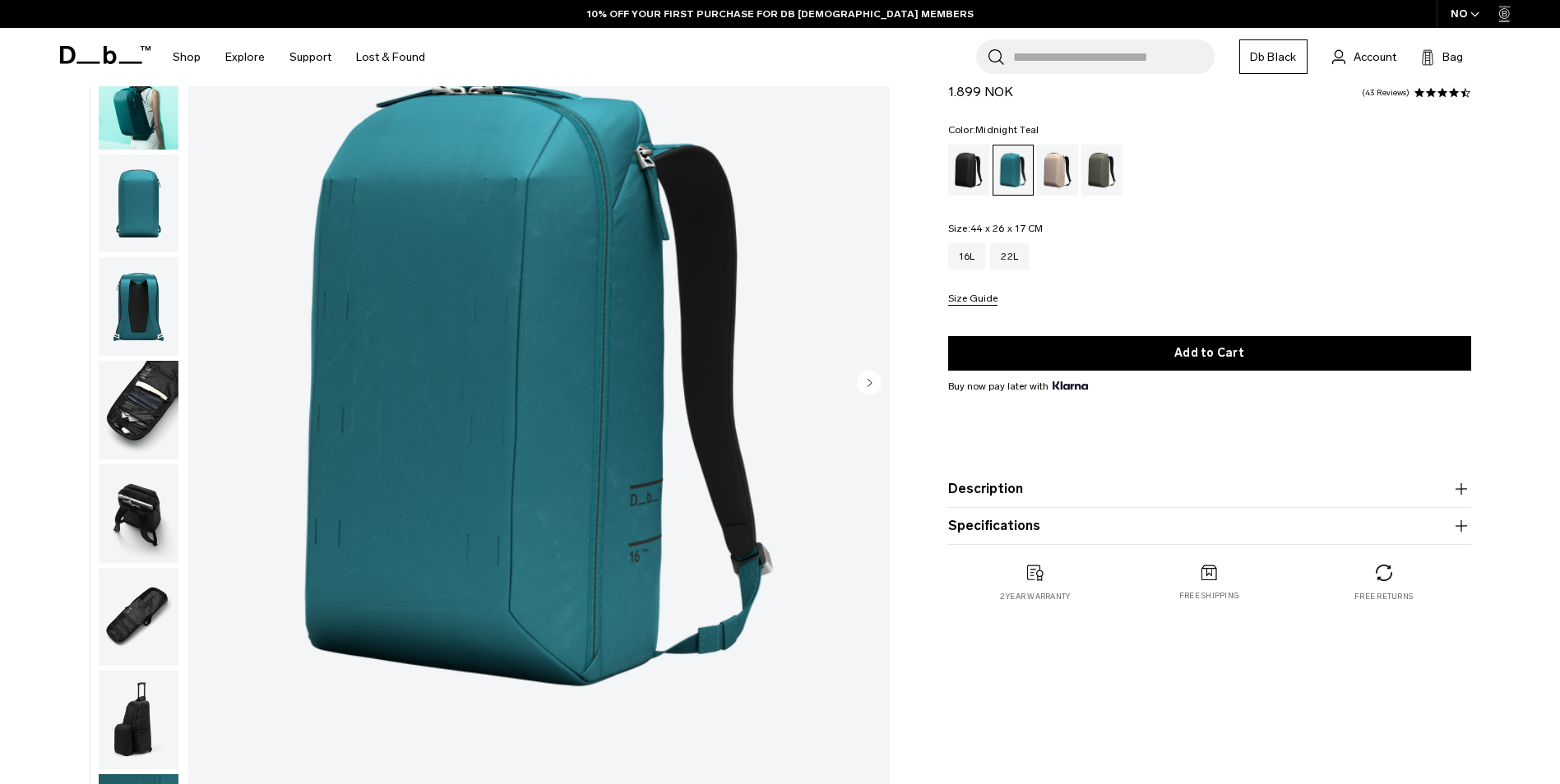
scroll to position [164, 0]
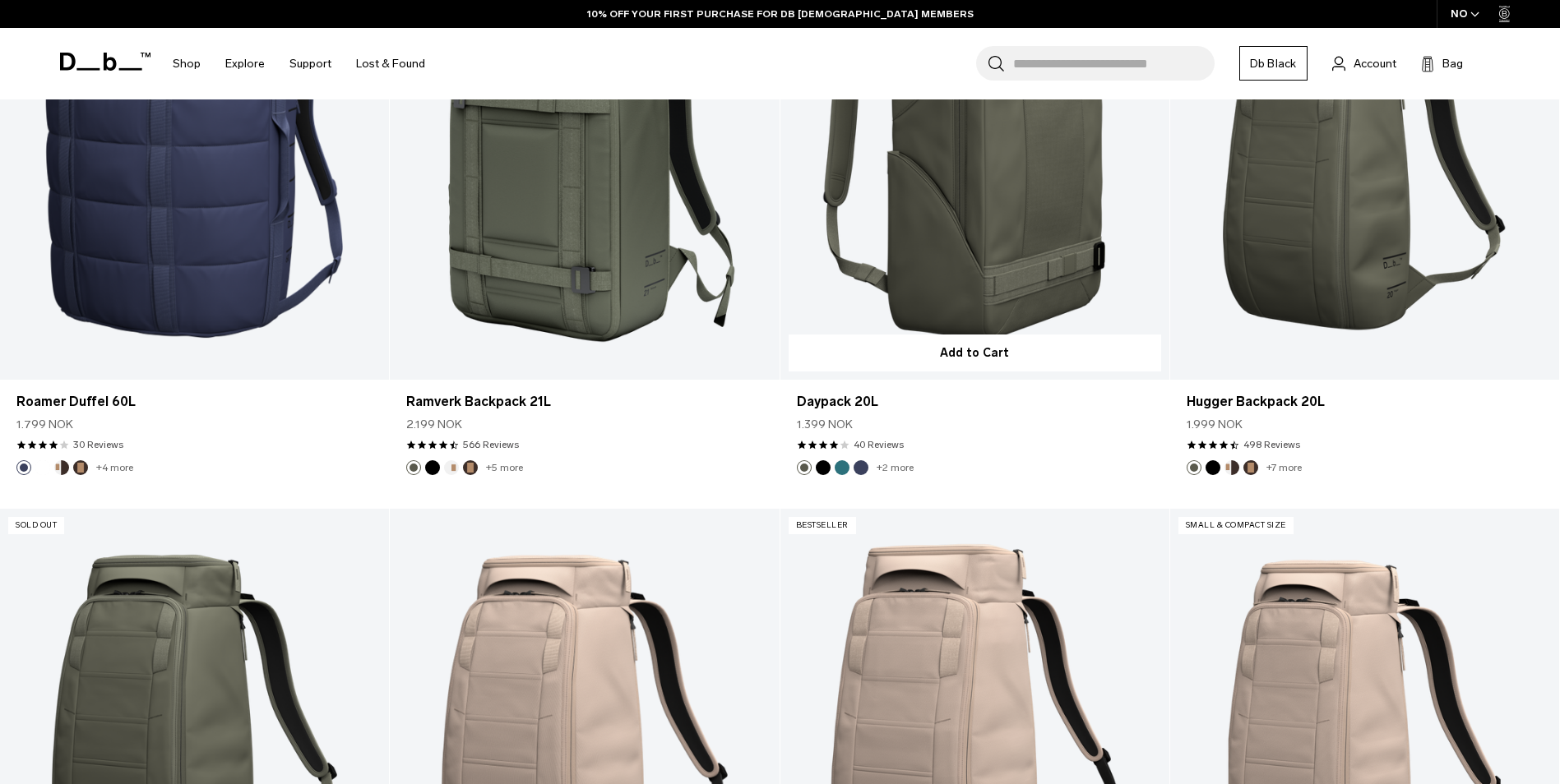
scroll to position [4380, 0]
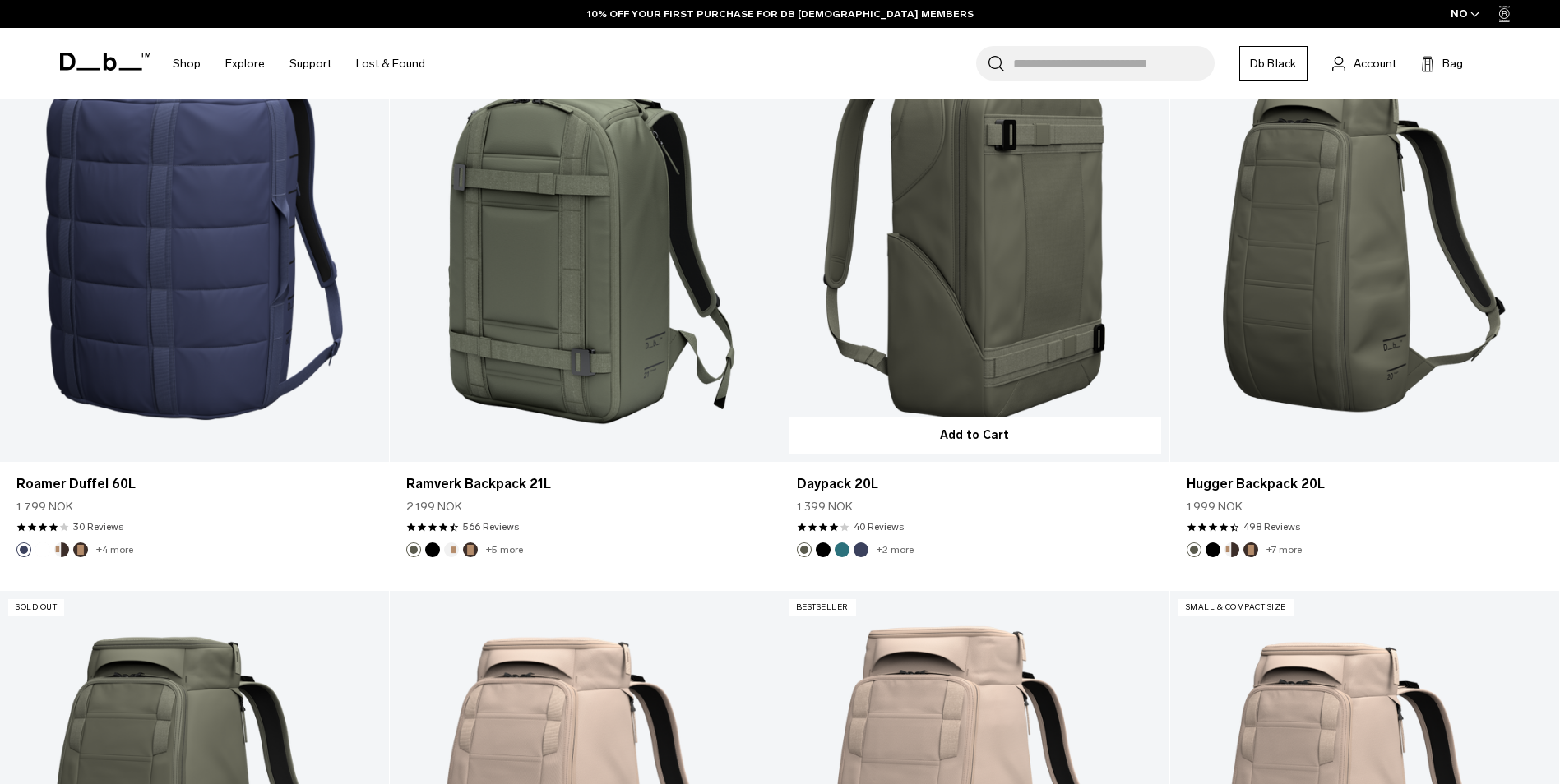
click at [1044, 260] on link "Daypack 20L" at bounding box center [974, 246] width 389 height 433
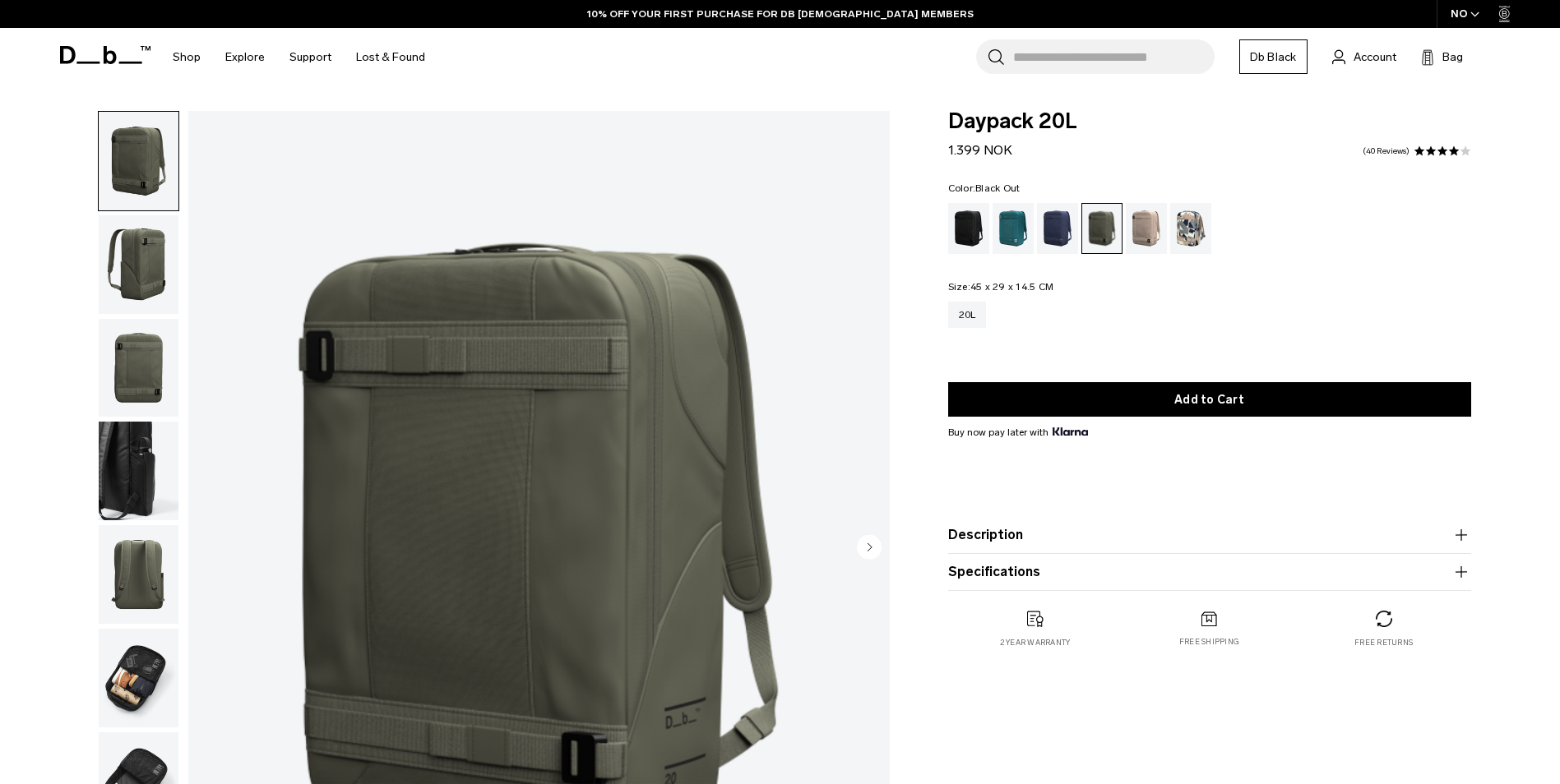
click at [966, 232] on div "Black Out" at bounding box center [968, 229] width 42 height 51
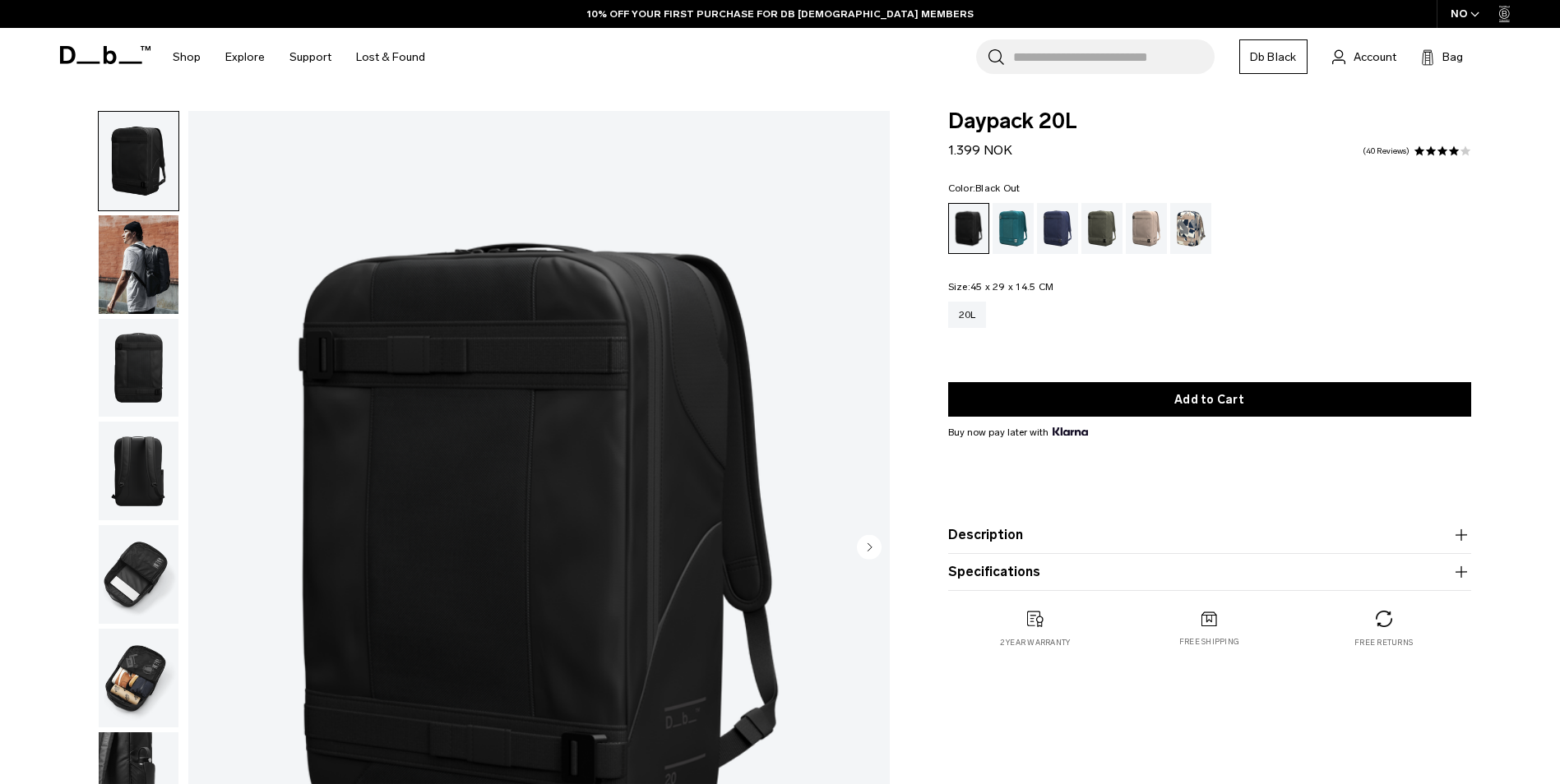
click at [123, 166] on img "button" at bounding box center [139, 162] width 80 height 99
click at [133, 240] on img "button" at bounding box center [139, 265] width 80 height 99
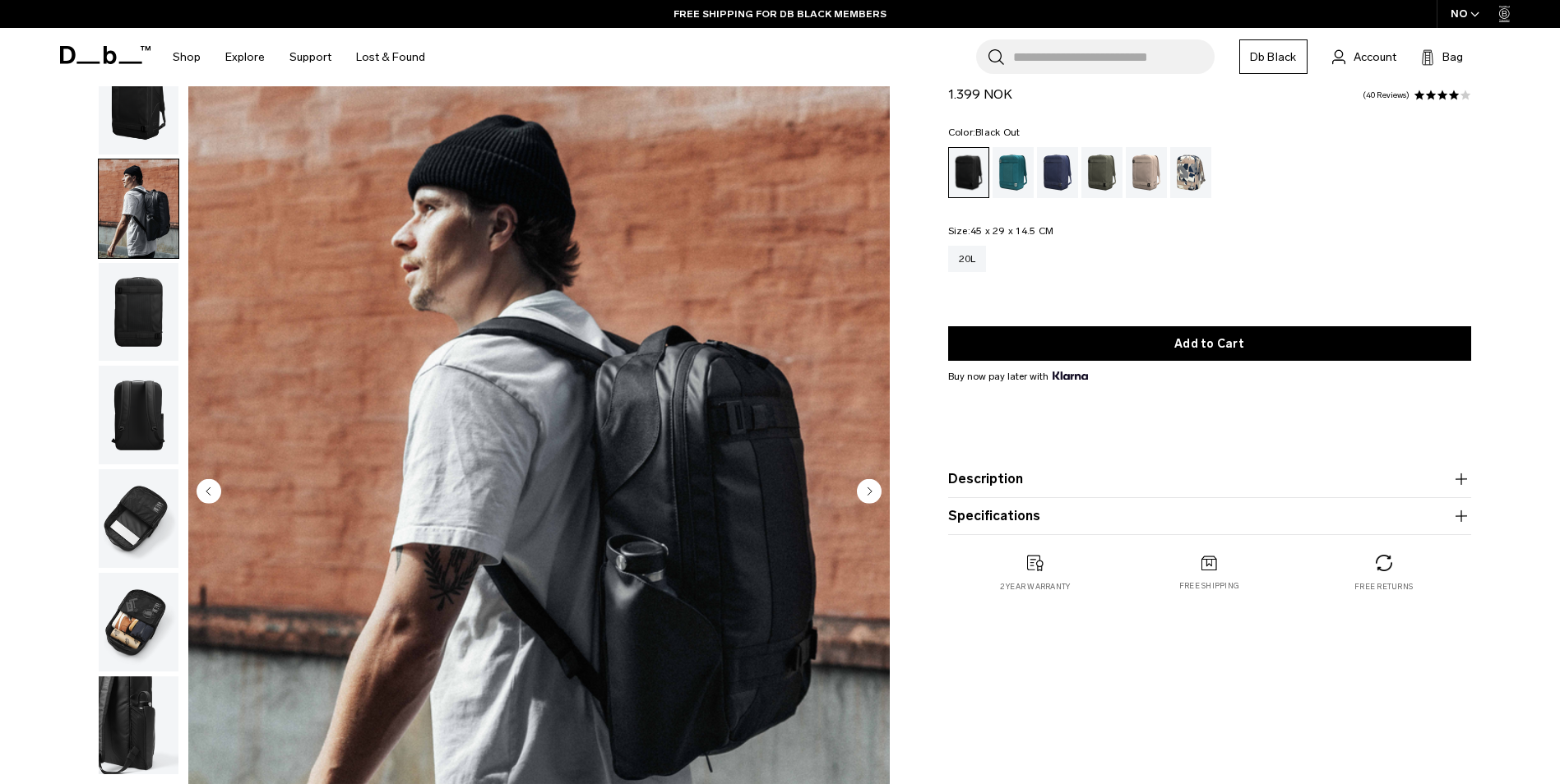
scroll to position [164, 0]
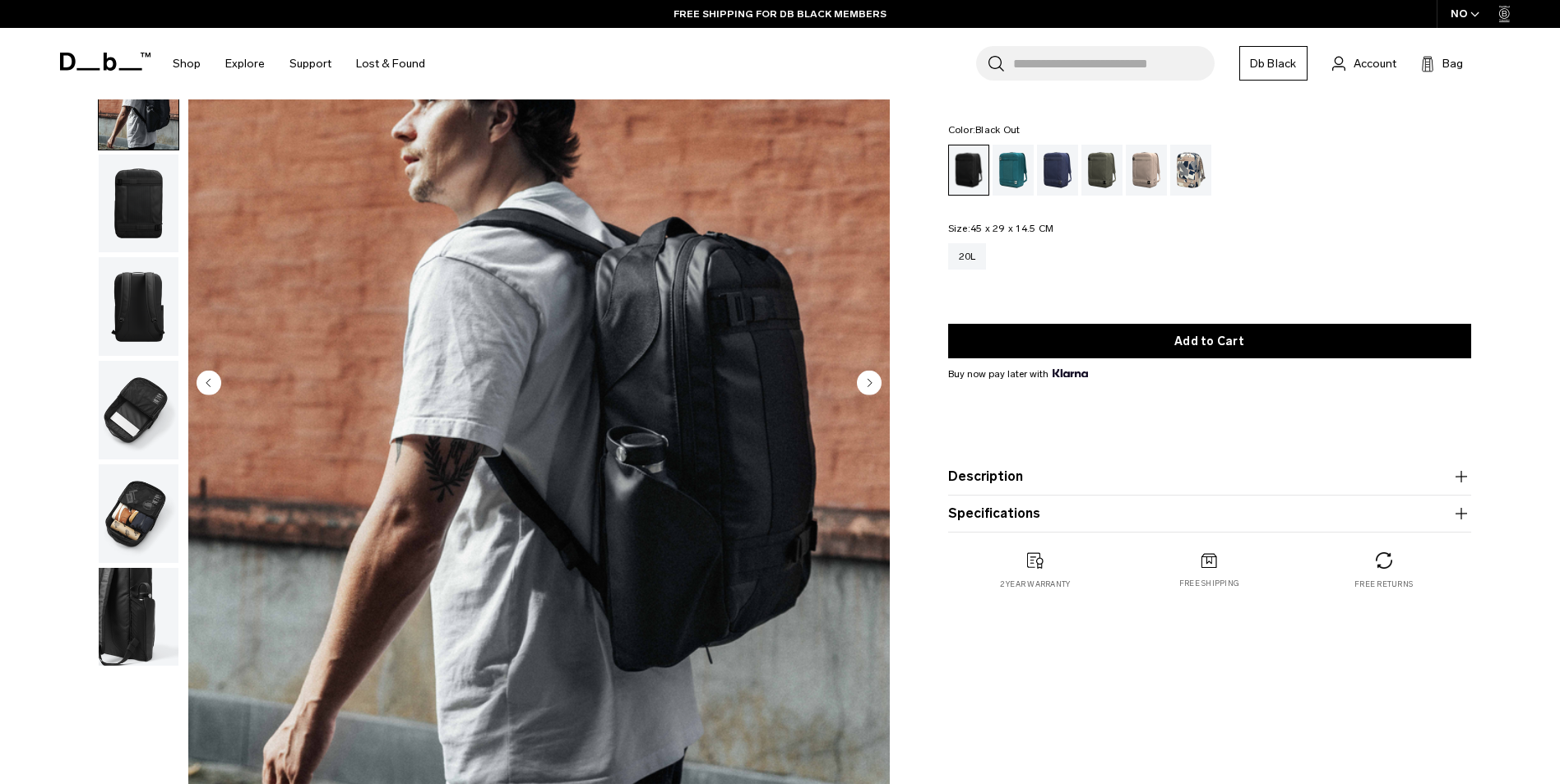
click at [133, 285] on img "button" at bounding box center [139, 306] width 80 height 99
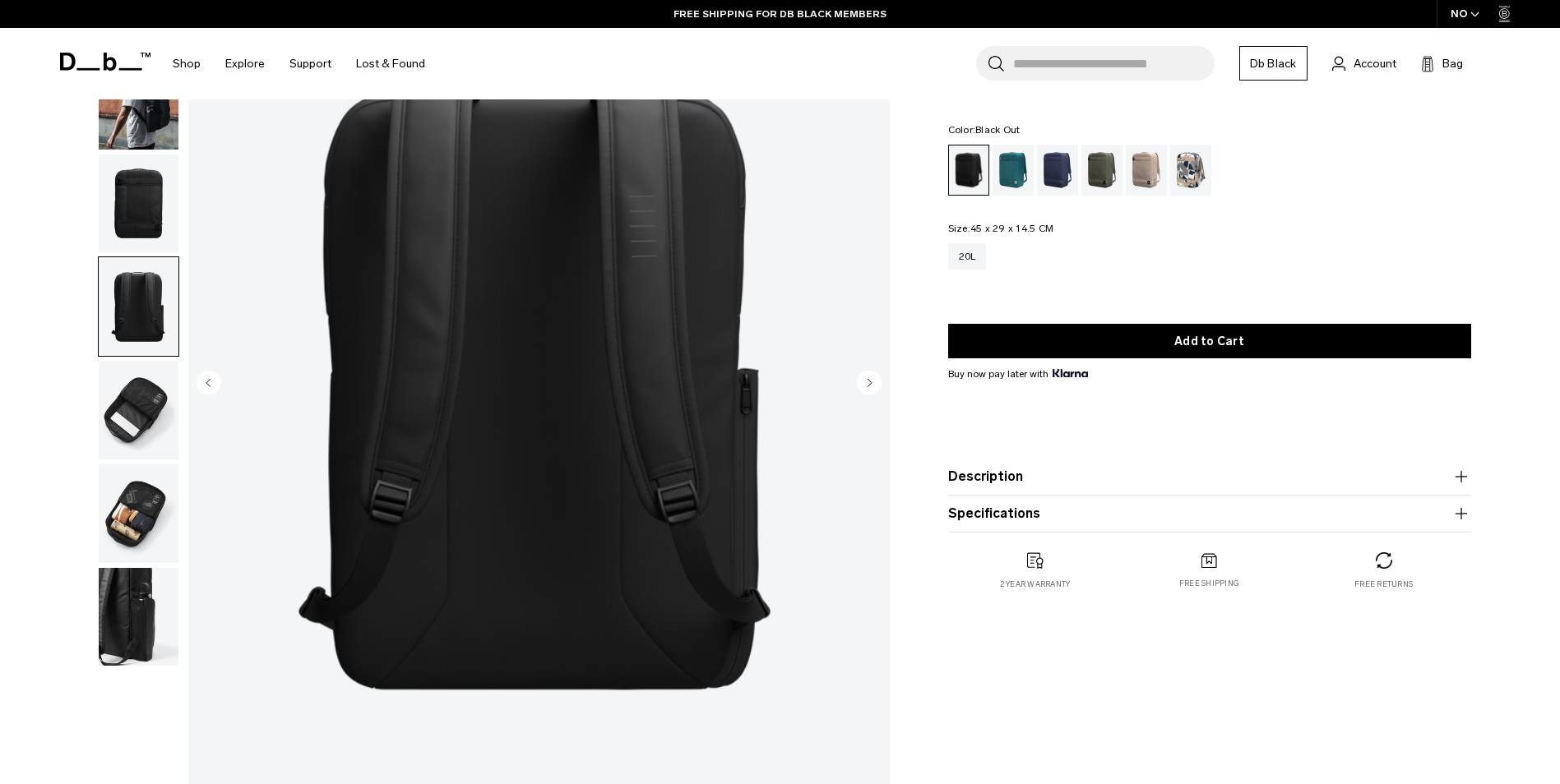
click at [157, 405] on img "button" at bounding box center [139, 411] width 80 height 99
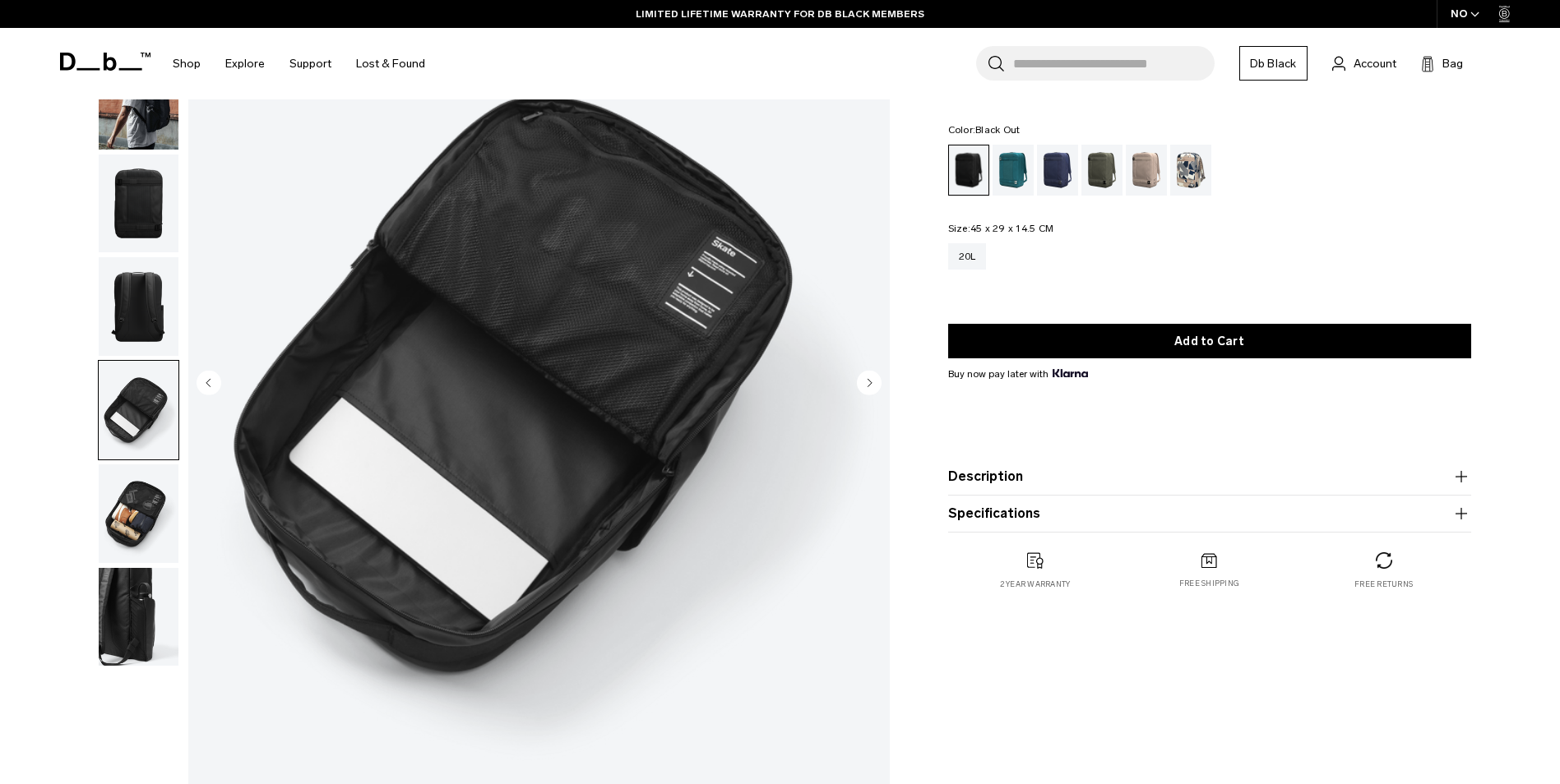
click at [136, 497] on img "button" at bounding box center [139, 514] width 80 height 99
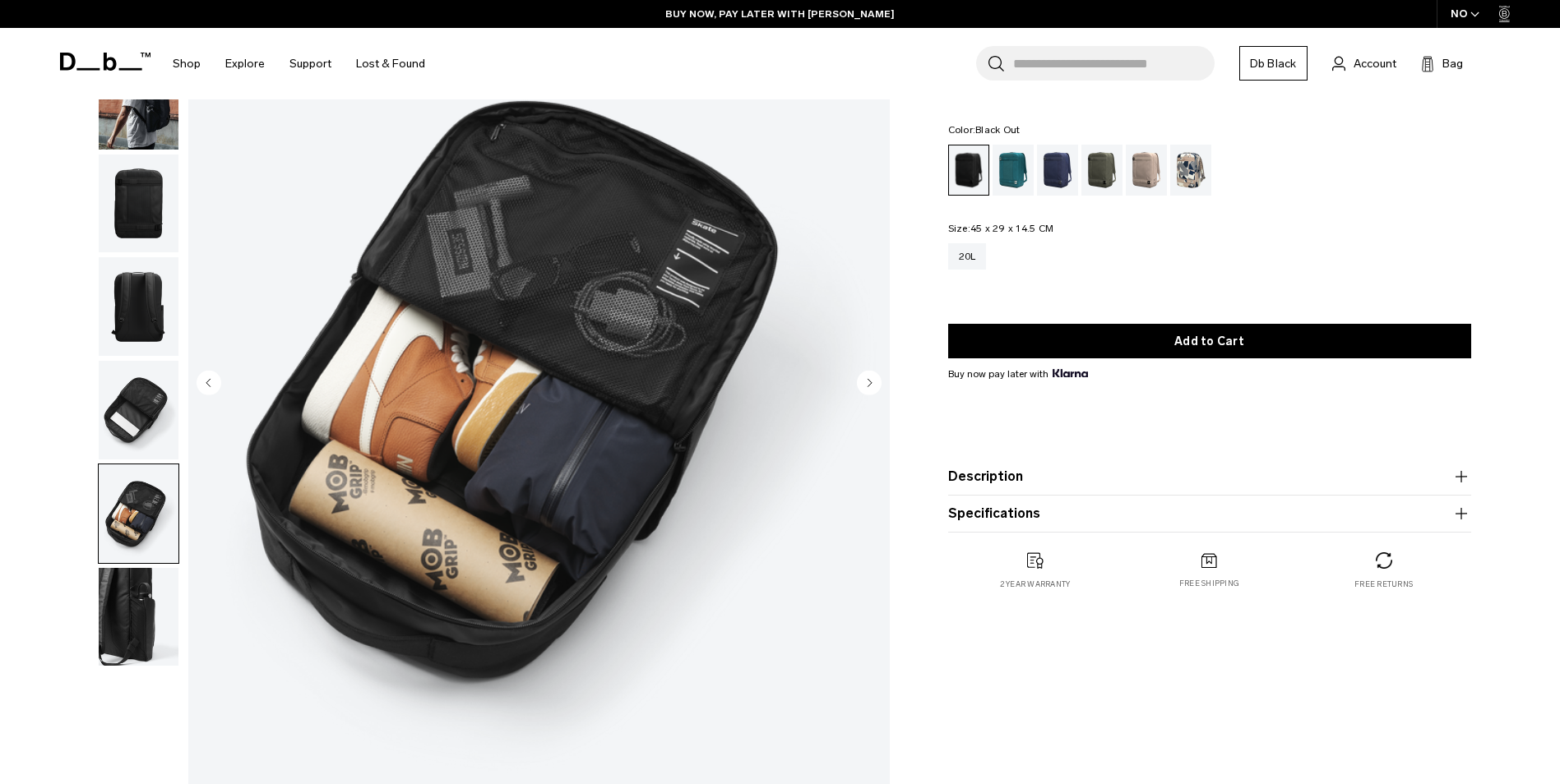
click at [116, 607] on img "button" at bounding box center [139, 617] width 80 height 99
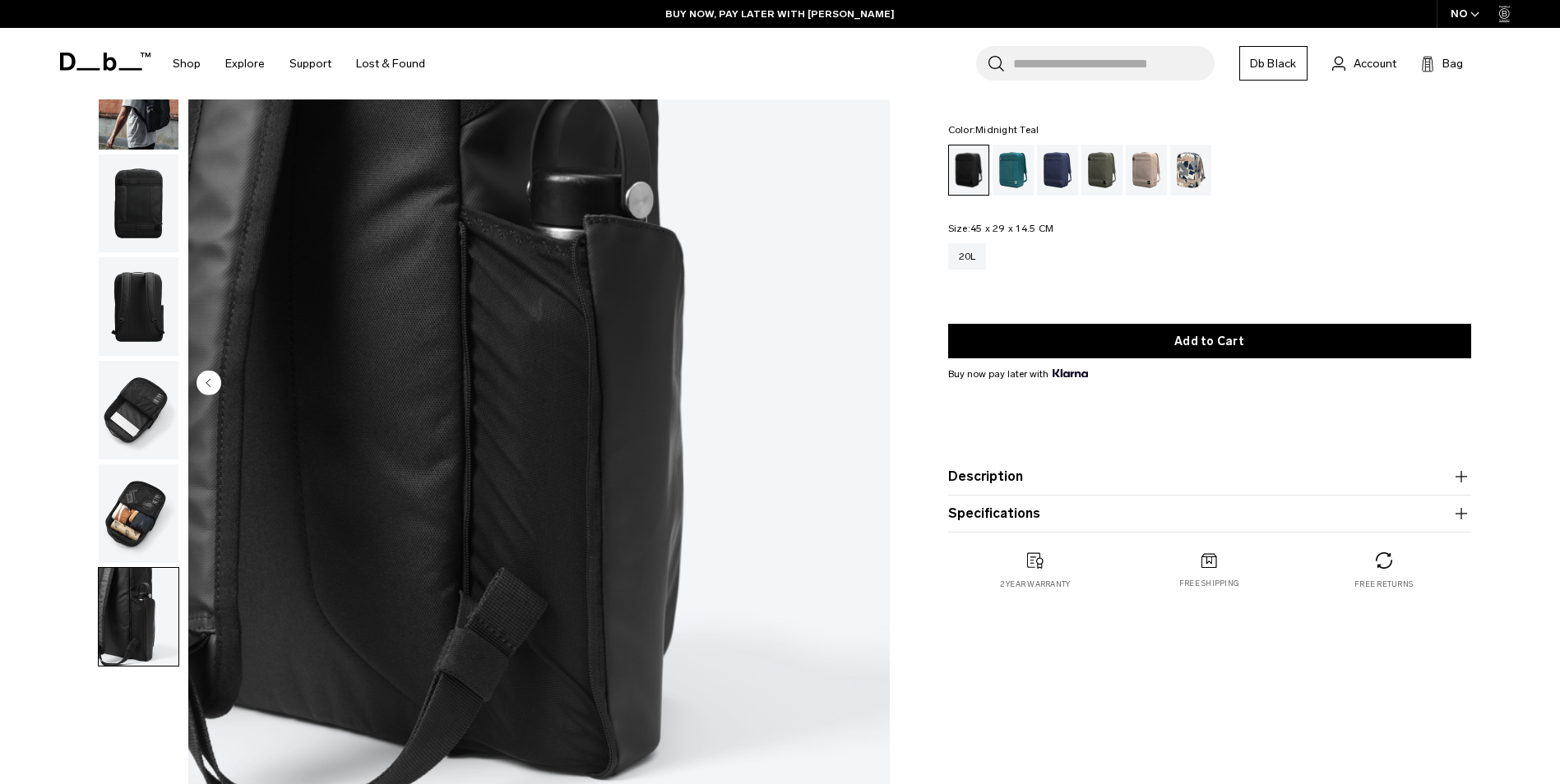
click at [1005, 170] on div "Midnight Teal" at bounding box center [1012, 170] width 42 height 51
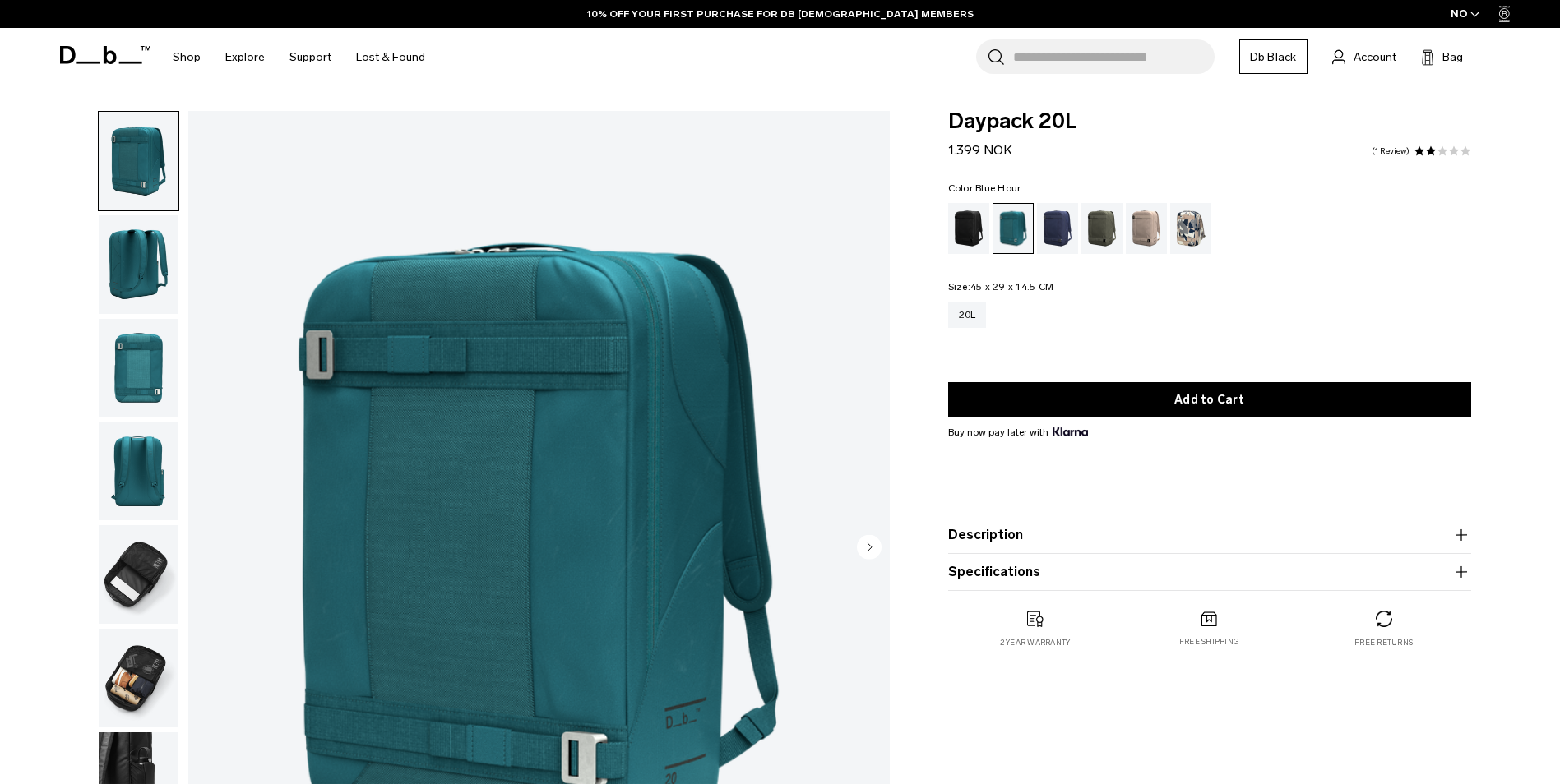
click at [1054, 221] on div "Blue Hour" at bounding box center [1057, 229] width 42 height 51
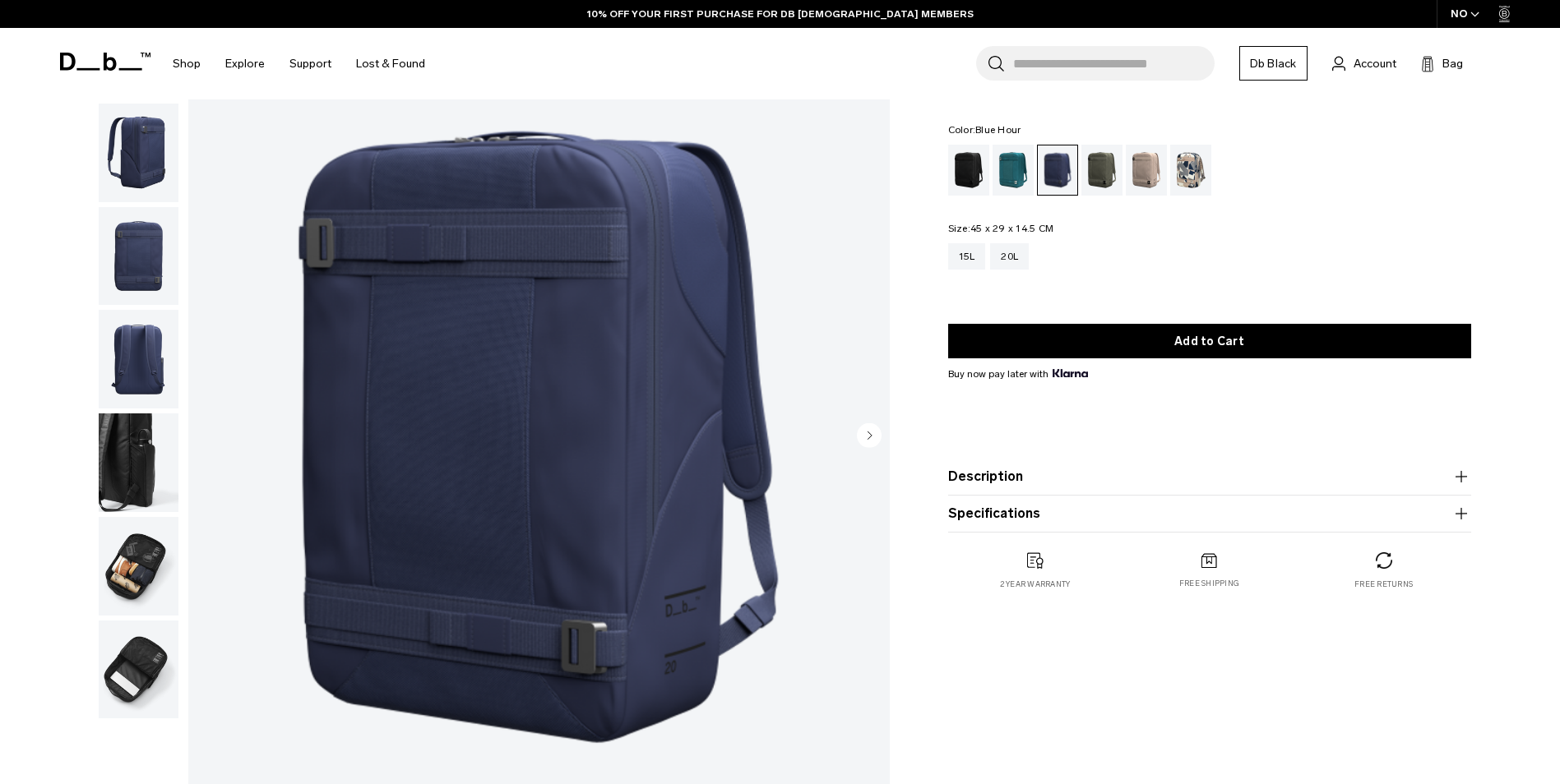
scroll to position [82, 0]
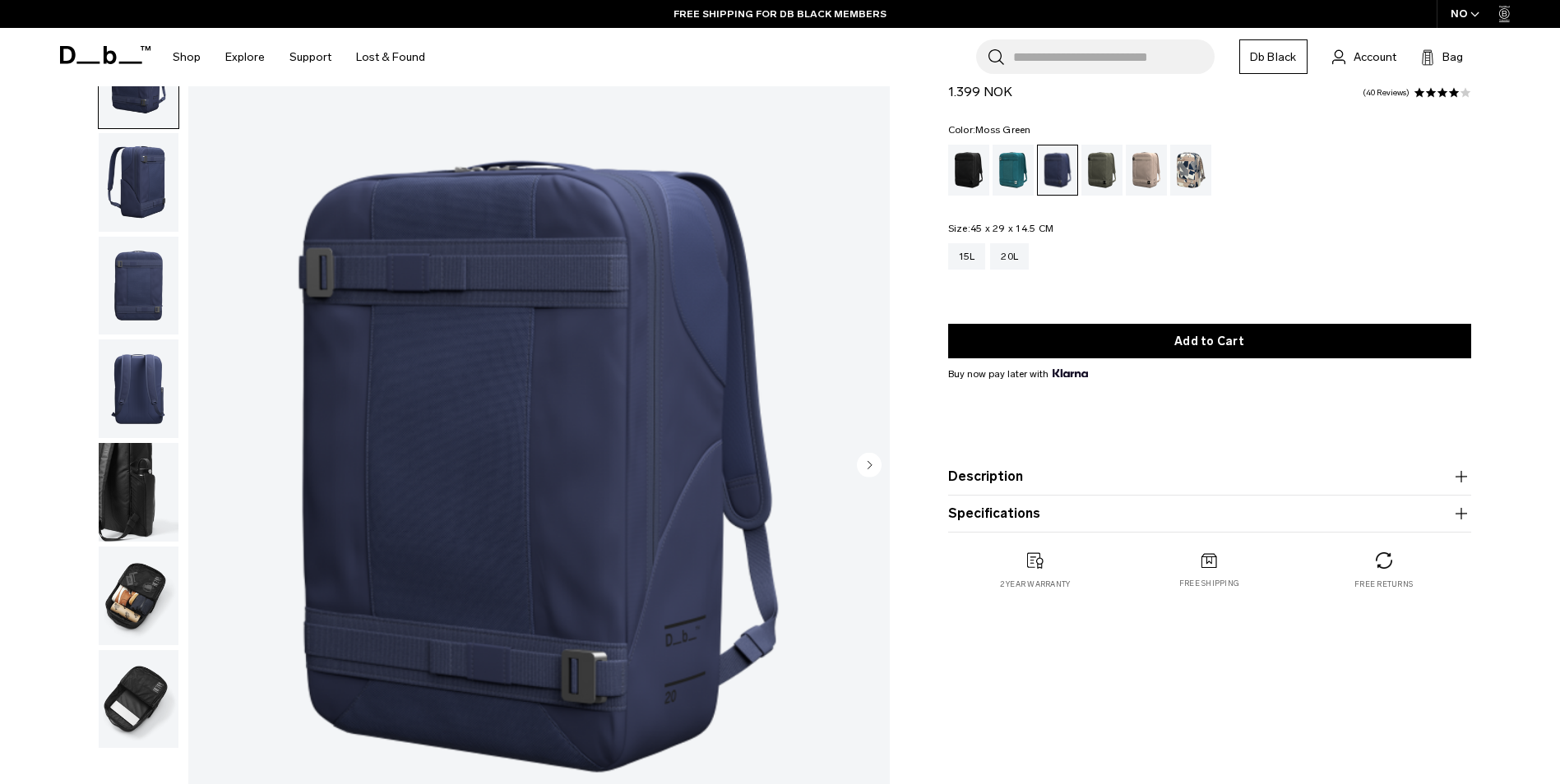
click at [1095, 165] on div "Moss Green" at bounding box center [1102, 170] width 42 height 51
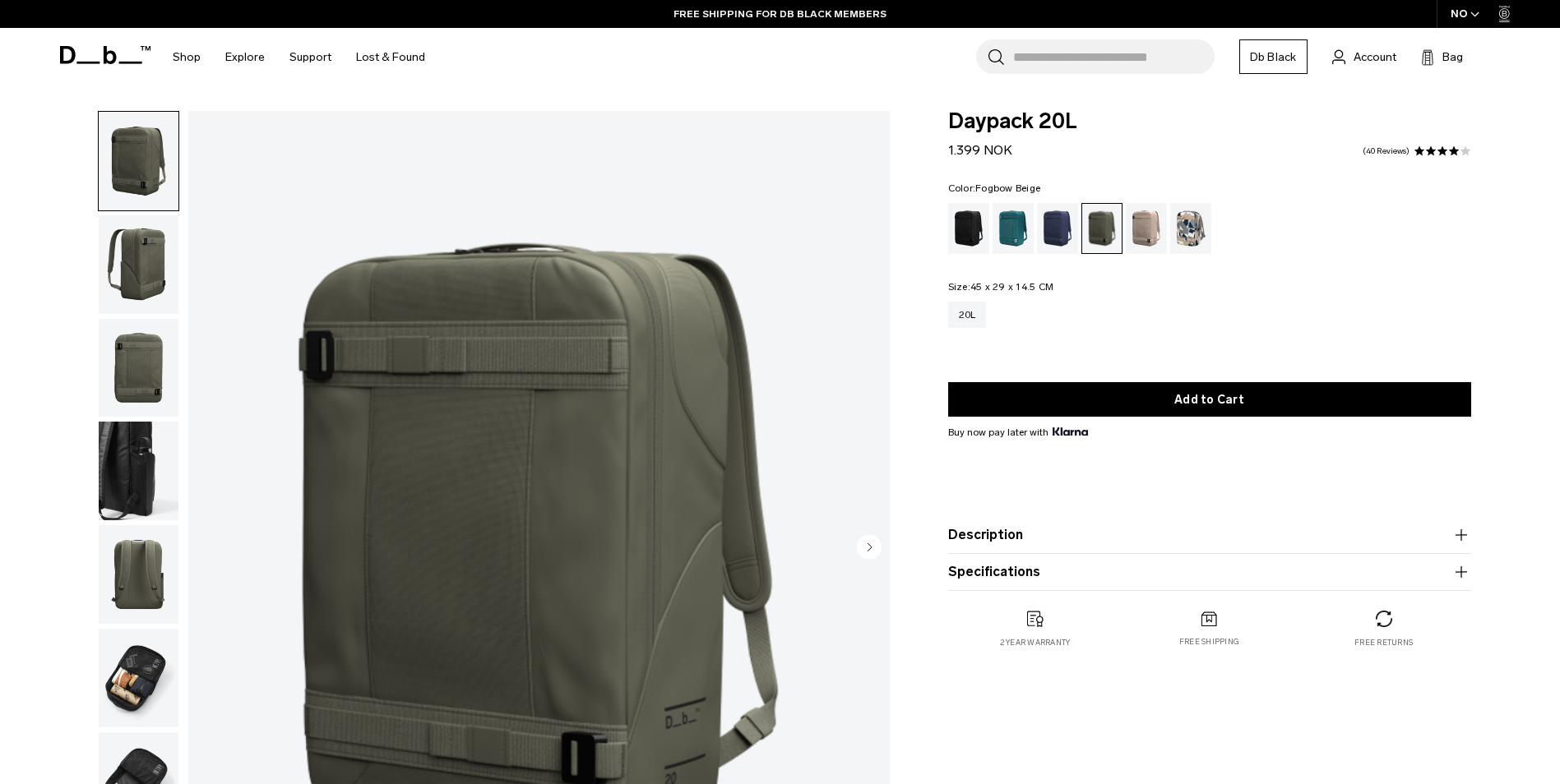
click at [1150, 219] on div "Fogbow Beige" at bounding box center [1146, 229] width 42 height 51
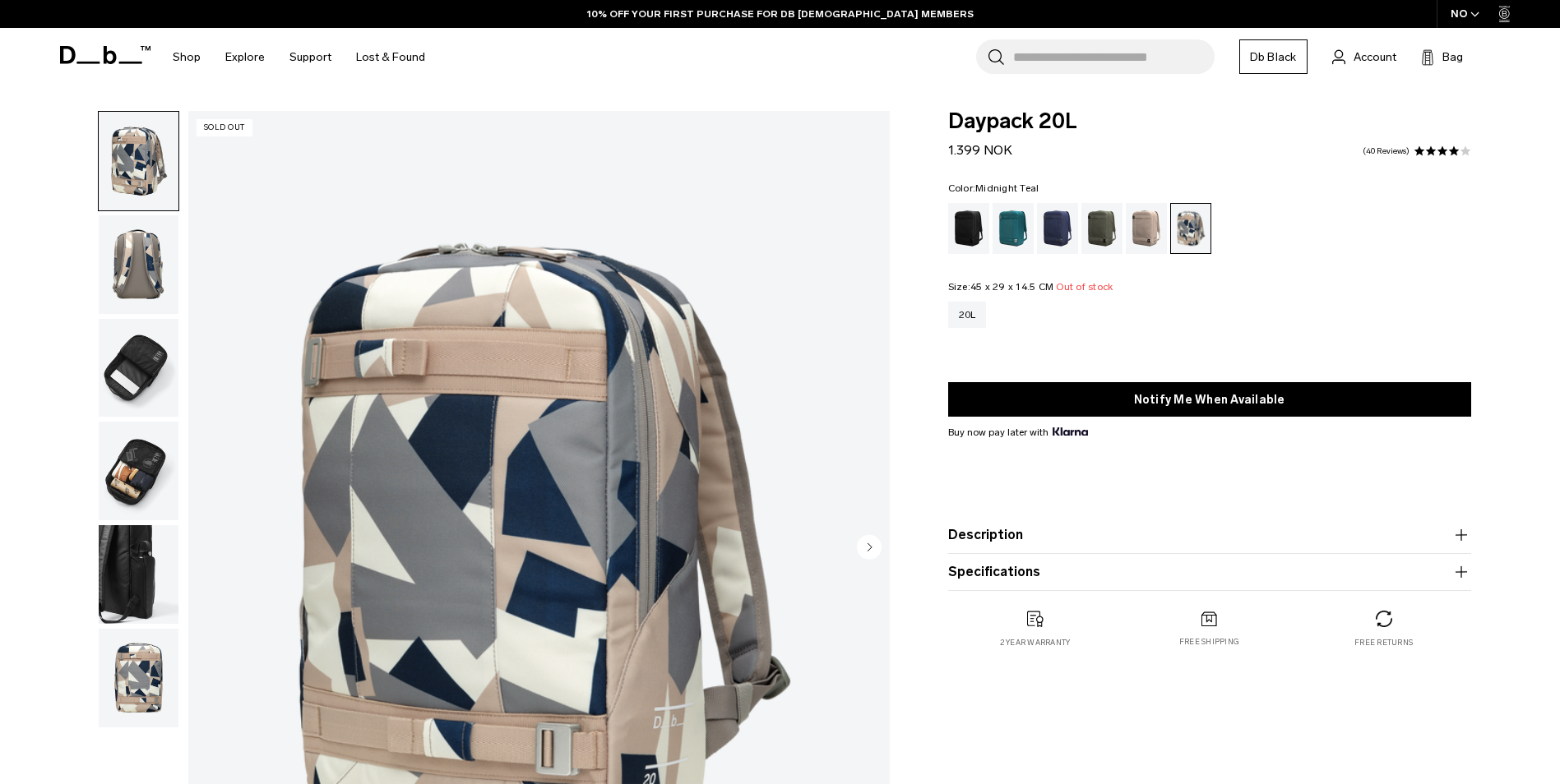
click at [1012, 222] on div "Midnight Teal" at bounding box center [1012, 229] width 42 height 51
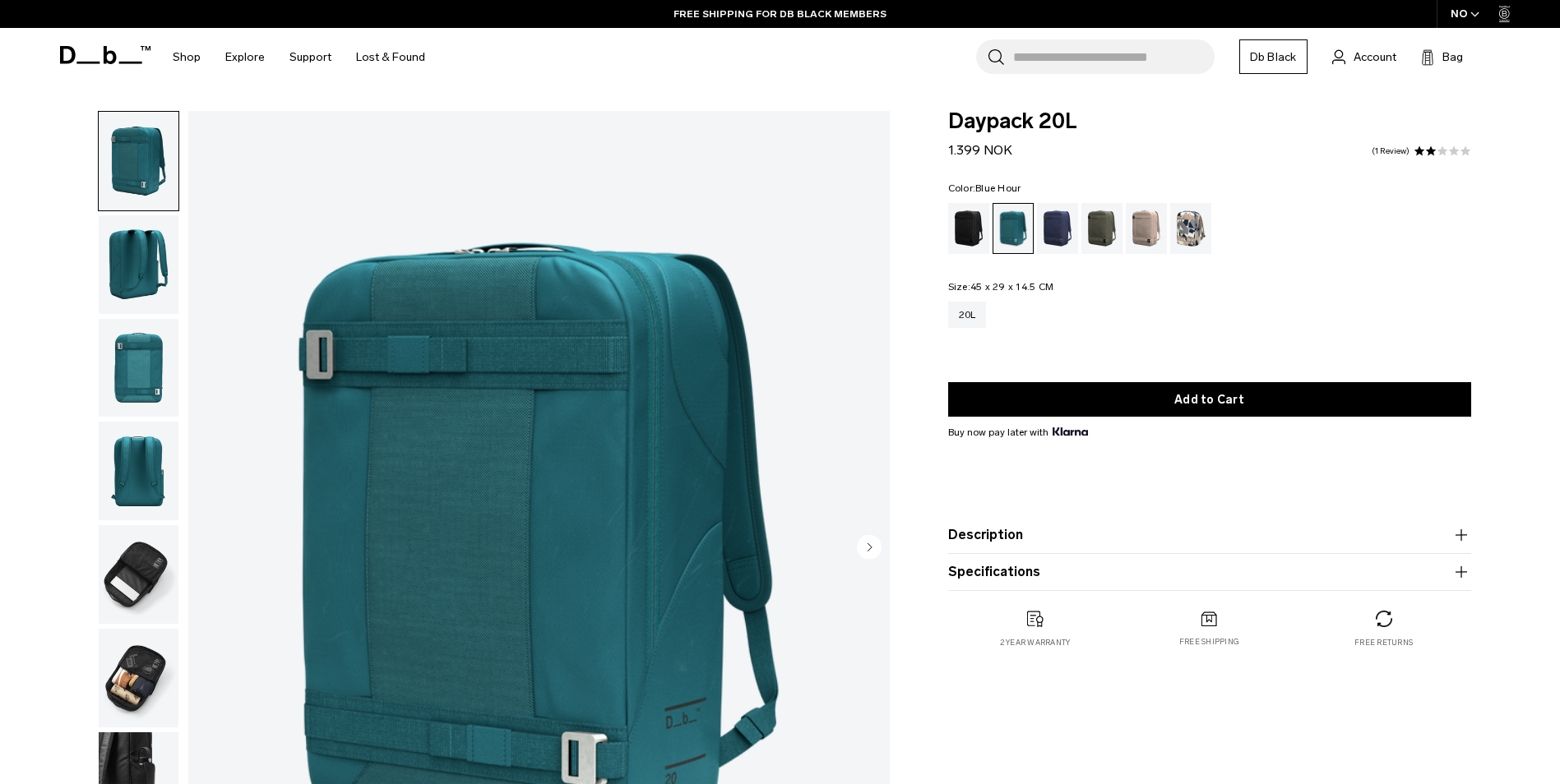
click at [1057, 220] on div "Blue Hour" at bounding box center [1057, 229] width 42 height 51
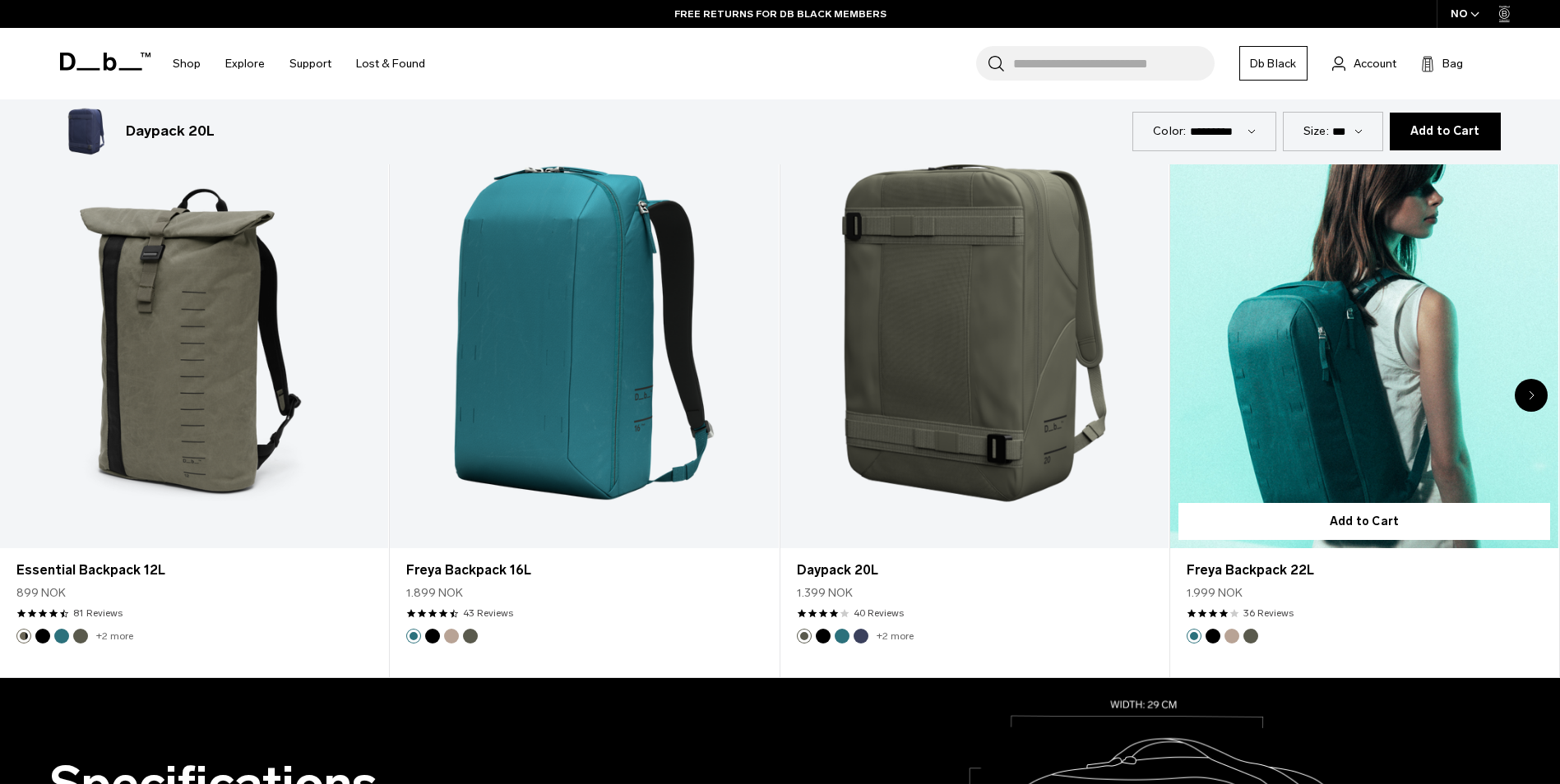
scroll to position [986, 0]
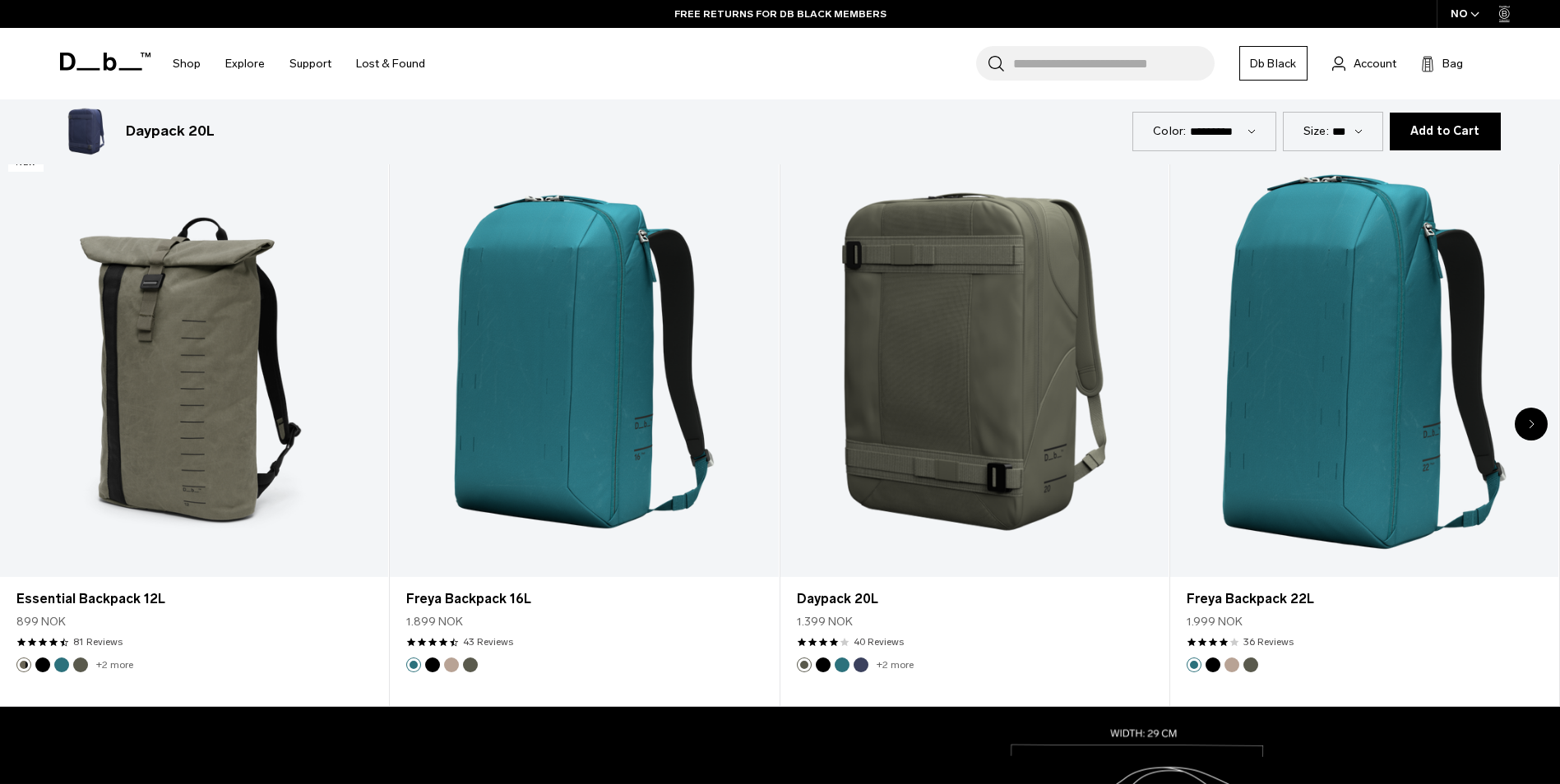
click at [1528, 422] on icon "Next slide" at bounding box center [1531, 424] width 6 height 10
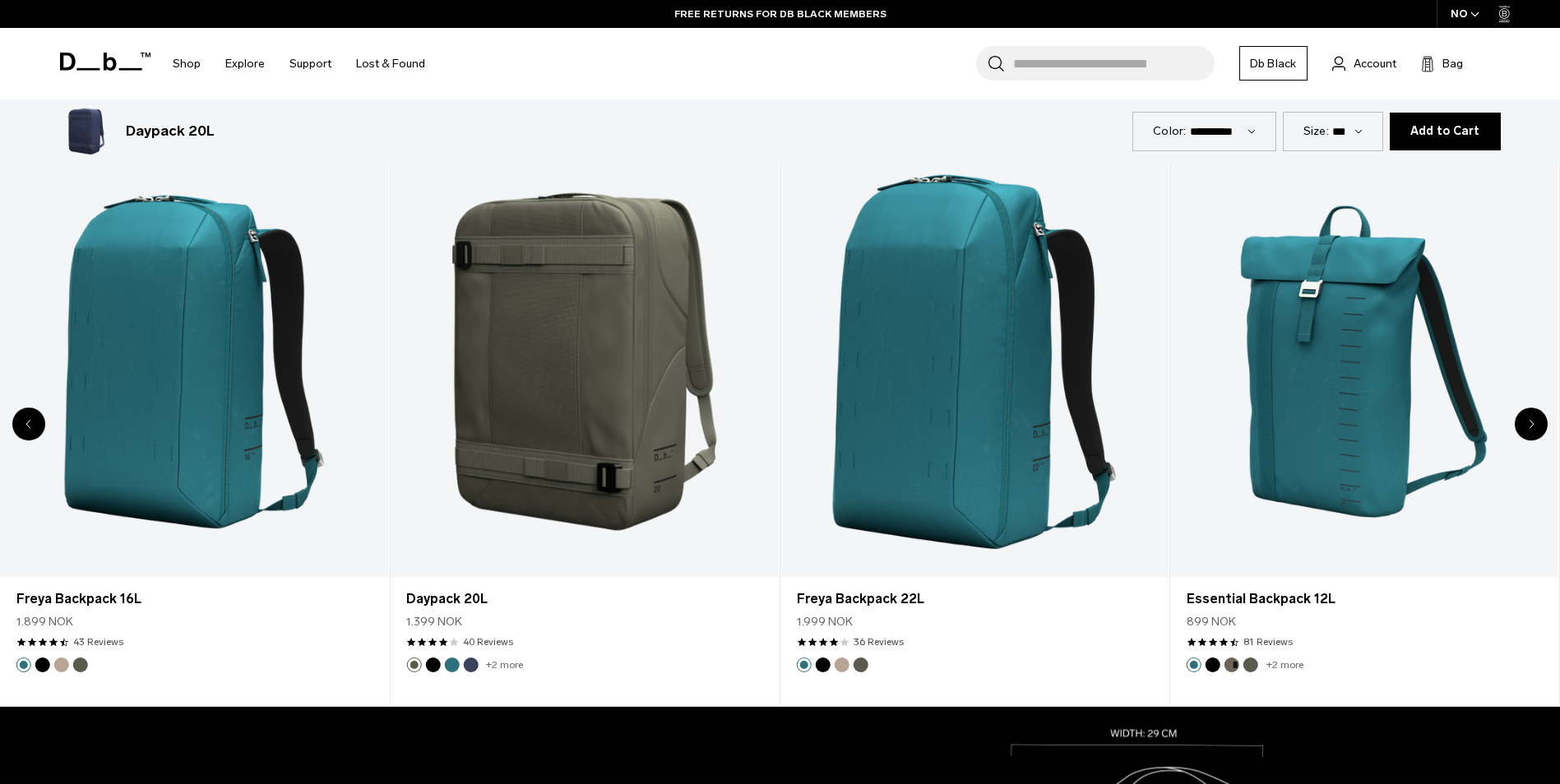
click at [31, 426] on icon "Previous slide" at bounding box center [29, 424] width 6 height 10
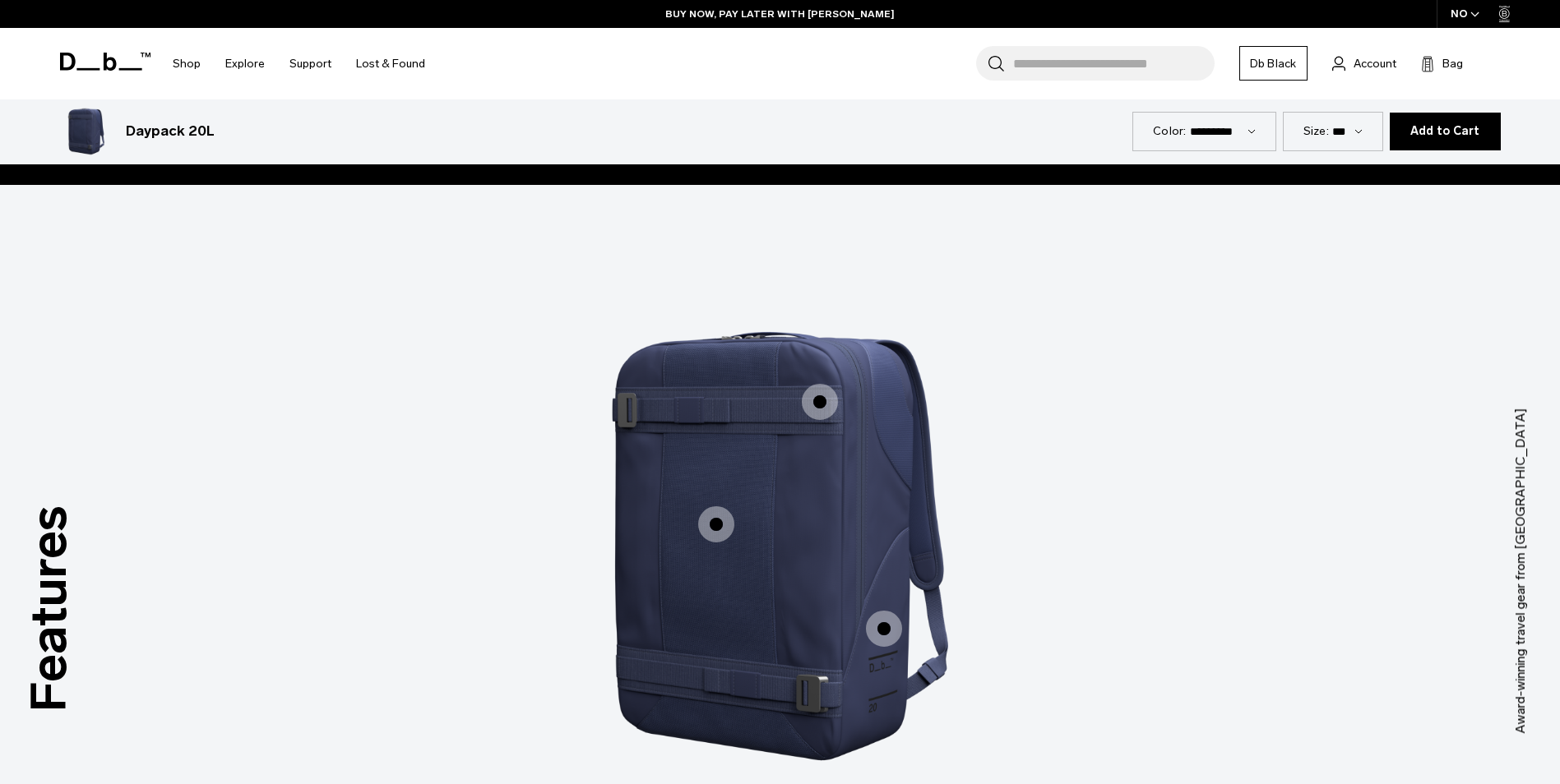
scroll to position [2383, 0]
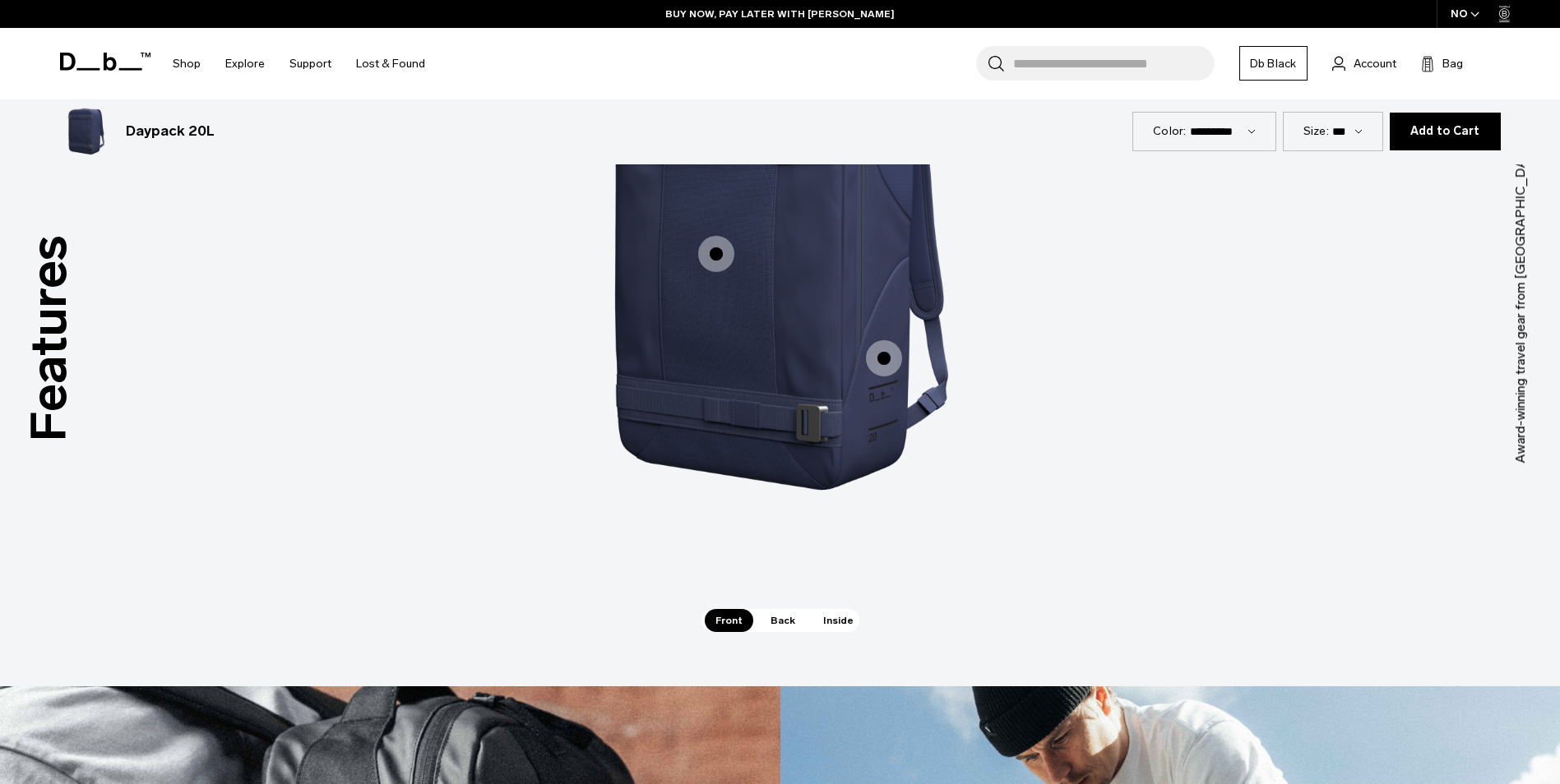
click at [711, 257] on span "1 / 3" at bounding box center [716, 253] width 36 height 36
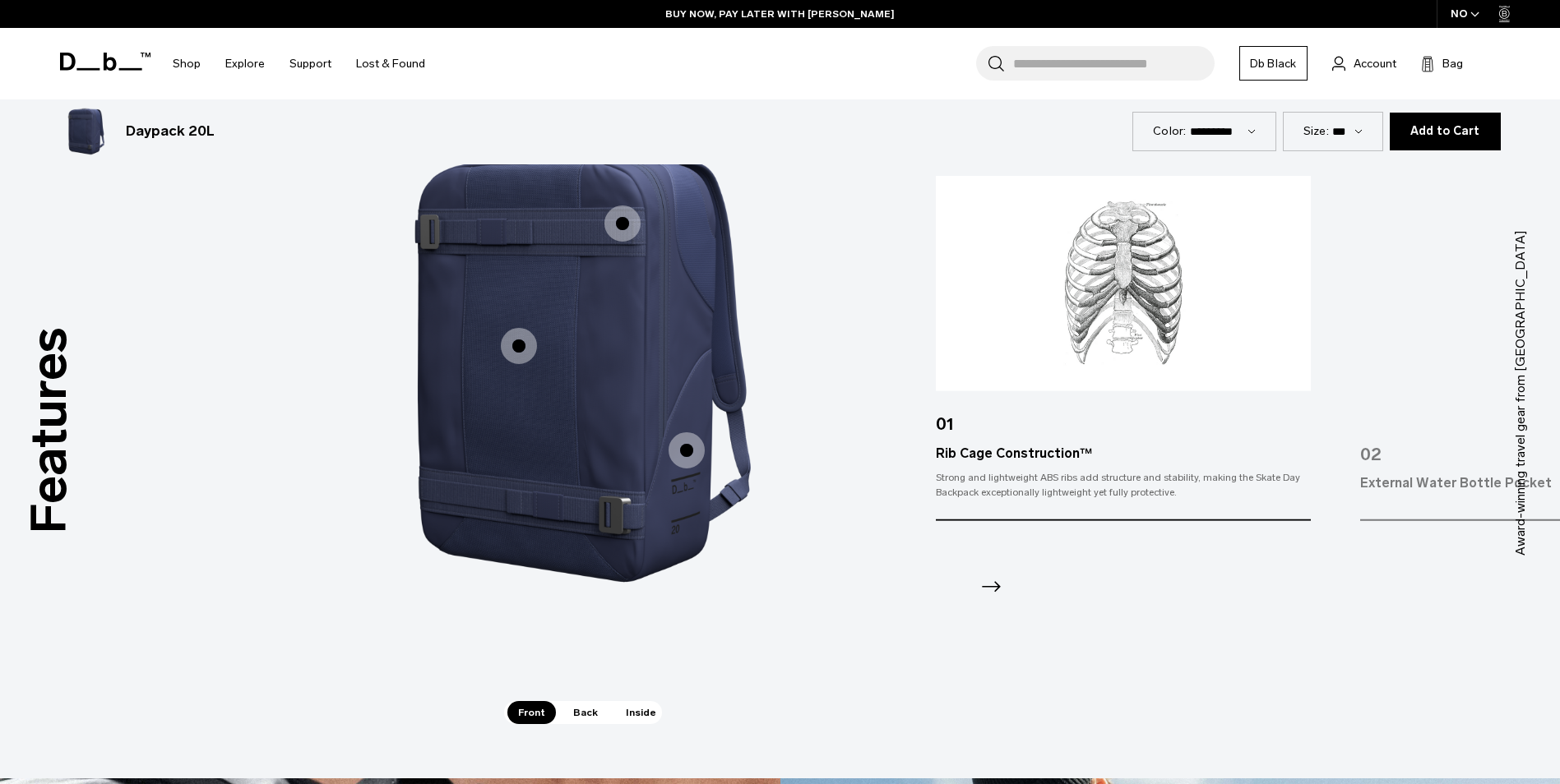
scroll to position [2137, 0]
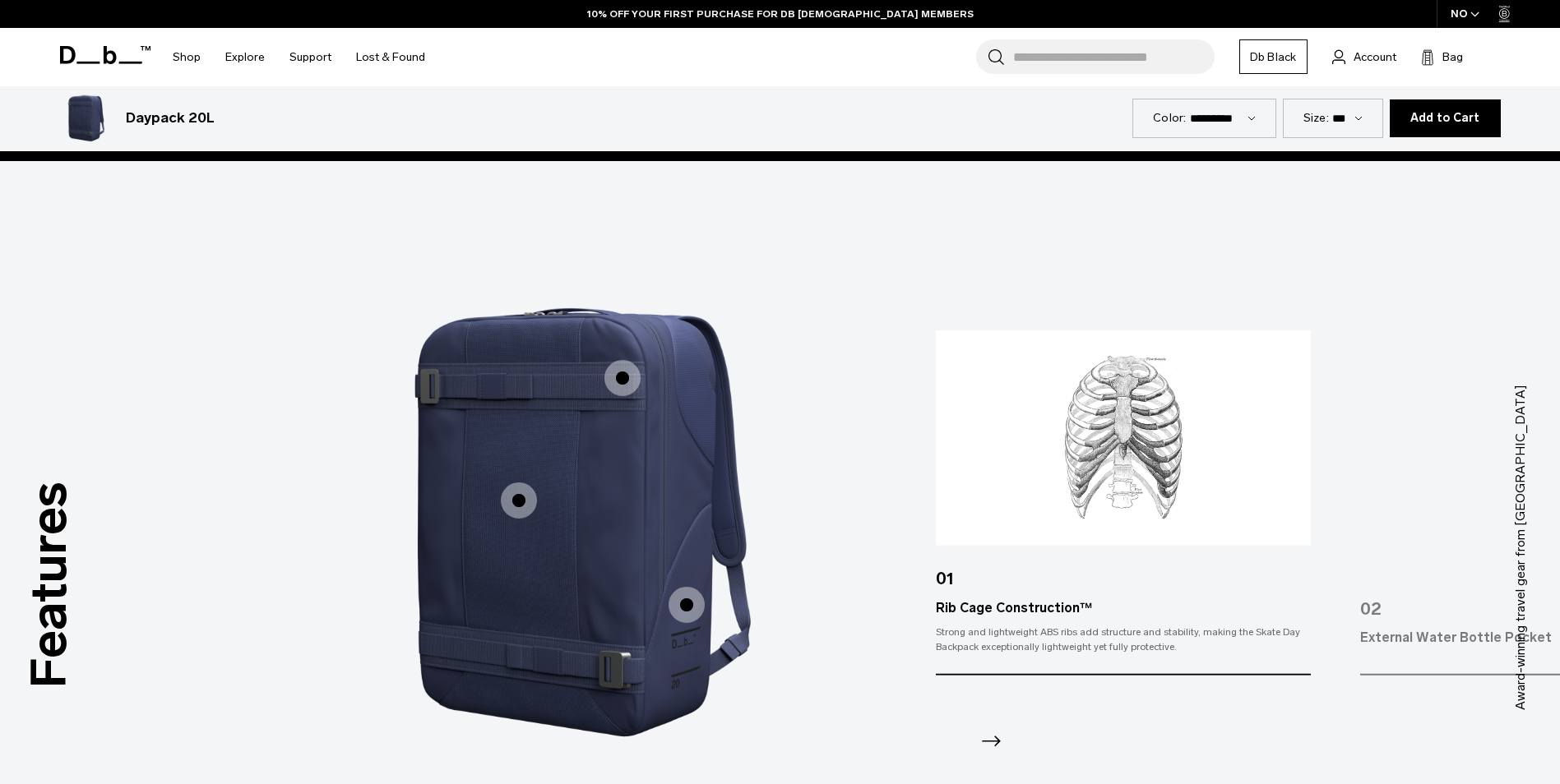
click at [629, 366] on span "1 / 3" at bounding box center [622, 378] width 36 height 36
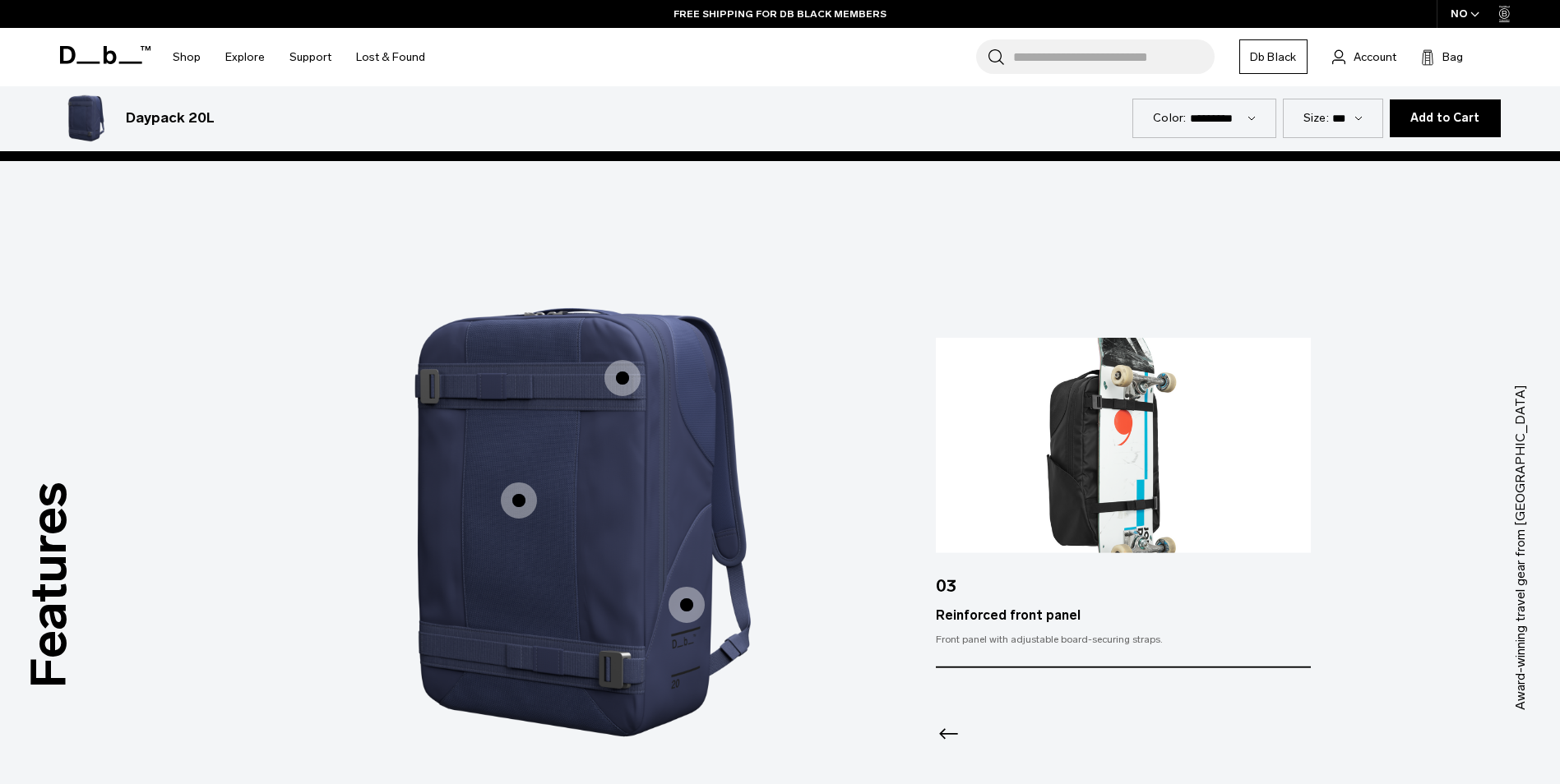
click at [691, 599] on span "1 / 3" at bounding box center [686, 605] width 36 height 36
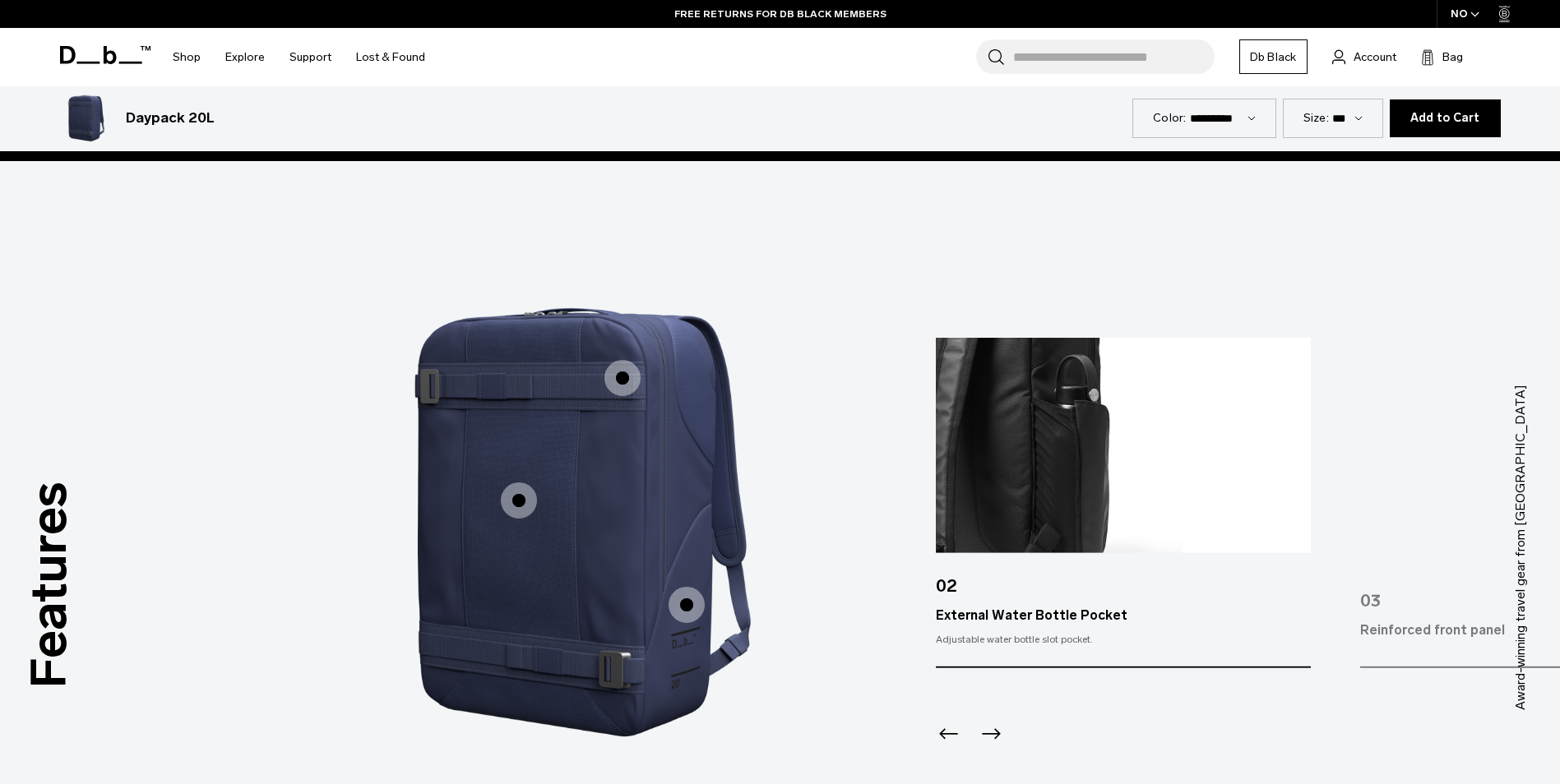
click at [626, 379] on span "1 / 3" at bounding box center [622, 378] width 36 height 36
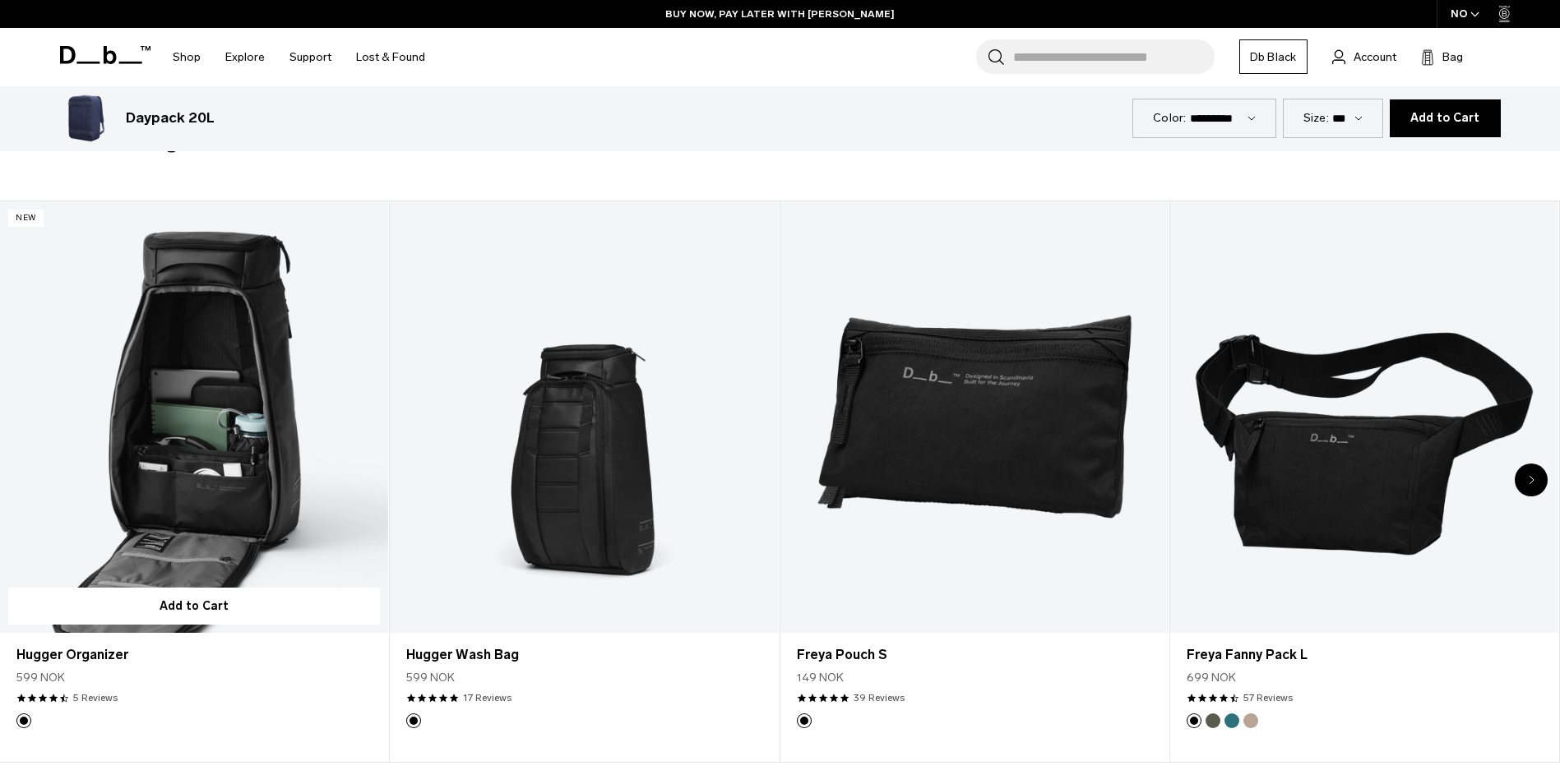
scroll to position [4437, 0]
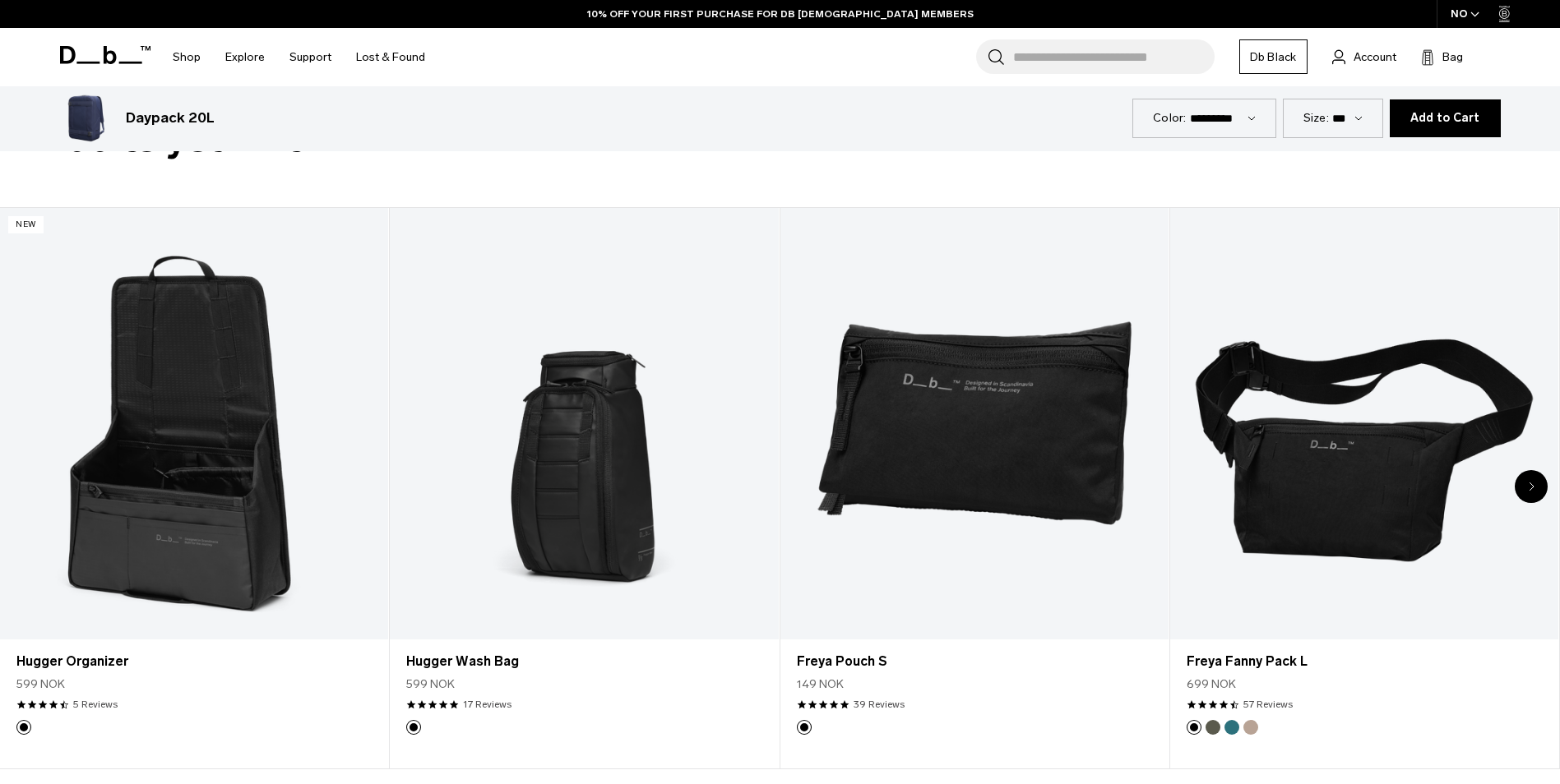
click at [1530, 483] on icon "Next slide" at bounding box center [1531, 486] width 4 height 7
